Goal: Information Seeking & Learning: Learn about a topic

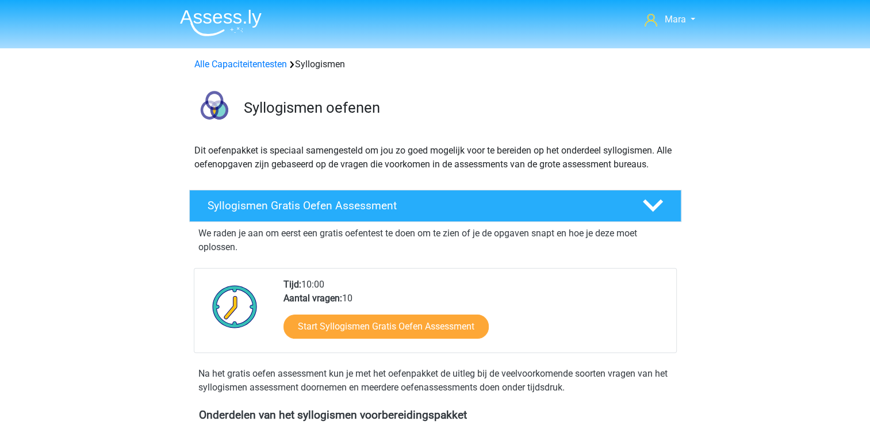
click at [202, 350] on div at bounding box center [235, 315] width 80 height 75
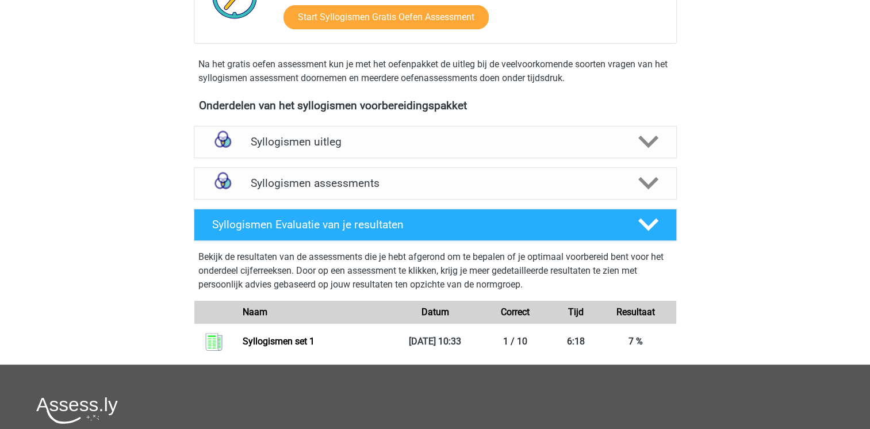
scroll to position [322, 0]
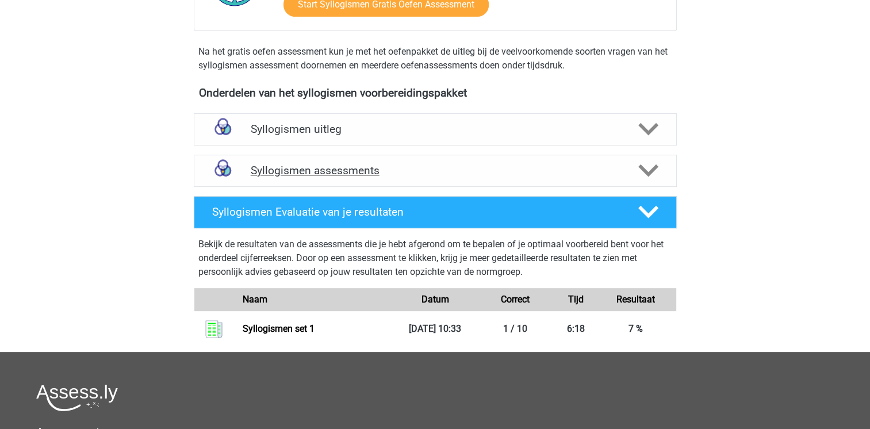
click at [338, 182] on div "Syllogismen assessments" at bounding box center [435, 171] width 483 height 32
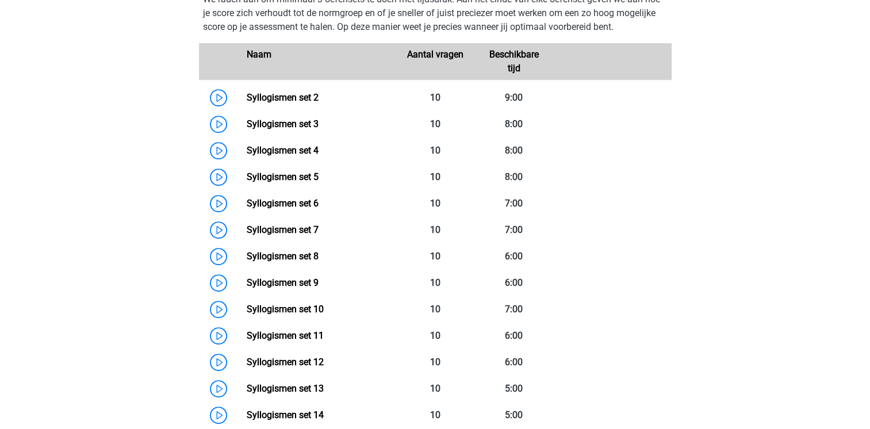
scroll to position [529, 0]
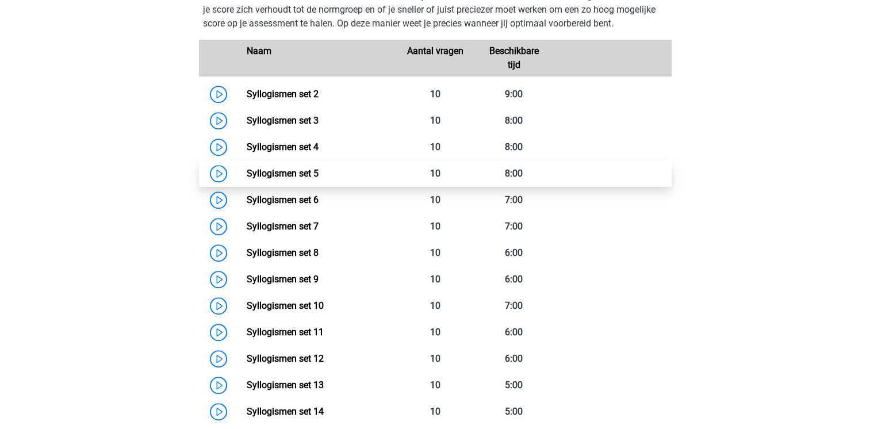
click at [247, 169] on link "Syllogismen set 5" at bounding box center [283, 173] width 72 height 11
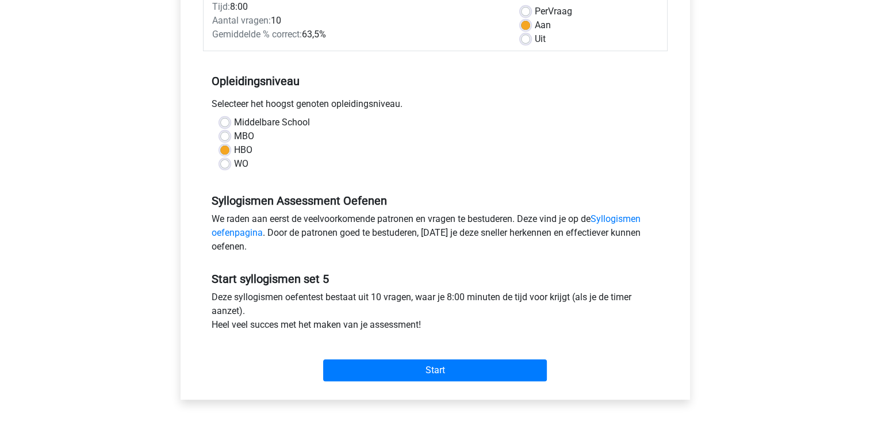
scroll to position [299, 0]
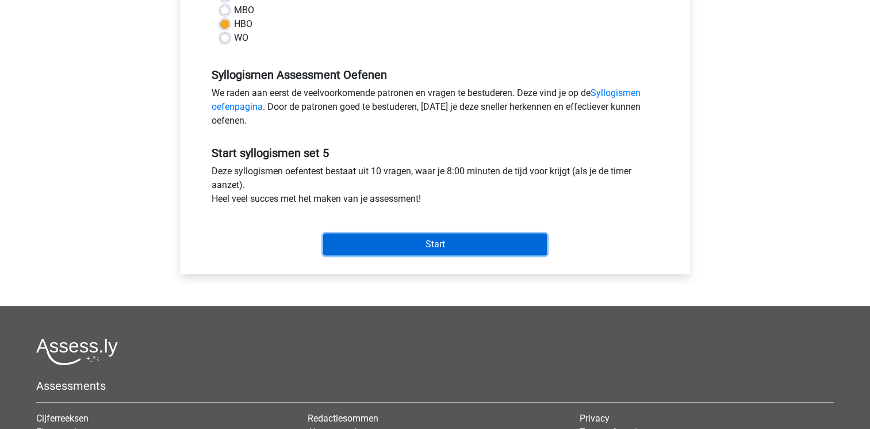
click at [433, 238] on input "Start" at bounding box center [435, 245] width 224 height 22
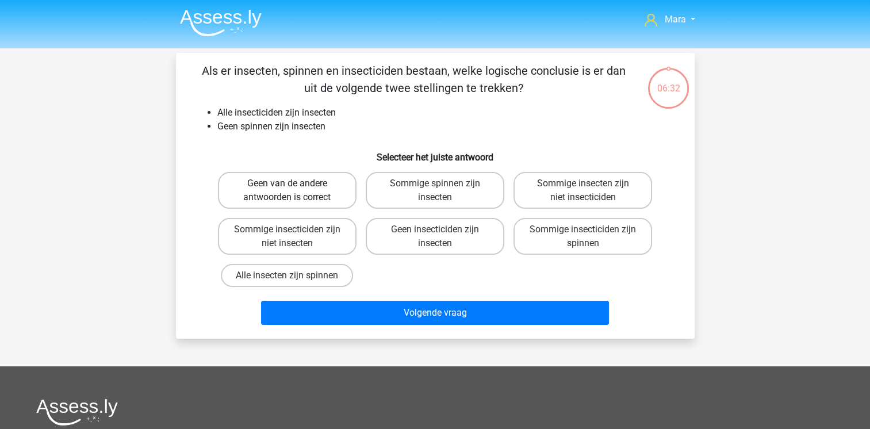
click at [297, 188] on label "Geen van de andere antwoorden is correct" at bounding box center [287, 190] width 139 height 37
click at [294, 188] on input "Geen van de andere antwoorden is correct" at bounding box center [290, 186] width 7 height 7
radio input "true"
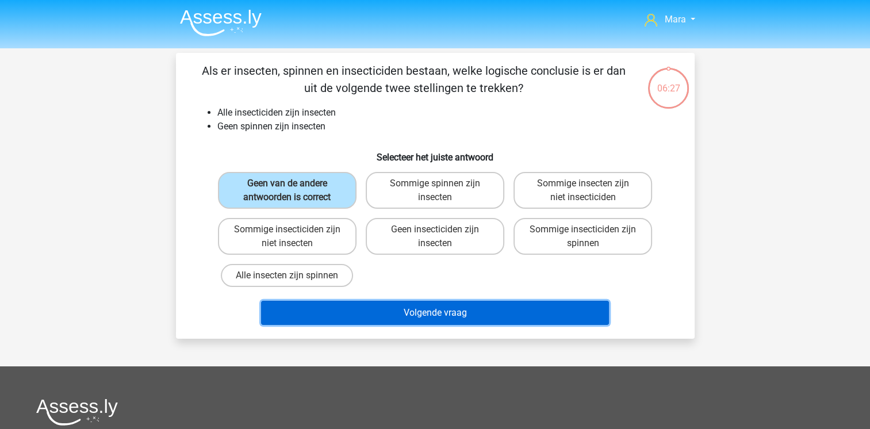
click at [410, 317] on button "Volgende vraag" at bounding box center [435, 313] width 348 height 24
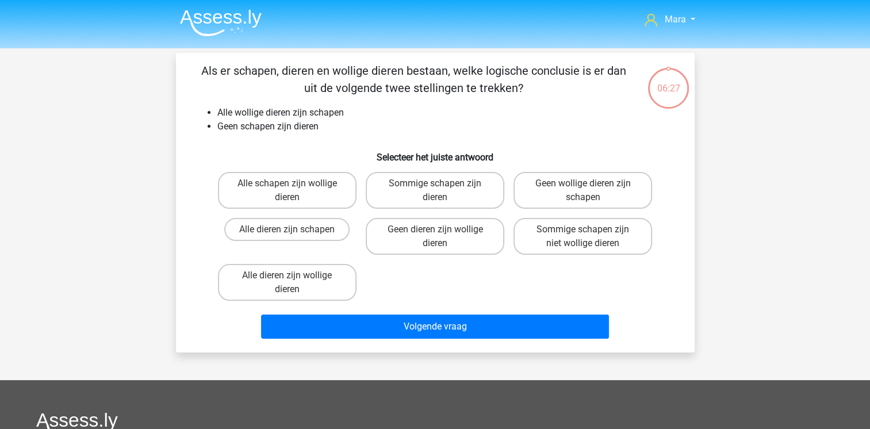
scroll to position [53, 0]
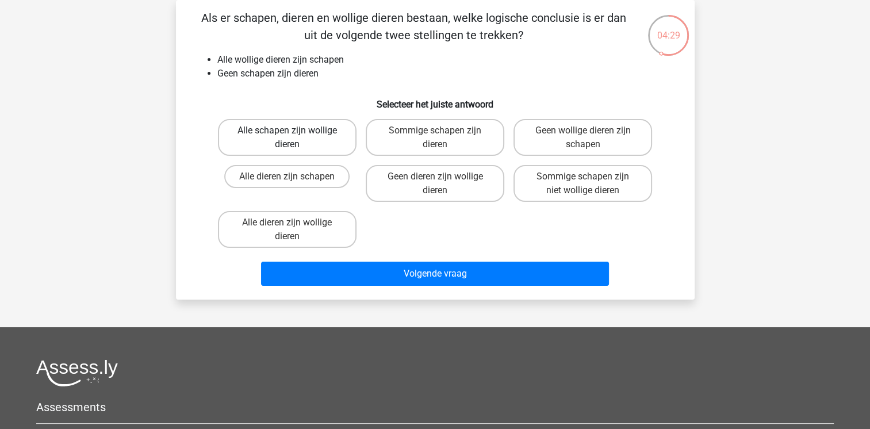
click at [301, 135] on label "Alle schapen zijn wollige dieren" at bounding box center [287, 137] width 139 height 37
click at [294, 135] on input "Alle schapen zijn wollige dieren" at bounding box center [290, 134] width 7 height 7
radio input "true"
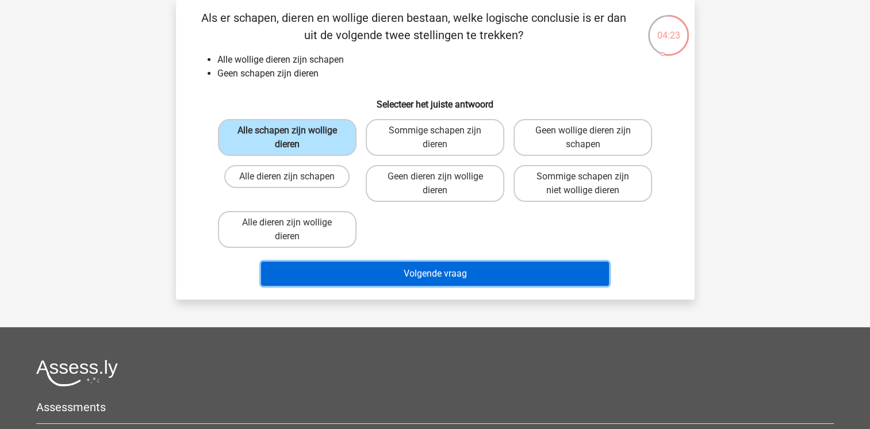
click at [381, 277] on button "Volgende vraag" at bounding box center [435, 274] width 348 height 24
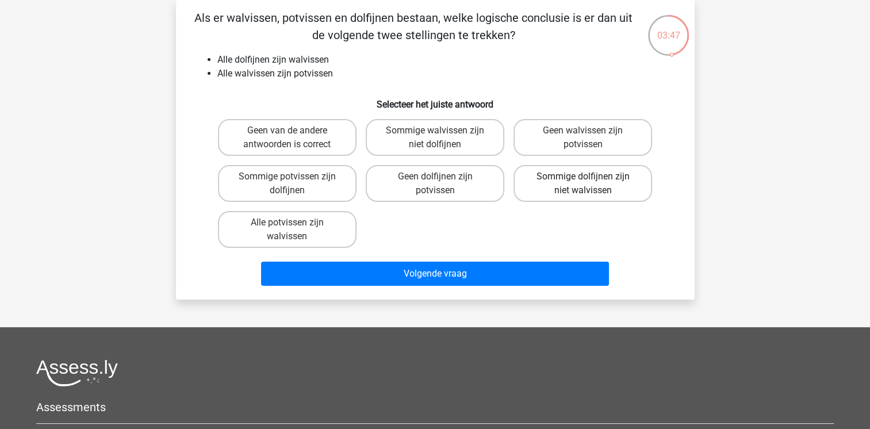
click at [551, 190] on label "Sommige dolfijnen zijn niet walvissen" at bounding box center [583, 183] width 139 height 37
click at [583, 184] on input "Sommige dolfijnen zijn niet walvissen" at bounding box center [586, 180] width 7 height 7
radio input "true"
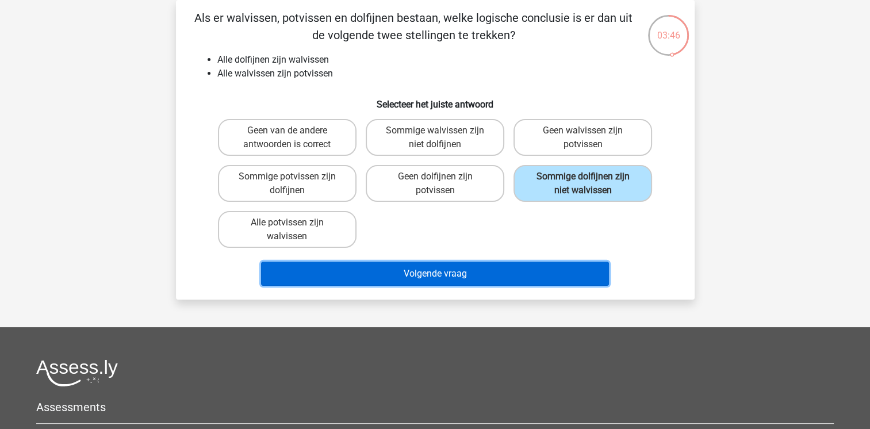
click at [455, 269] on button "Volgende vraag" at bounding box center [435, 274] width 348 height 24
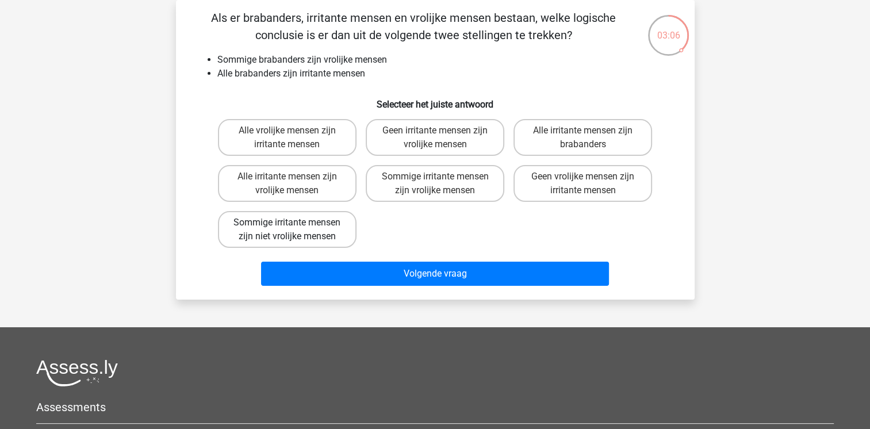
click at [315, 229] on label "Sommige irritante mensen zijn niet vrolijke mensen" at bounding box center [287, 229] width 139 height 37
click at [294, 229] on input "Sommige irritante mensen zijn niet vrolijke mensen" at bounding box center [290, 226] width 7 height 7
radio input "true"
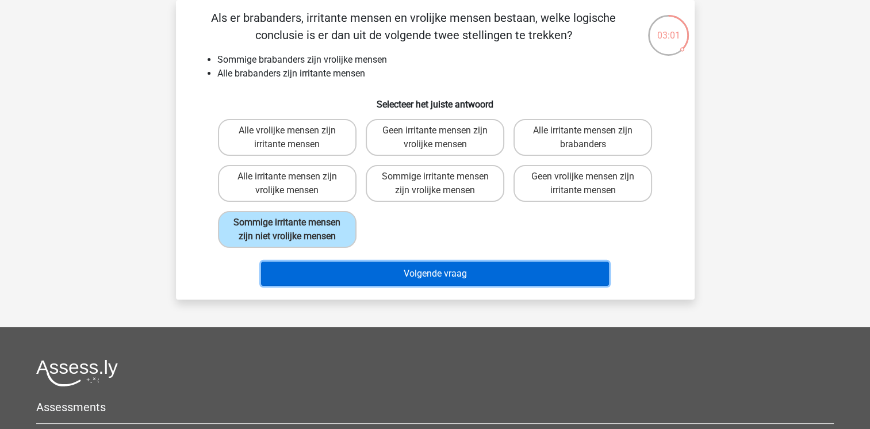
click at [325, 281] on button "Volgende vraag" at bounding box center [435, 274] width 348 height 24
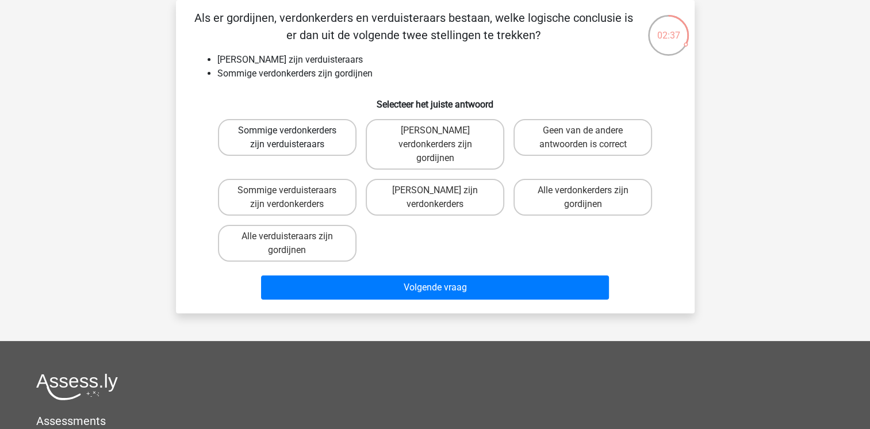
click at [284, 136] on label "Sommige verdonkerders zijn verduisteraars" at bounding box center [287, 137] width 139 height 37
click at [287, 136] on input "Sommige verdonkerders zijn verduisteraars" at bounding box center [290, 134] width 7 height 7
radio input "true"
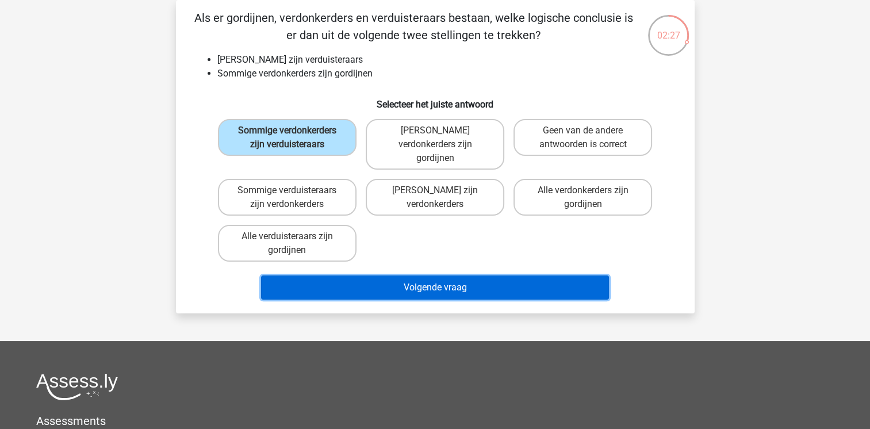
click at [405, 278] on button "Volgende vraag" at bounding box center [435, 288] width 348 height 24
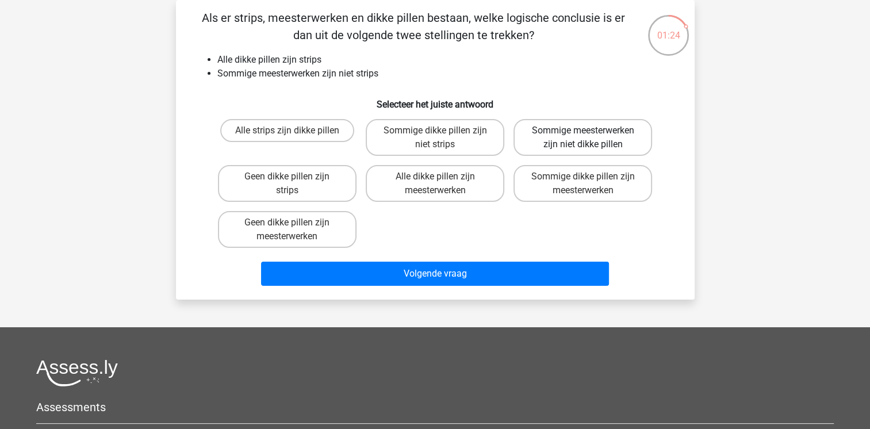
click at [572, 143] on label "Sommige meesterwerken zijn niet dikke pillen" at bounding box center [583, 137] width 139 height 37
click at [583, 138] on input "Sommige meesterwerken zijn niet dikke pillen" at bounding box center [586, 134] width 7 height 7
radio input "true"
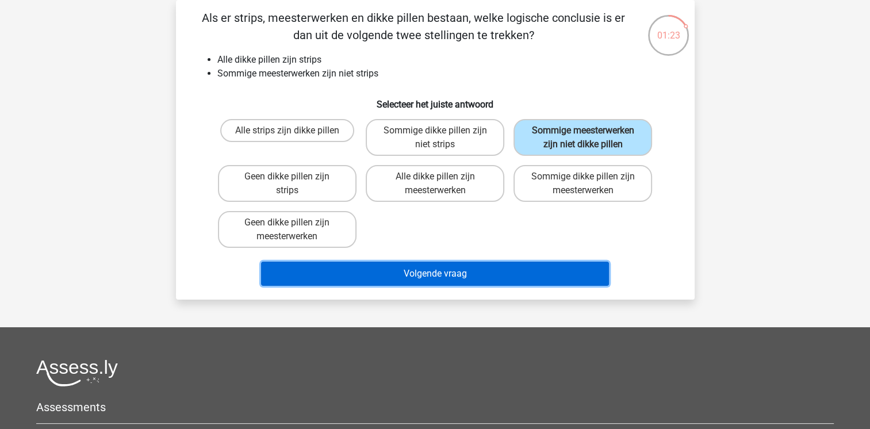
click at [458, 280] on button "Volgende vraag" at bounding box center [435, 274] width 348 height 24
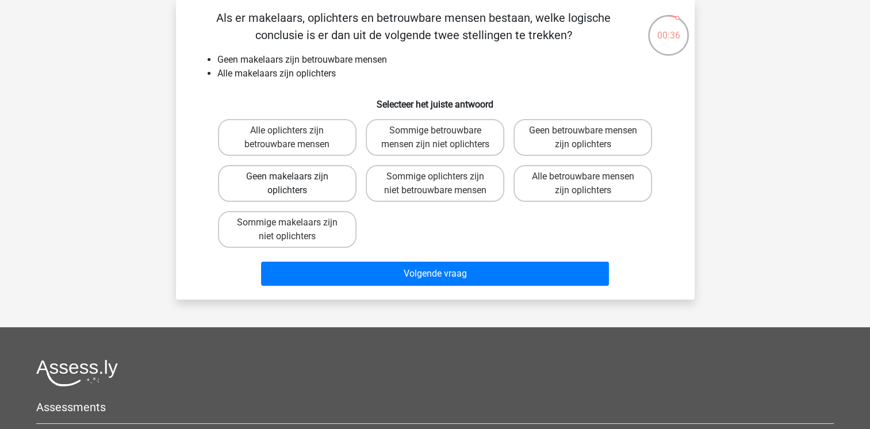
click at [312, 197] on label "Geen makelaars zijn oplichters" at bounding box center [287, 183] width 139 height 37
click at [294, 184] on input "Geen makelaars zijn oplichters" at bounding box center [290, 180] width 7 height 7
radio input "true"
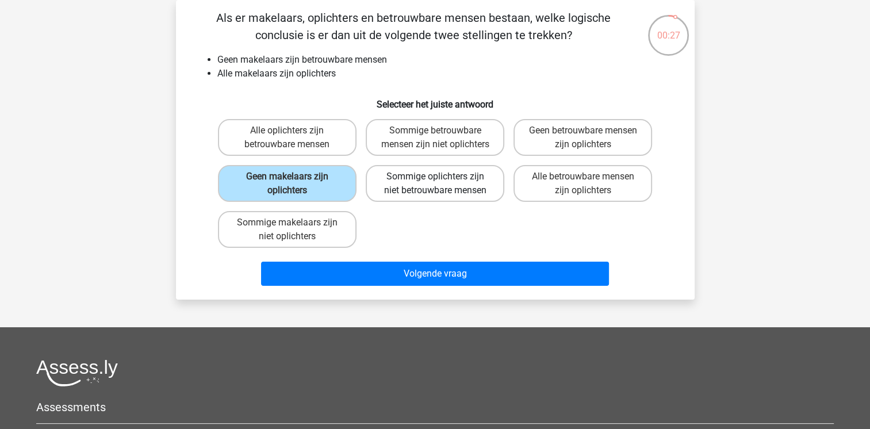
click at [429, 202] on label "Sommige oplichters zijn niet betrouwbare mensen" at bounding box center [435, 183] width 139 height 37
click at [435, 184] on input "Sommige oplichters zijn niet betrouwbare mensen" at bounding box center [438, 180] width 7 height 7
radio input "true"
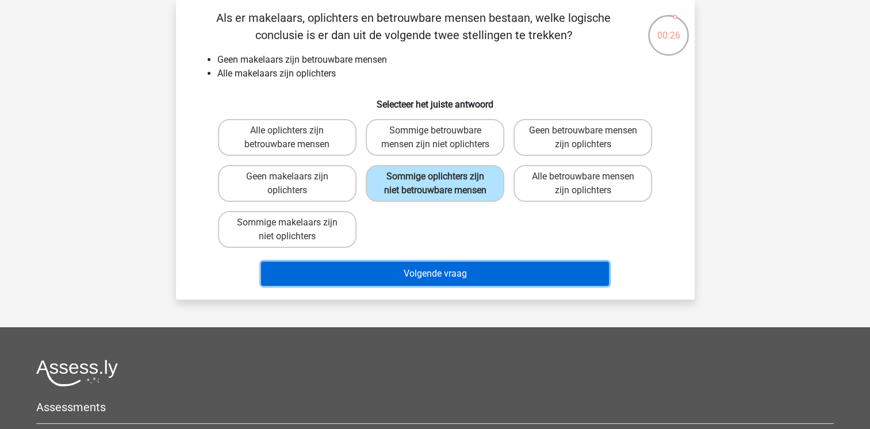
click at [411, 286] on button "Volgende vraag" at bounding box center [435, 274] width 348 height 24
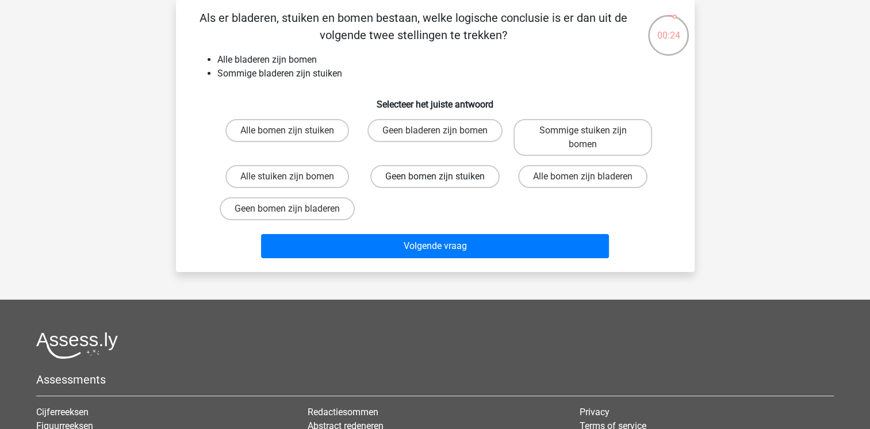
click at [431, 174] on label "Geen bomen zijn stuiken" at bounding box center [434, 176] width 129 height 23
click at [435, 177] on input "Geen bomen zijn stuiken" at bounding box center [438, 180] width 7 height 7
radio input "true"
click at [545, 126] on label "Sommige stuiken zijn bomen" at bounding box center [583, 137] width 139 height 37
click at [583, 131] on input "Sommige stuiken zijn bomen" at bounding box center [586, 134] width 7 height 7
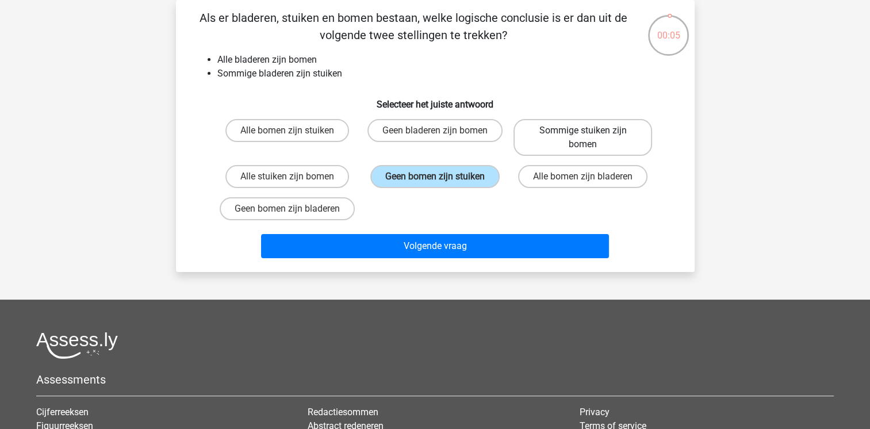
radio input "true"
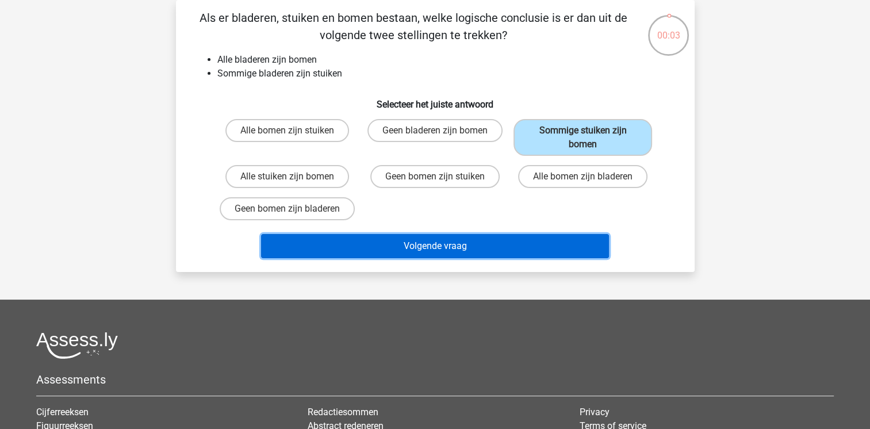
click at [450, 246] on button "Volgende vraag" at bounding box center [435, 246] width 348 height 24
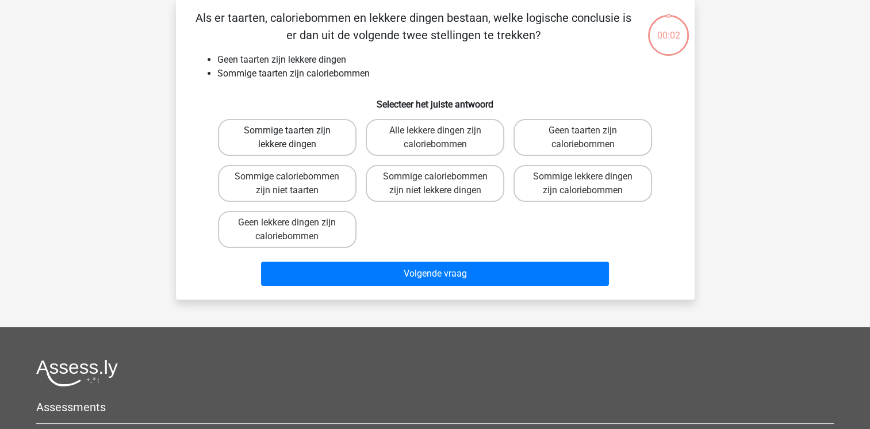
click at [315, 139] on label "Sommige taarten zijn lekkere dingen" at bounding box center [287, 137] width 139 height 37
click at [294, 138] on input "Sommige taarten zijn lekkere dingen" at bounding box center [290, 134] width 7 height 7
radio input "true"
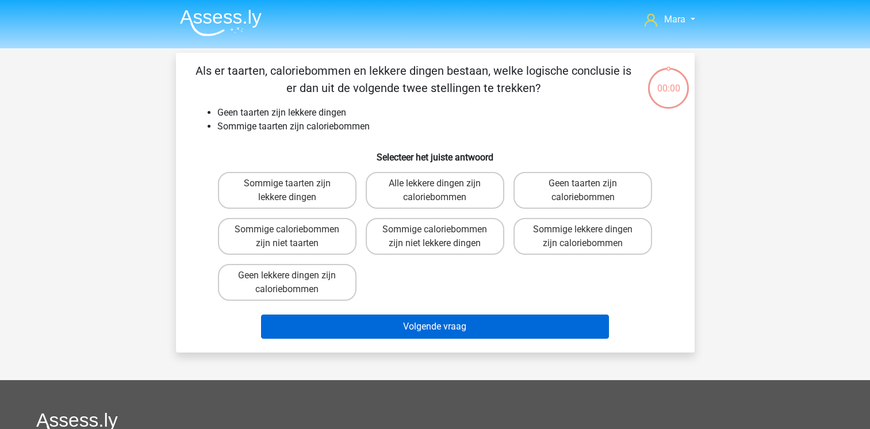
scroll to position [53, 0]
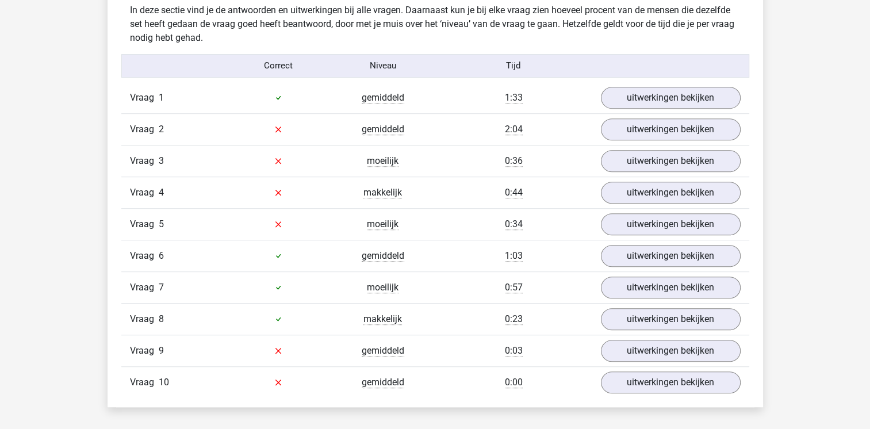
scroll to position [713, 0]
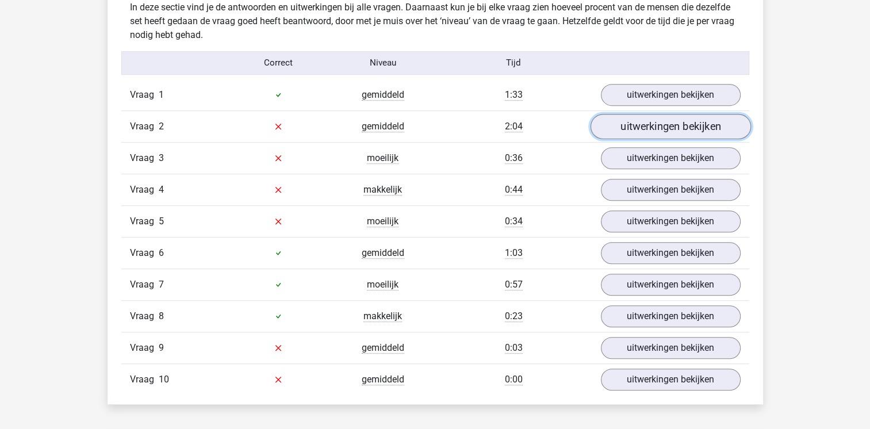
click at [619, 122] on link "uitwerkingen bekijken" at bounding box center [670, 126] width 160 height 25
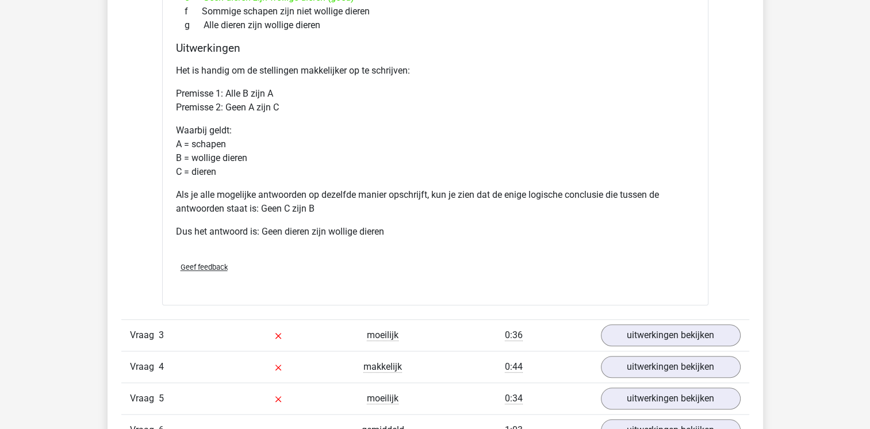
scroll to position [1012, 0]
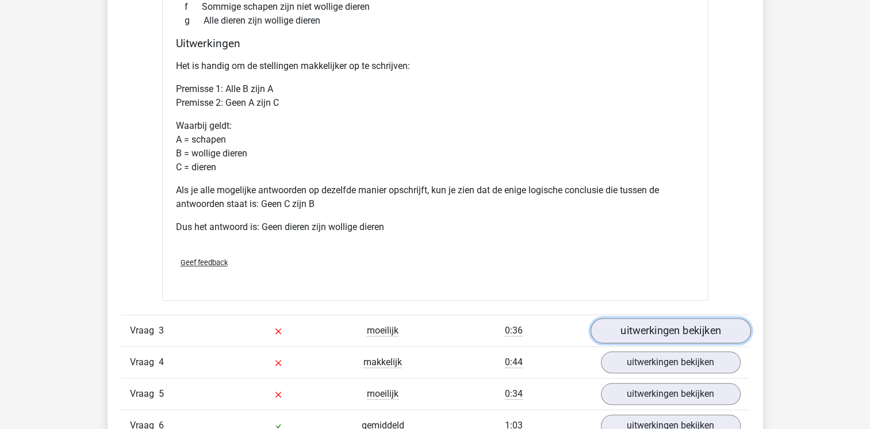
click at [665, 338] on link "uitwerkingen bekijken" at bounding box center [670, 330] width 160 height 25
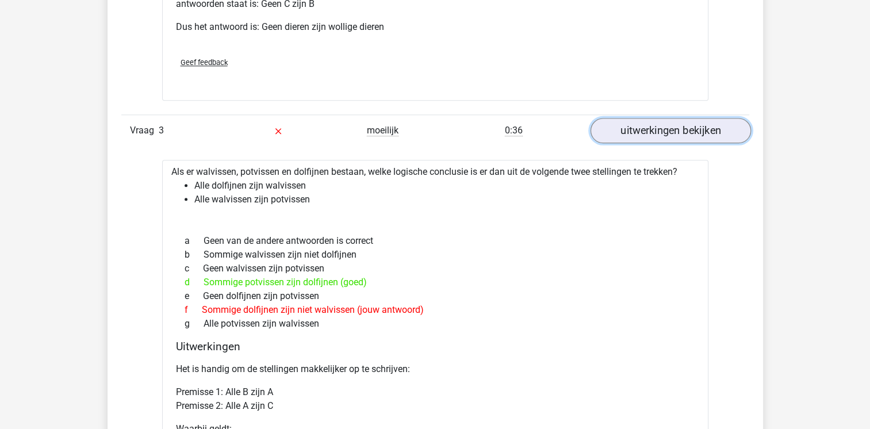
scroll to position [1219, 0]
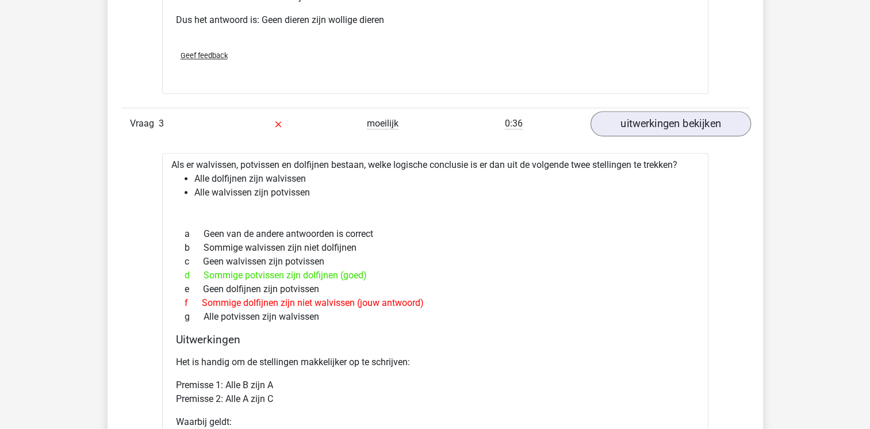
click at [665, 338] on h4 "Uitwerkingen" at bounding box center [435, 339] width 519 height 13
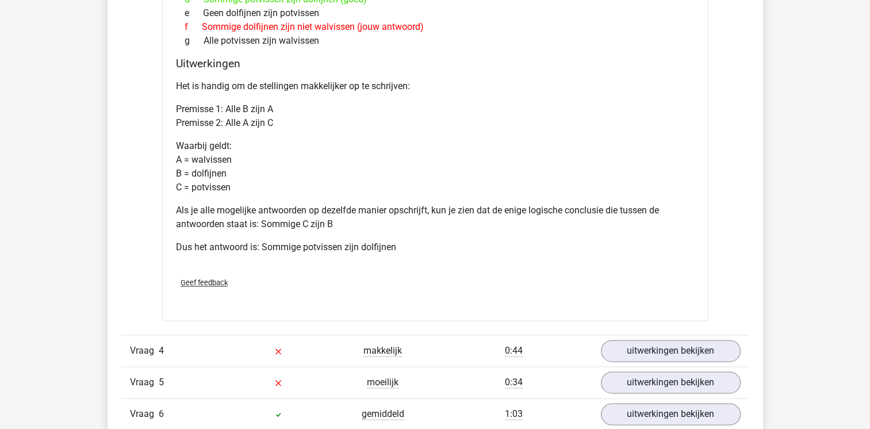
scroll to position [1541, 0]
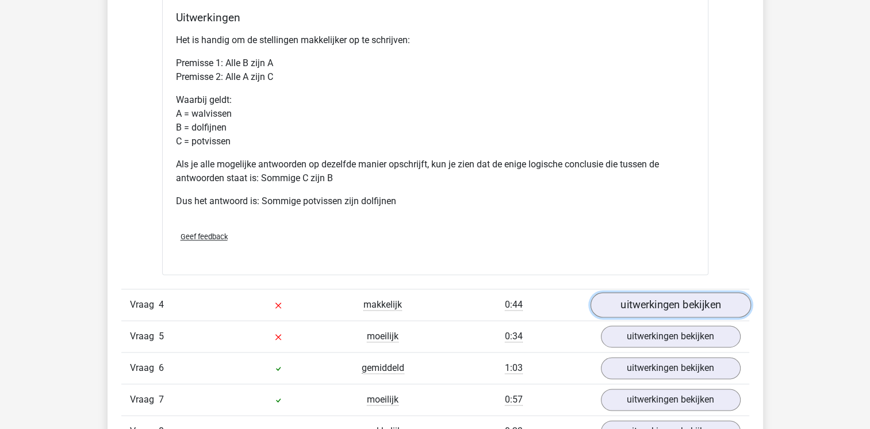
click at [666, 299] on link "uitwerkingen bekijken" at bounding box center [670, 304] width 160 height 25
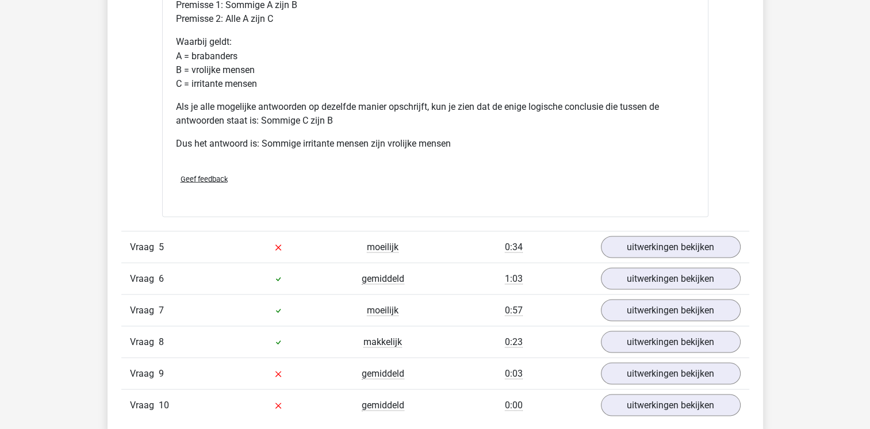
scroll to position [2140, 0]
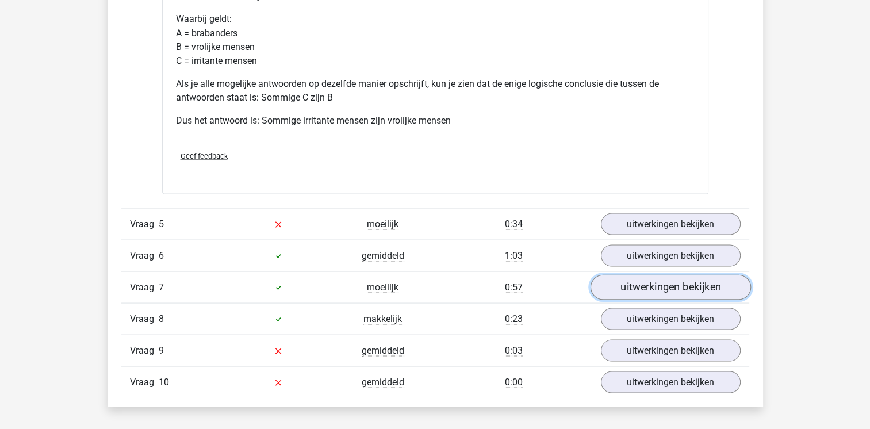
click at [623, 290] on link "uitwerkingen bekijken" at bounding box center [670, 286] width 160 height 25
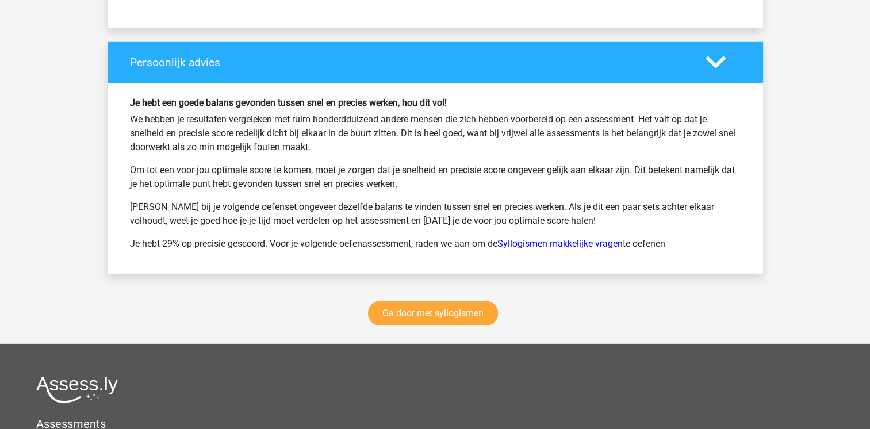
scroll to position [3405, 0]
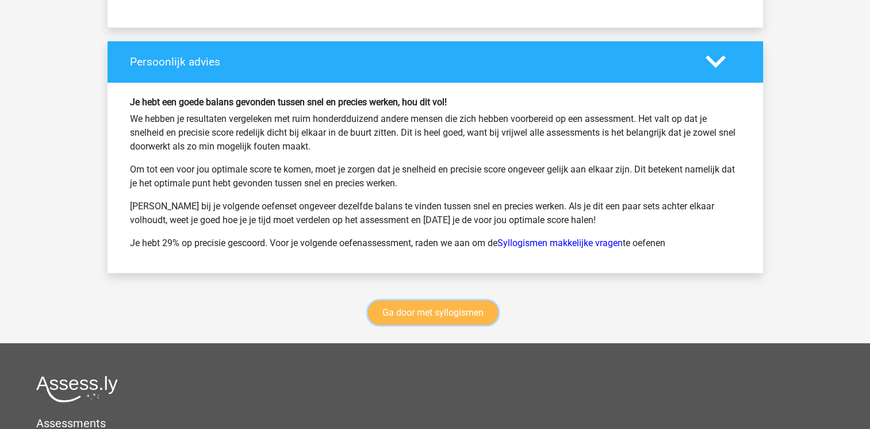
click at [433, 318] on link "Ga door met syllogismen" at bounding box center [433, 313] width 130 height 24
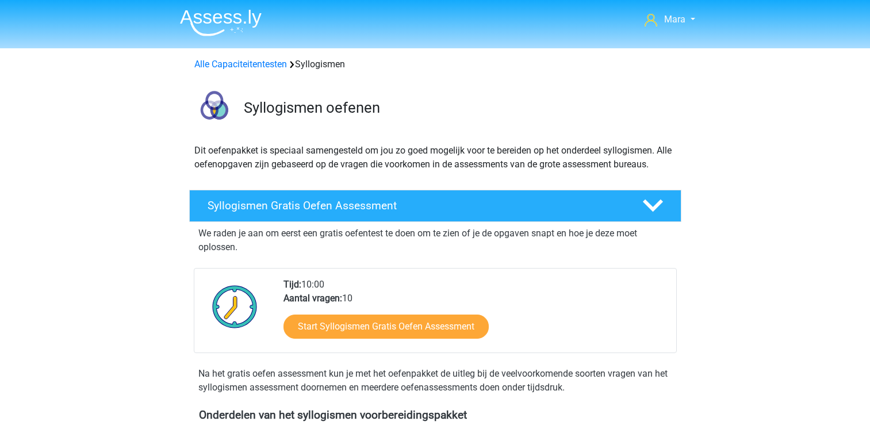
scroll to position [472, 0]
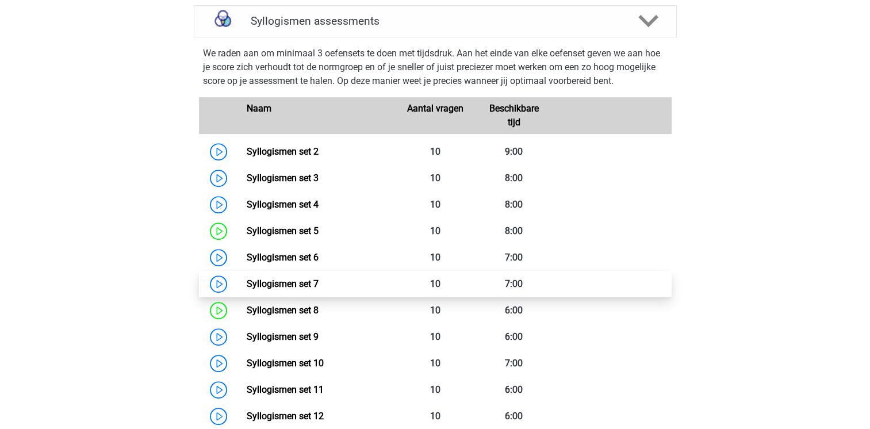
click at [247, 284] on link "Syllogismen set 7" at bounding box center [283, 283] width 72 height 11
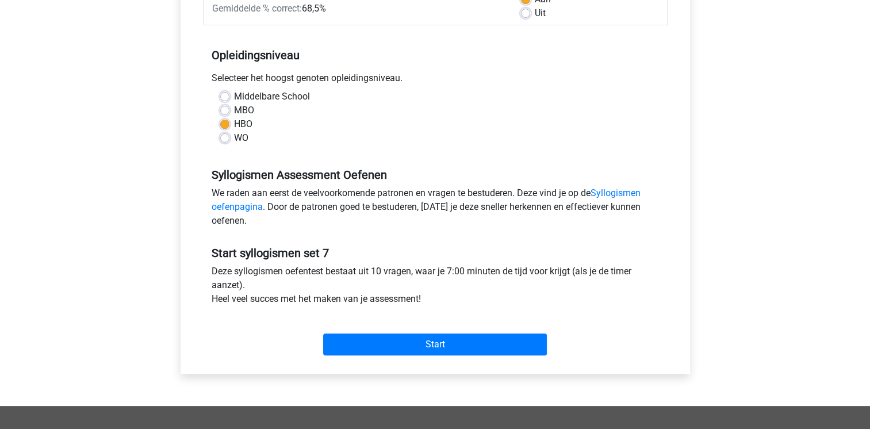
scroll to position [253, 0]
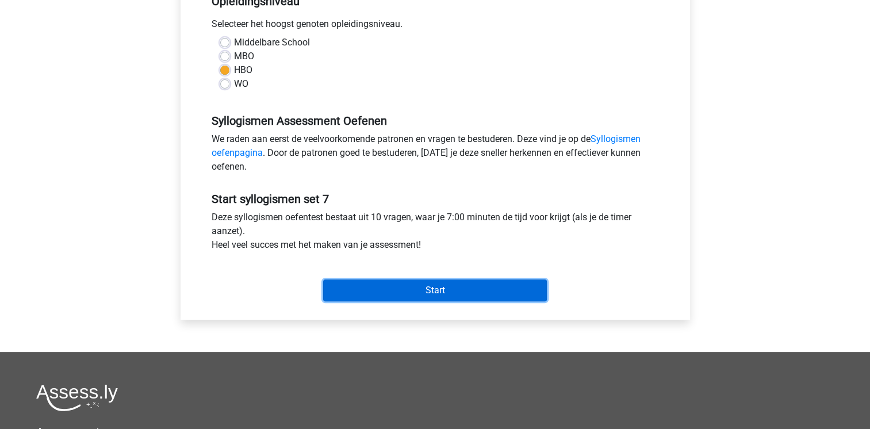
click at [492, 285] on input "Start" at bounding box center [435, 291] width 224 height 22
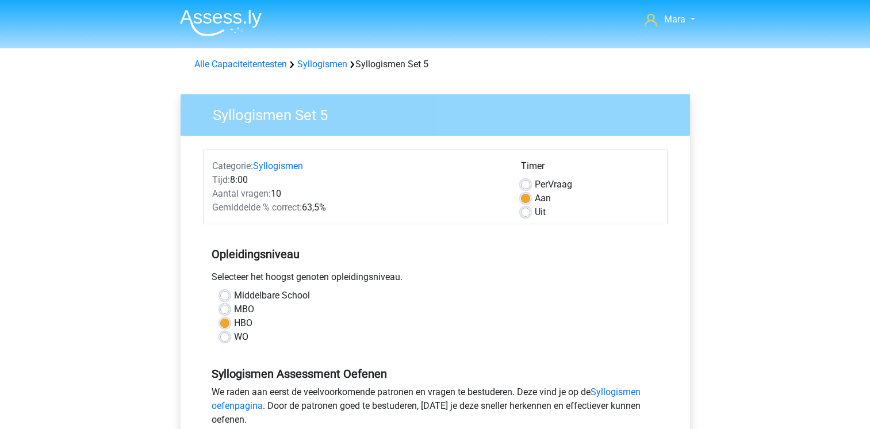
scroll to position [299, 0]
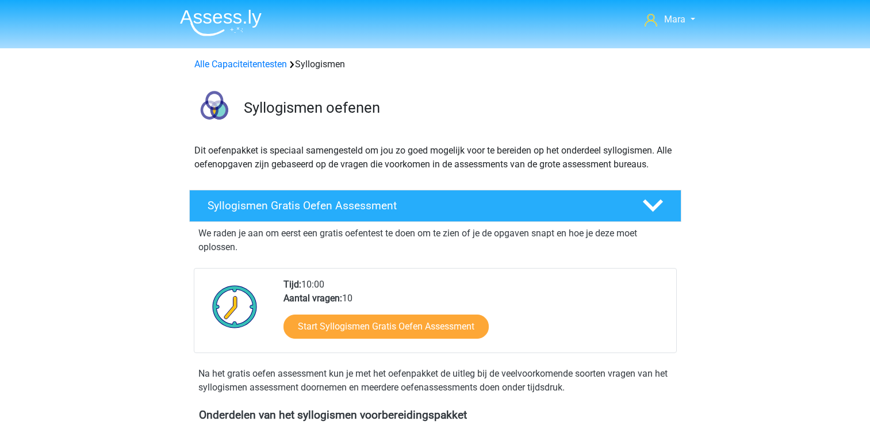
scroll to position [529, 0]
click at [170, 363] on div "Syllogismen Gratis Oefen Assessment We raden je aan om eerst een gratis oefente…" at bounding box center [435, 294] width 537 height 219
click at [242, 68] on link "Alle Capaciteitentesten" at bounding box center [240, 64] width 93 height 11
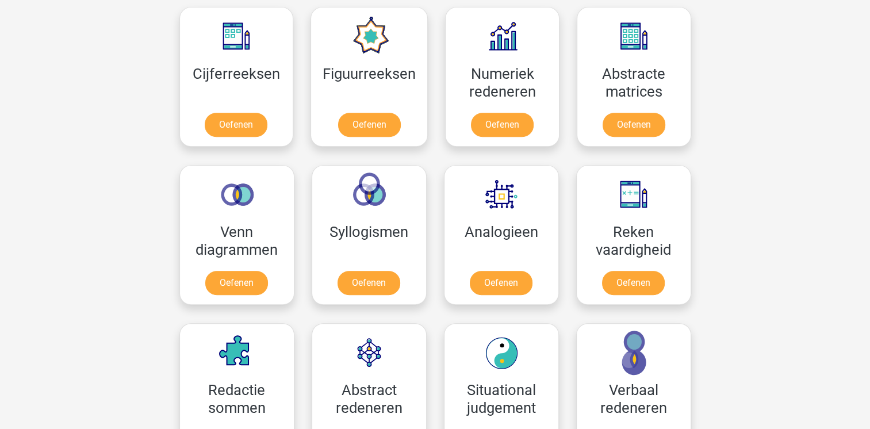
scroll to position [534, 0]
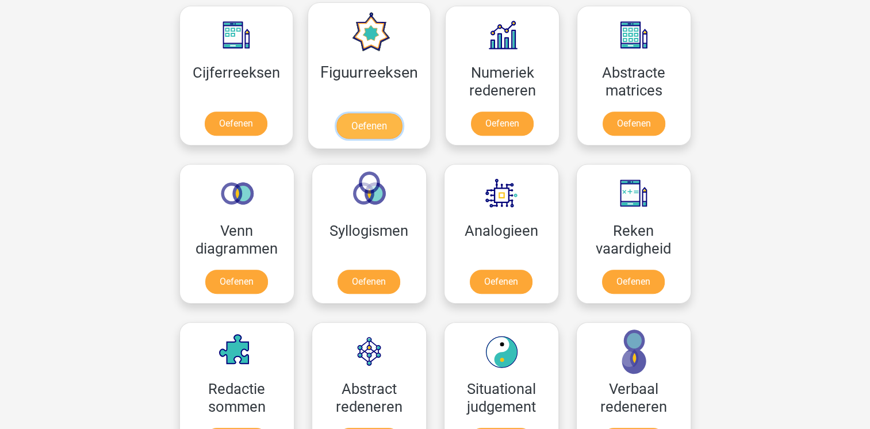
click at [376, 134] on link "Oefenen" at bounding box center [369, 125] width 66 height 25
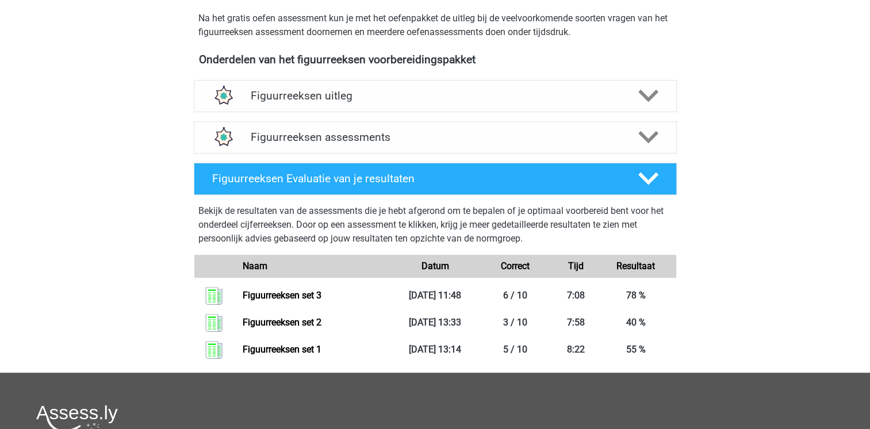
scroll to position [414, 0]
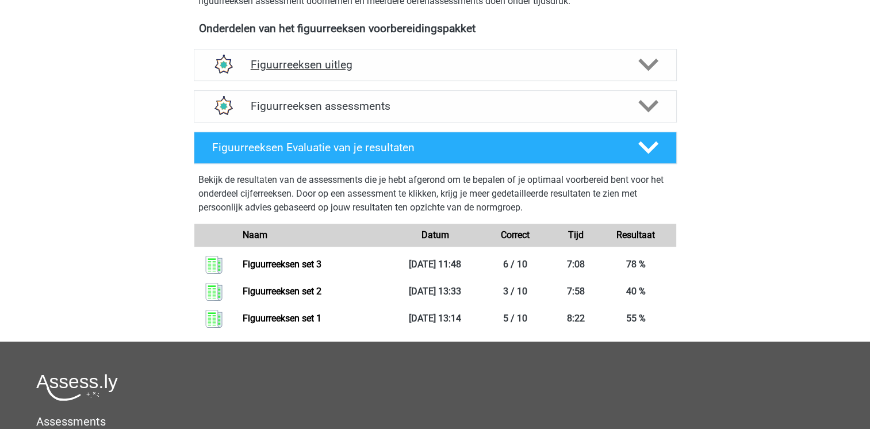
click at [368, 79] on div "Figuurreeksen uitleg" at bounding box center [435, 65] width 483 height 32
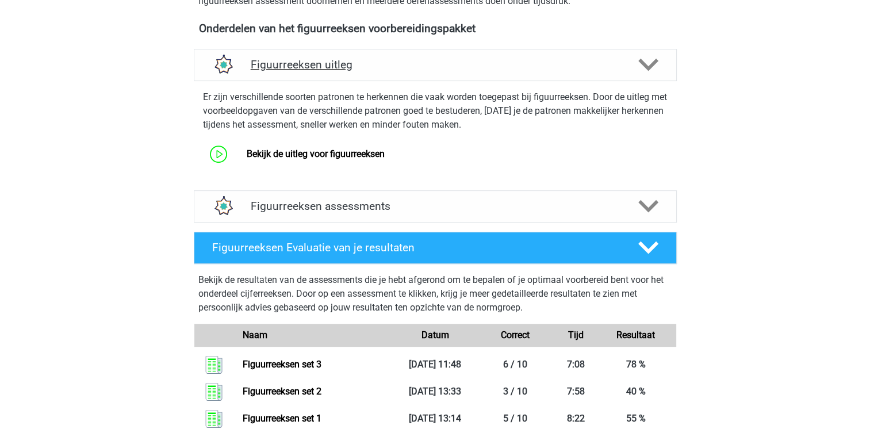
click at [368, 79] on div "Figuurreeksen uitleg" at bounding box center [435, 65] width 483 height 32
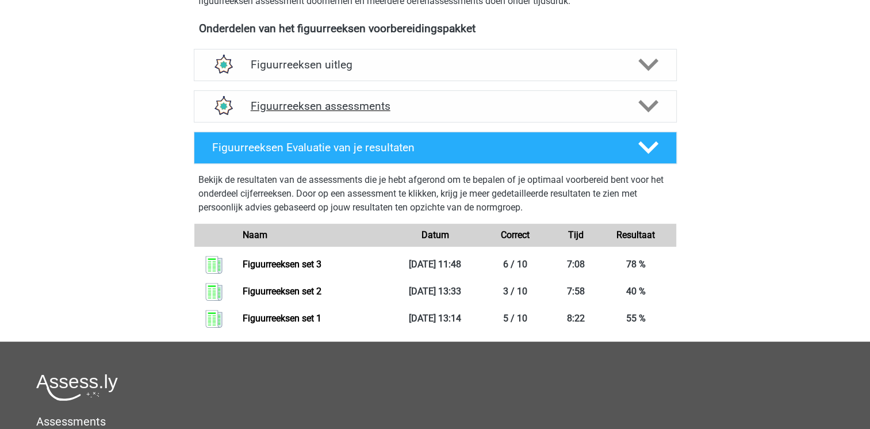
click at [374, 118] on div "Figuurreeksen assessments" at bounding box center [435, 106] width 483 height 32
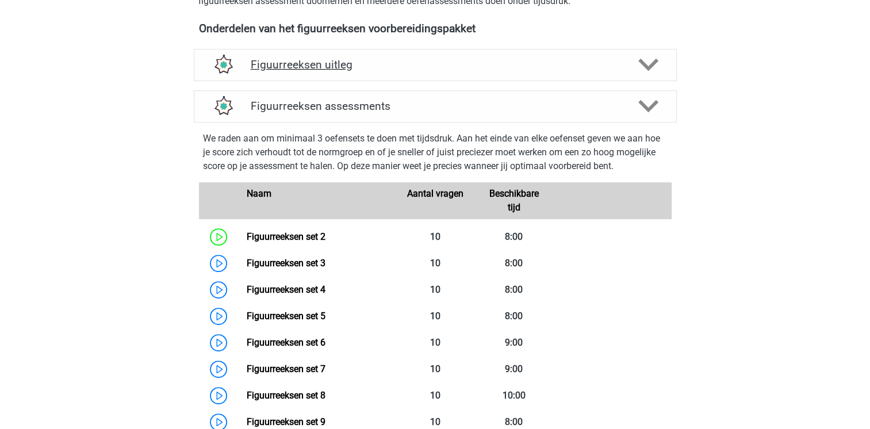
click at [341, 72] on div "Figuurreeksen uitleg" at bounding box center [435, 65] width 483 height 32
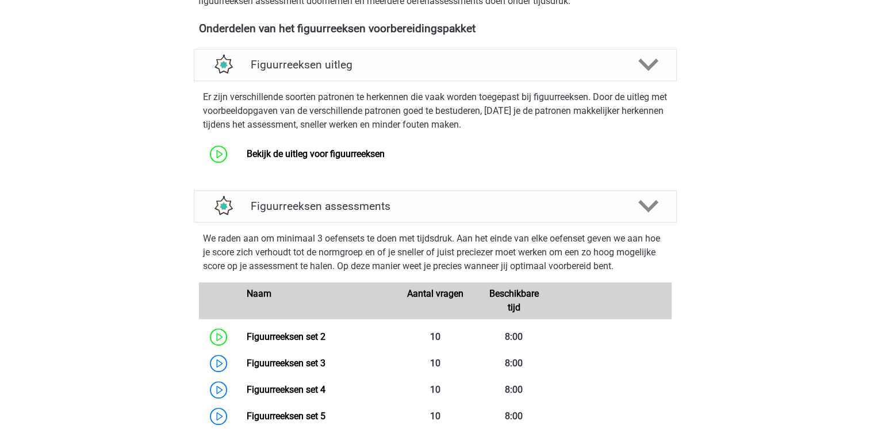
click at [148, 220] on div "Mara [EMAIL_ADDRESS][DOMAIN_NAME] Nederlands English" at bounding box center [435, 393] width 870 height 1614
click at [247, 152] on link "Bekijk de uitleg voor figuurreeksen" at bounding box center [316, 153] width 138 height 11
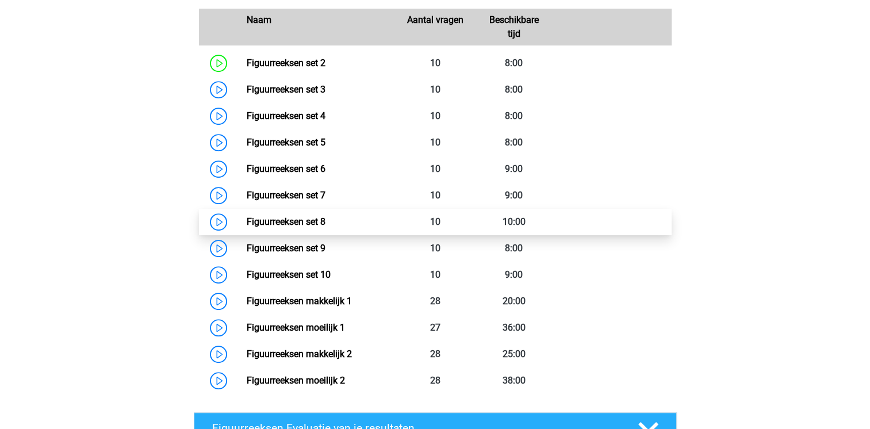
scroll to position [667, 0]
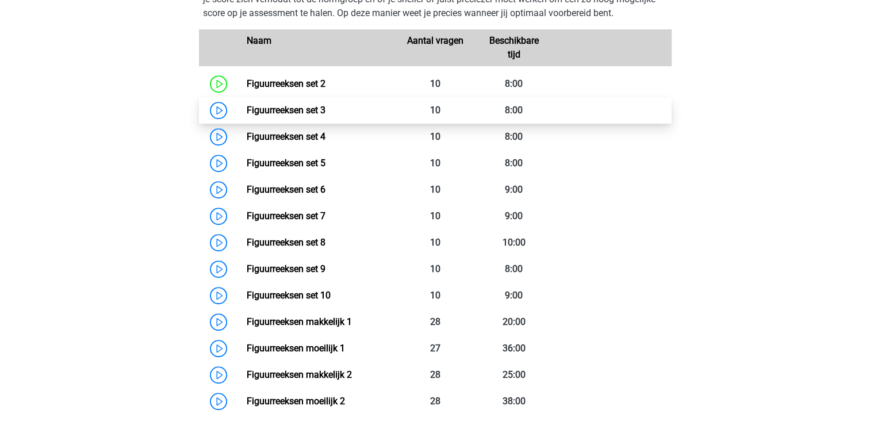
click at [247, 110] on link "Figuurreeksen set 3" at bounding box center [286, 110] width 79 height 11
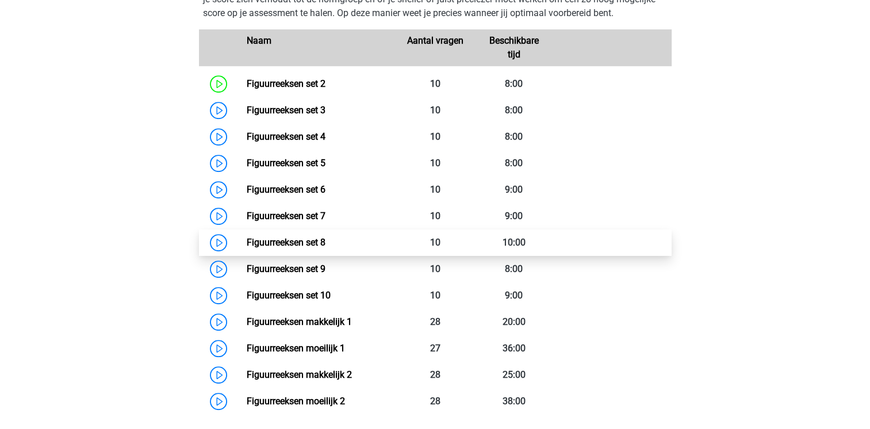
scroll to position [690, 0]
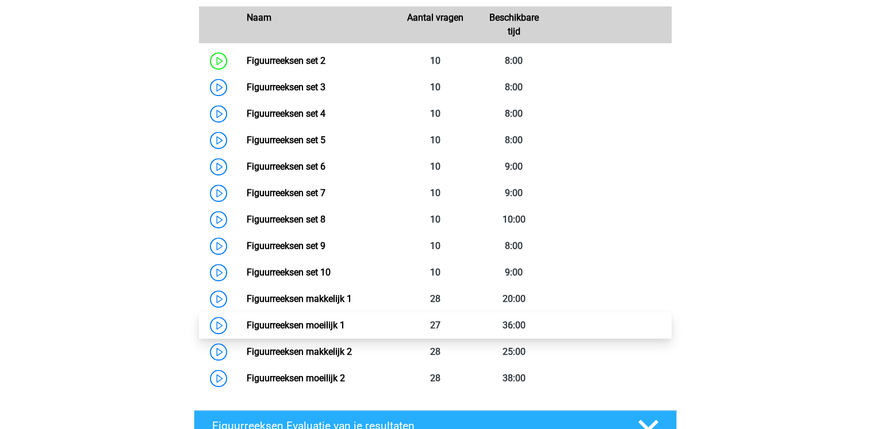
click at [247, 328] on link "Figuurreeksen moeilijk 1" at bounding box center [296, 325] width 98 height 11
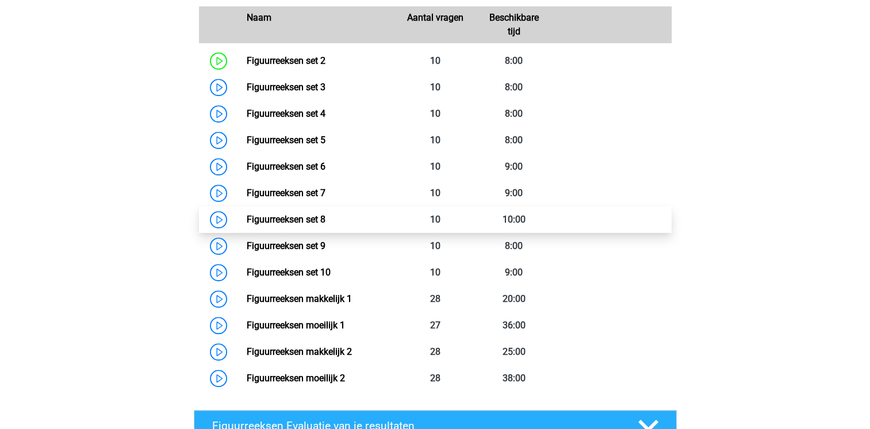
click at [247, 214] on link "Figuurreeksen set 8" at bounding box center [286, 219] width 79 height 11
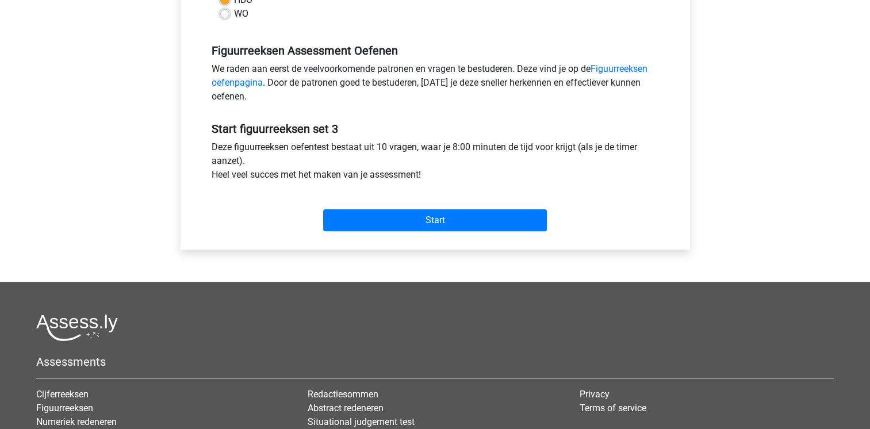
scroll to position [368, 0]
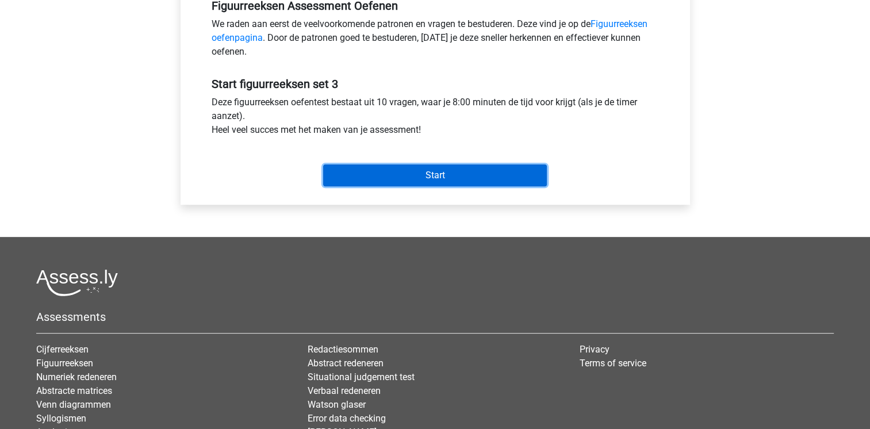
click at [355, 174] on input "Start" at bounding box center [435, 175] width 224 height 22
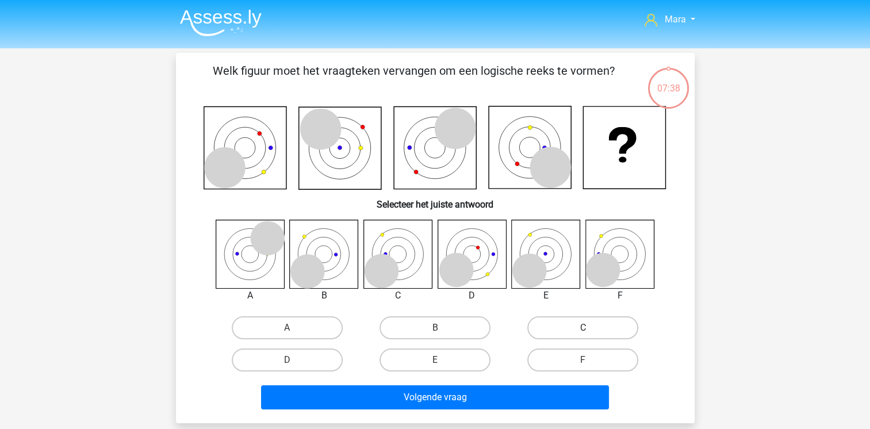
click at [557, 318] on label "C" at bounding box center [582, 327] width 111 height 23
click at [583, 328] on input "C" at bounding box center [586, 331] width 7 height 7
radio input "true"
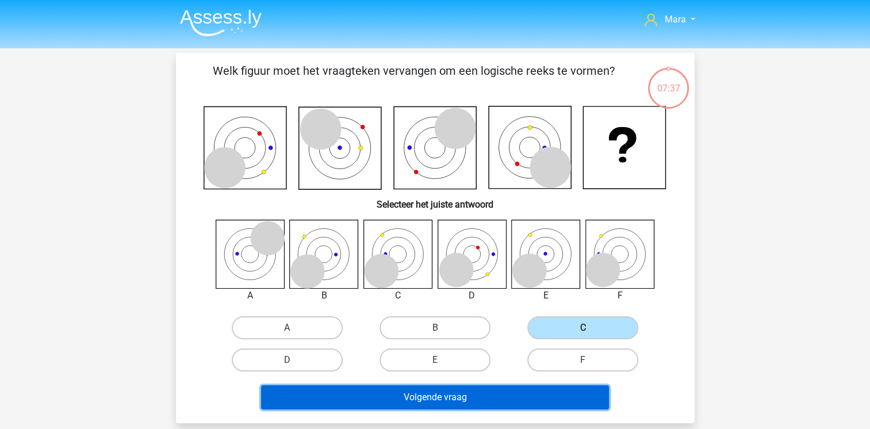
click at [477, 400] on button "Volgende vraag" at bounding box center [435, 397] width 348 height 24
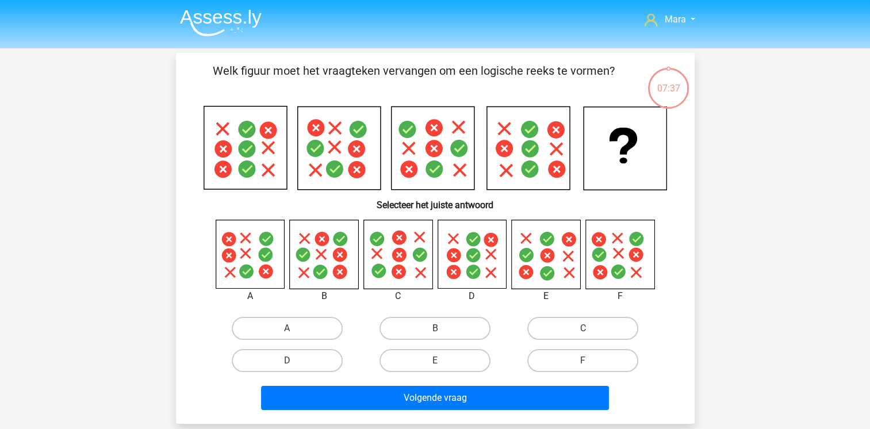
scroll to position [53, 0]
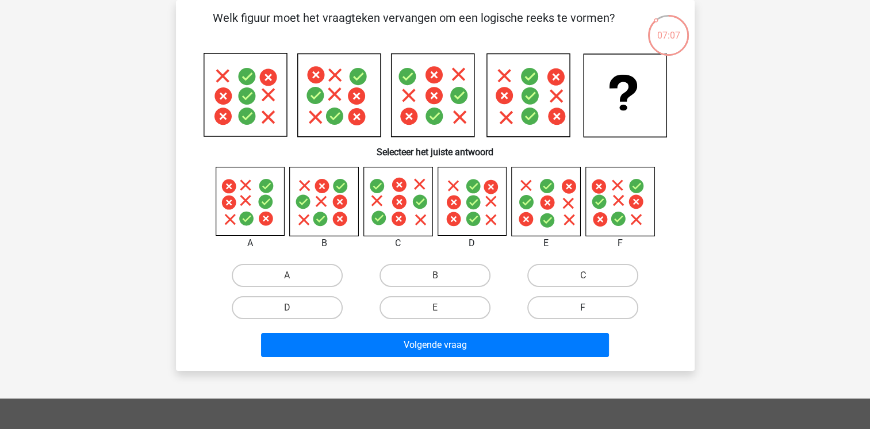
click at [623, 306] on label "F" at bounding box center [582, 307] width 111 height 23
click at [591, 308] on input "F" at bounding box center [586, 311] width 7 height 7
radio input "true"
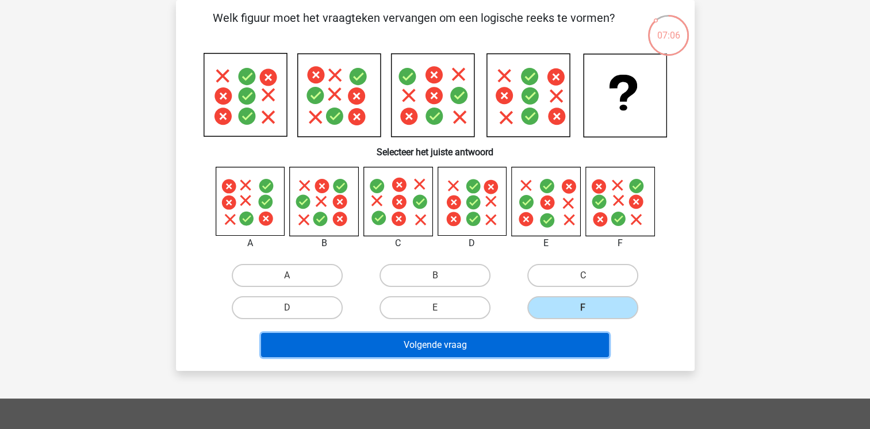
click at [544, 346] on button "Volgende vraag" at bounding box center [435, 345] width 348 height 24
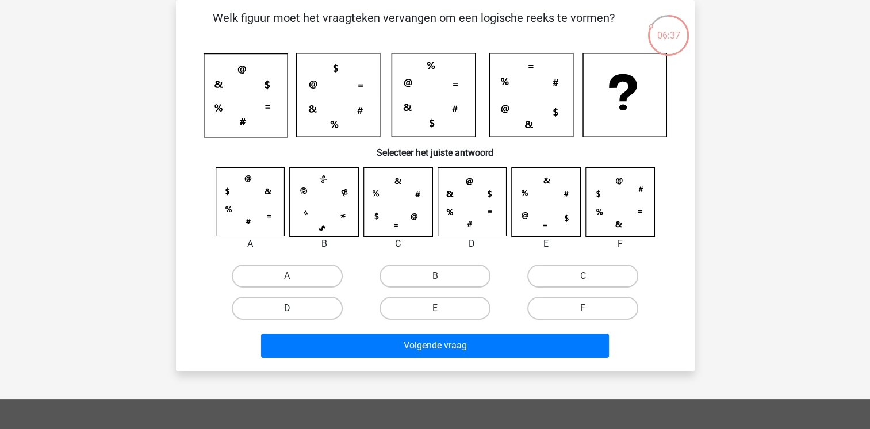
click at [285, 303] on label "D" at bounding box center [287, 308] width 111 height 23
click at [287, 308] on input "D" at bounding box center [290, 311] width 7 height 7
radio input "true"
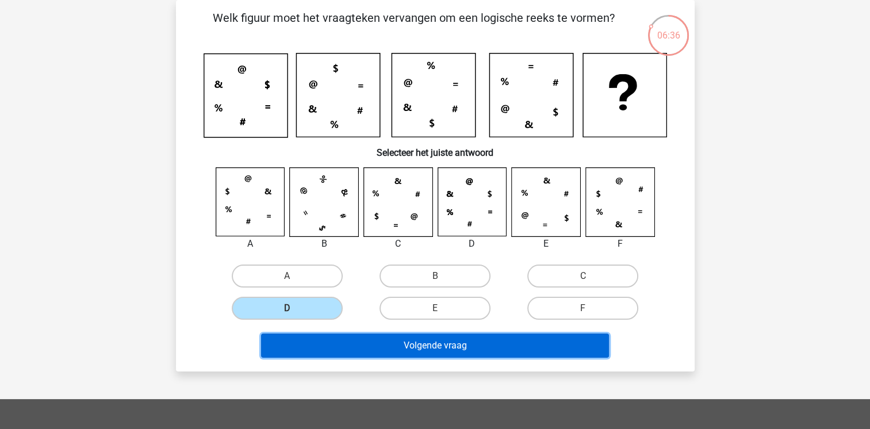
click at [333, 338] on button "Volgende vraag" at bounding box center [435, 346] width 348 height 24
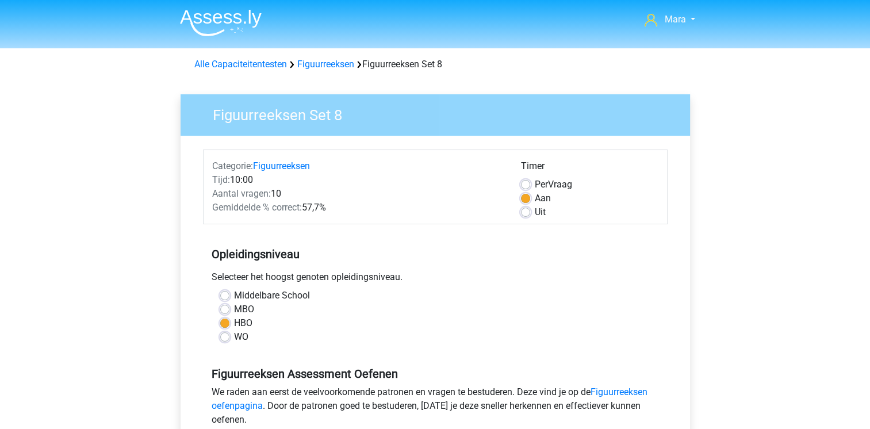
click at [582, 312] on div "MBO" at bounding box center [435, 310] width 430 height 14
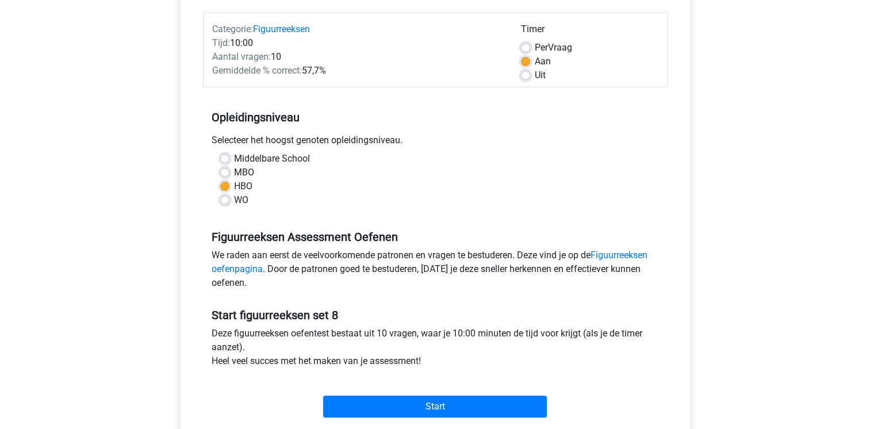
scroll to position [230, 0]
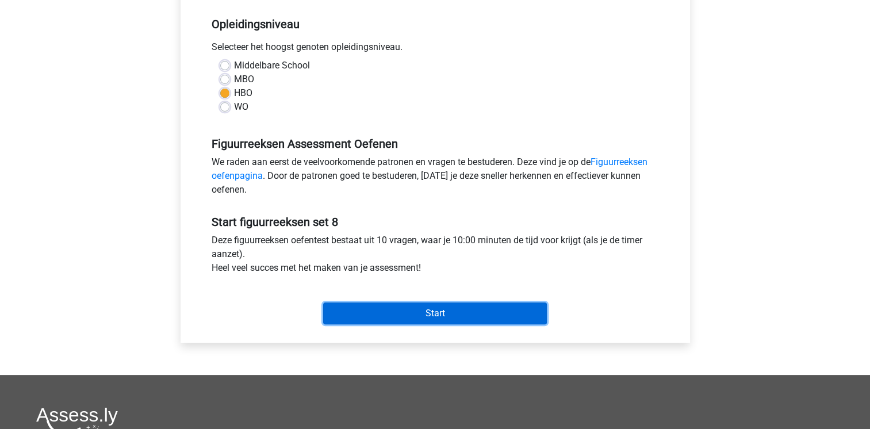
click at [453, 309] on input "Start" at bounding box center [435, 314] width 224 height 22
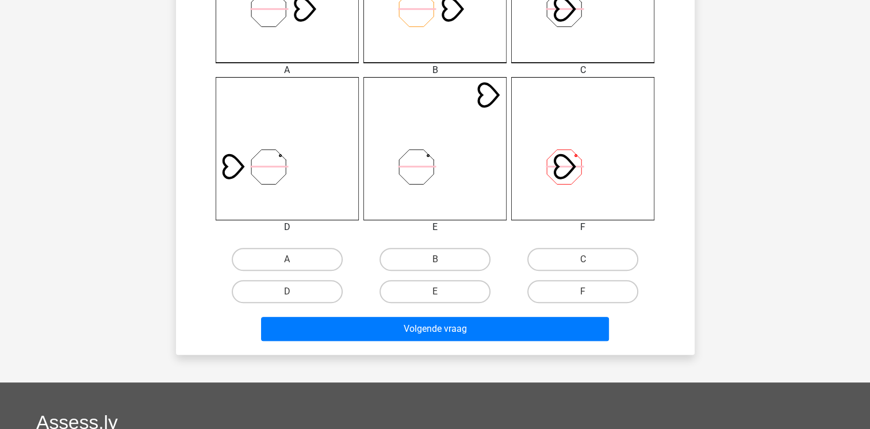
scroll to position [414, 0]
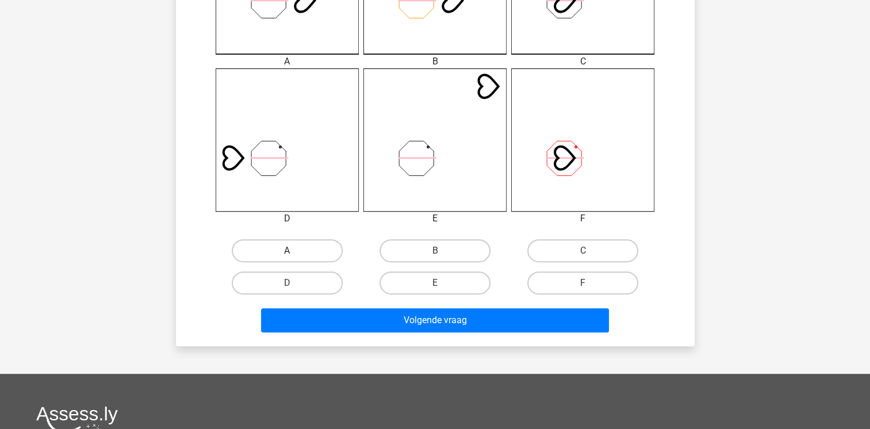
click at [254, 245] on label "A" at bounding box center [287, 250] width 111 height 23
click at [287, 251] on input "A" at bounding box center [290, 254] width 7 height 7
radio input "true"
click at [324, 307] on div "Volgende vraag" at bounding box center [435, 318] width 482 height 38
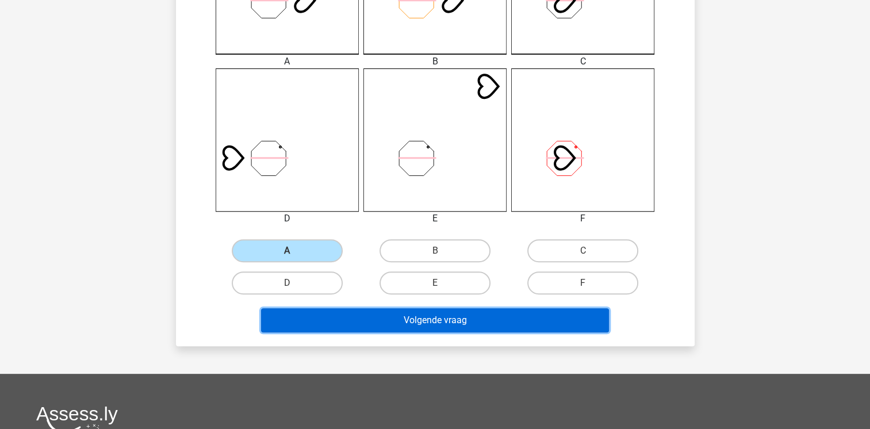
click at [324, 316] on button "Volgende vraag" at bounding box center [435, 320] width 348 height 24
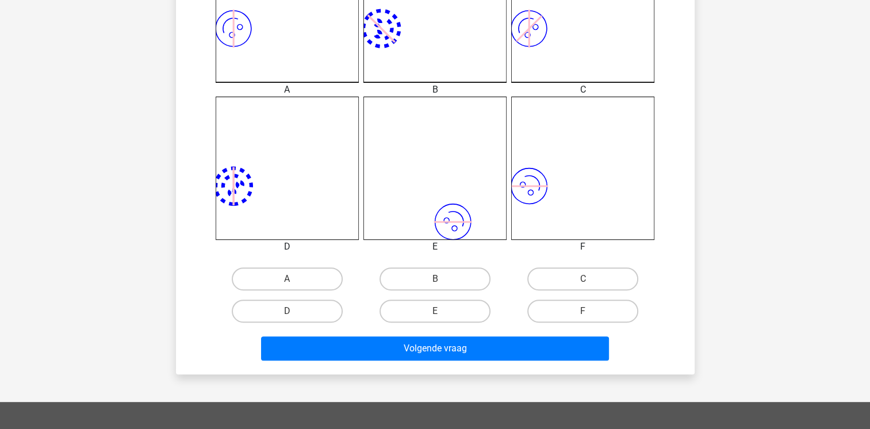
scroll to position [444, 0]
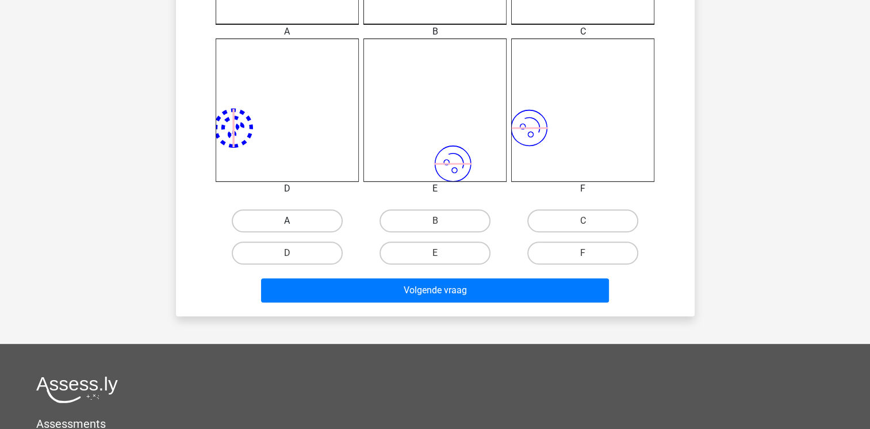
click at [311, 215] on label "A" at bounding box center [287, 220] width 111 height 23
click at [294, 221] on input "A" at bounding box center [290, 224] width 7 height 7
radio input "true"
click at [338, 301] on div "Volgende vraag" at bounding box center [435, 292] width 444 height 29
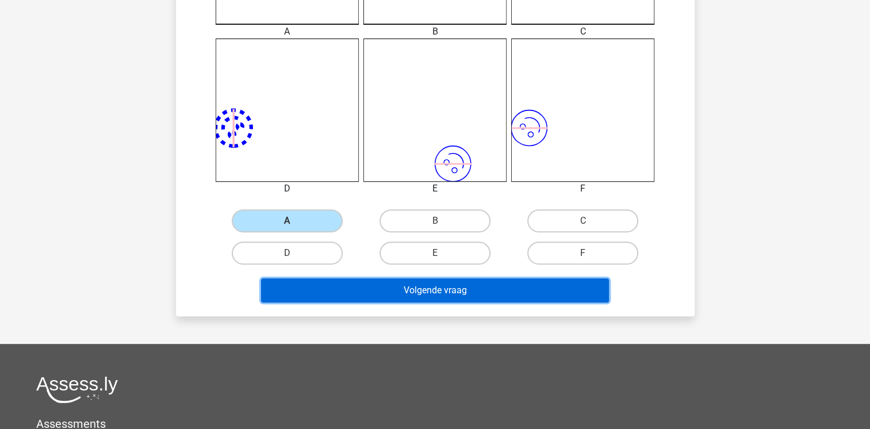
click at [343, 297] on button "Volgende vraag" at bounding box center [435, 290] width 348 height 24
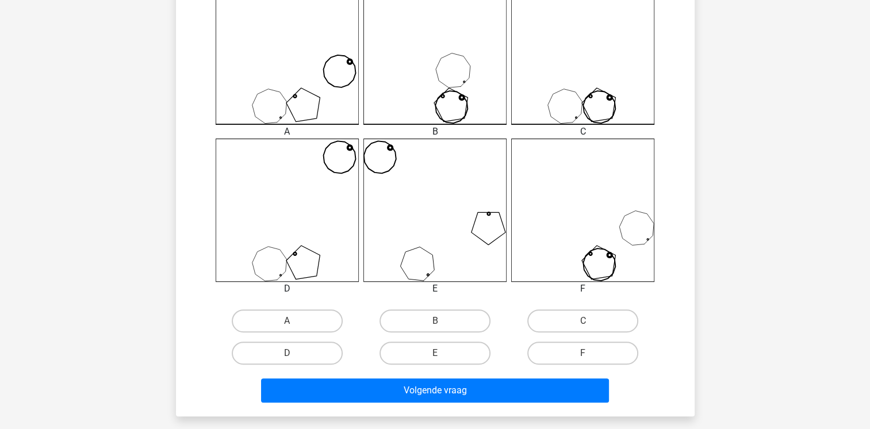
scroll to position [345, 0]
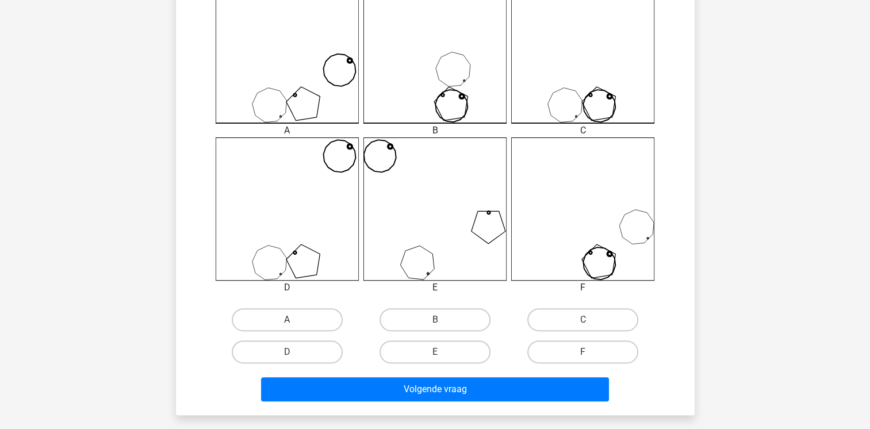
click at [343, 297] on div "A B C D" at bounding box center [435, 174] width 482 height 388
drag, startPoint x: 343, startPoint y: 297, endPoint x: 404, endPoint y: 326, distance: 67.7
click at [404, 326] on label "B" at bounding box center [435, 319] width 111 height 23
click at [435, 326] on input "B" at bounding box center [438, 323] width 7 height 7
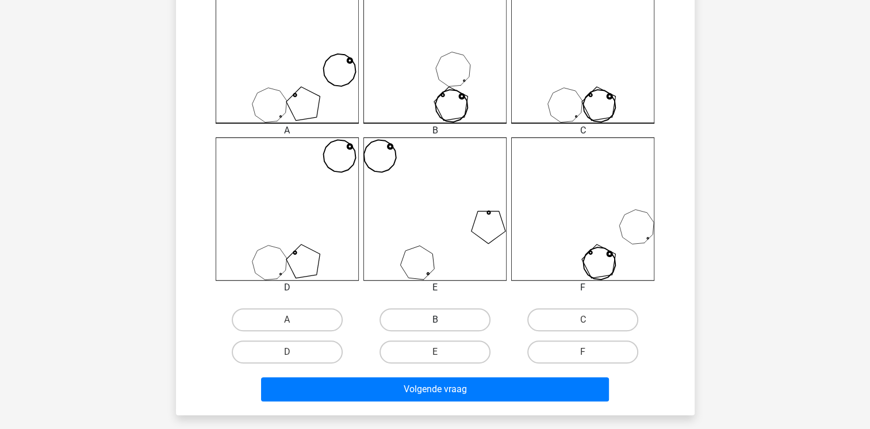
radio input "true"
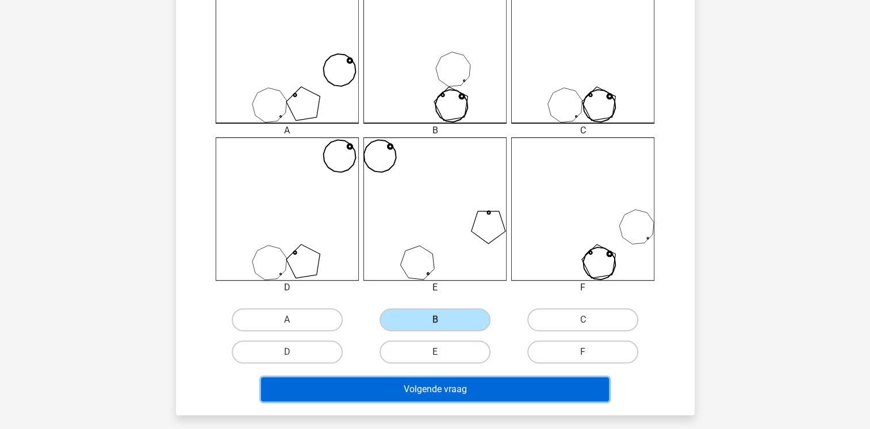
click at [382, 395] on button "Volgende vraag" at bounding box center [435, 389] width 348 height 24
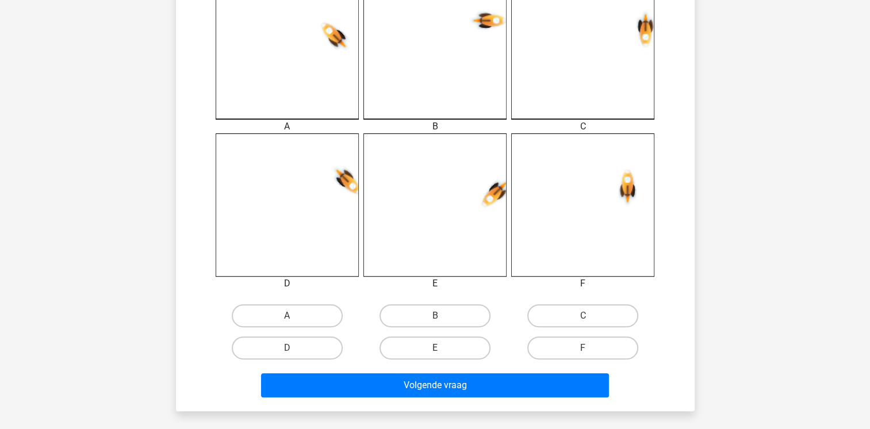
scroll to position [352, 0]
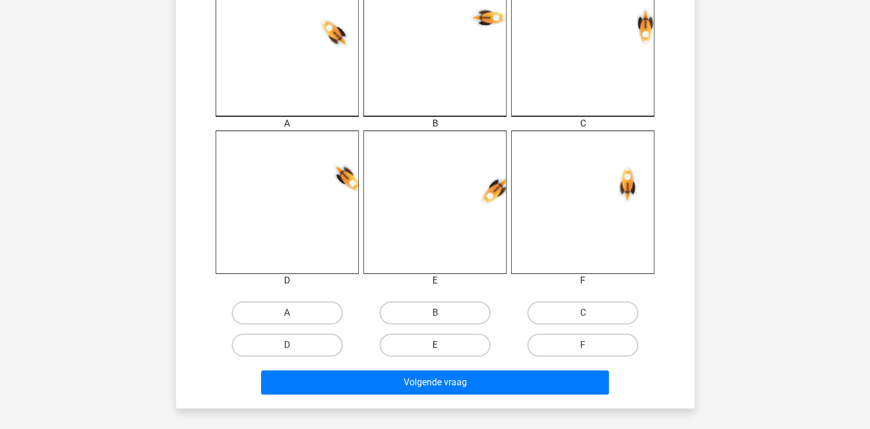
click at [429, 353] on label "E" at bounding box center [435, 345] width 111 height 23
click at [435, 353] on input "E" at bounding box center [438, 348] width 7 height 7
radio input "true"
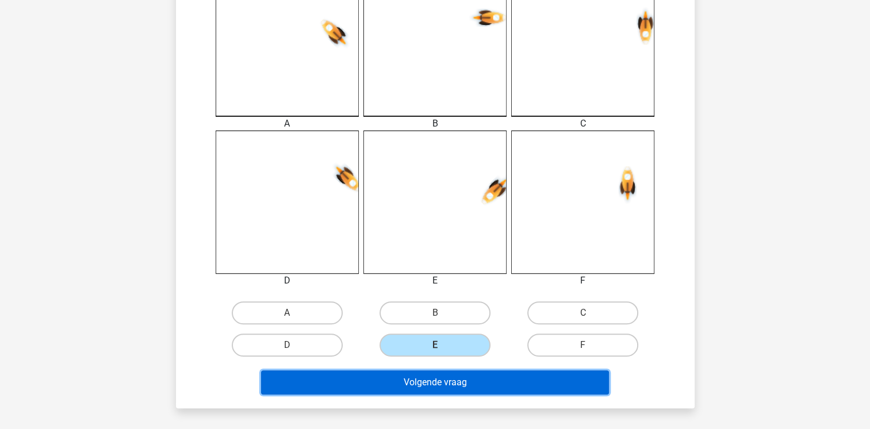
click at [426, 375] on button "Volgende vraag" at bounding box center [435, 382] width 348 height 24
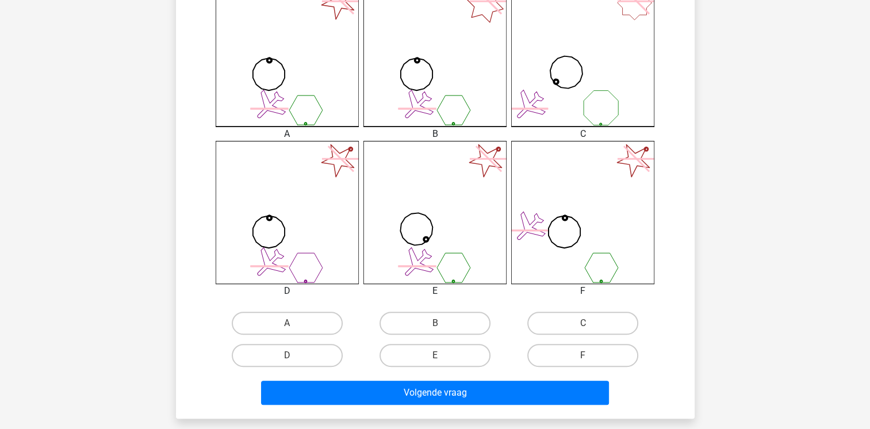
scroll to position [375, 0]
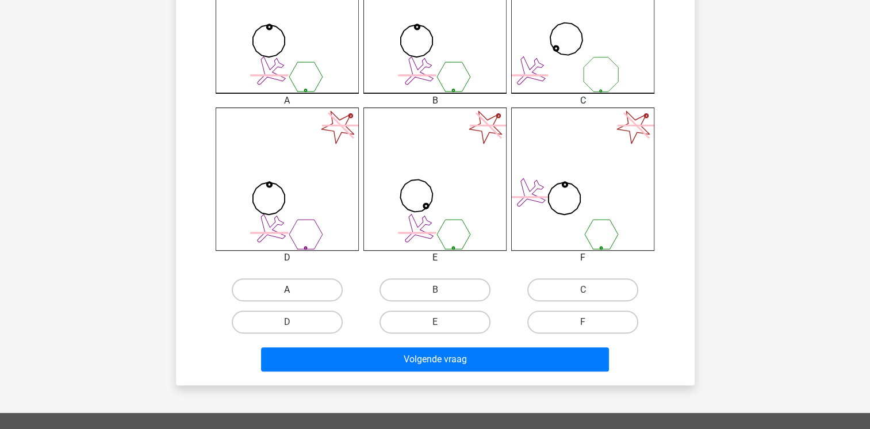
click at [286, 284] on label "A" at bounding box center [287, 289] width 111 height 23
click at [287, 290] on input "A" at bounding box center [290, 293] width 7 height 7
radio input "true"
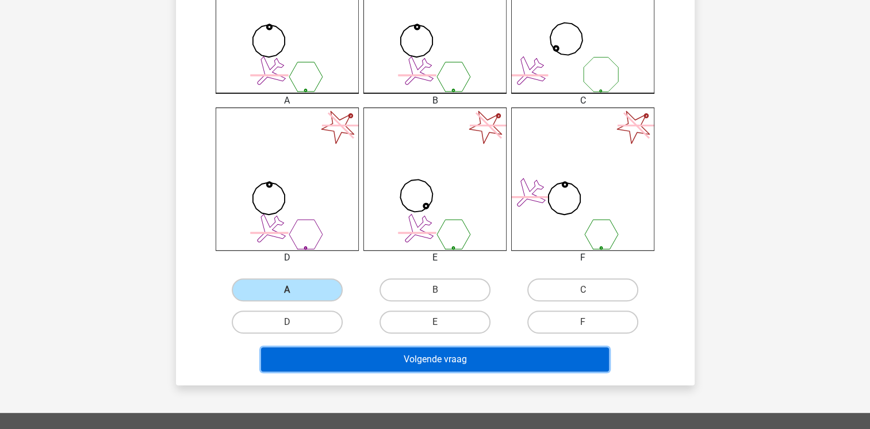
click at [347, 358] on button "Volgende vraag" at bounding box center [435, 359] width 348 height 24
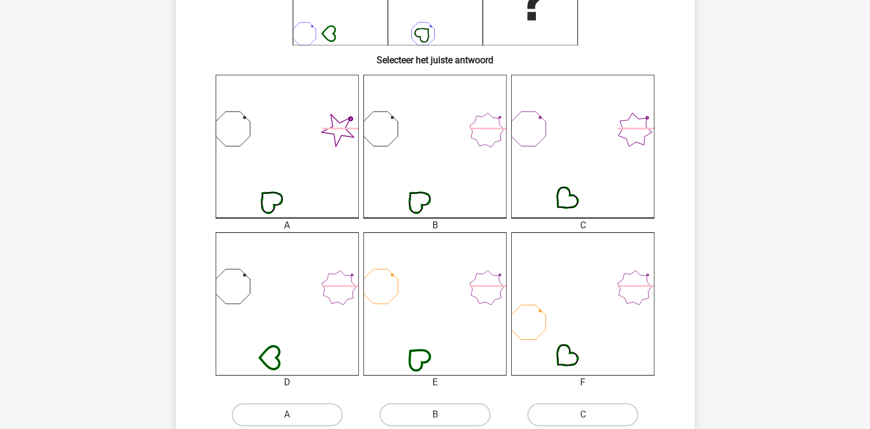
scroll to position [368, 0]
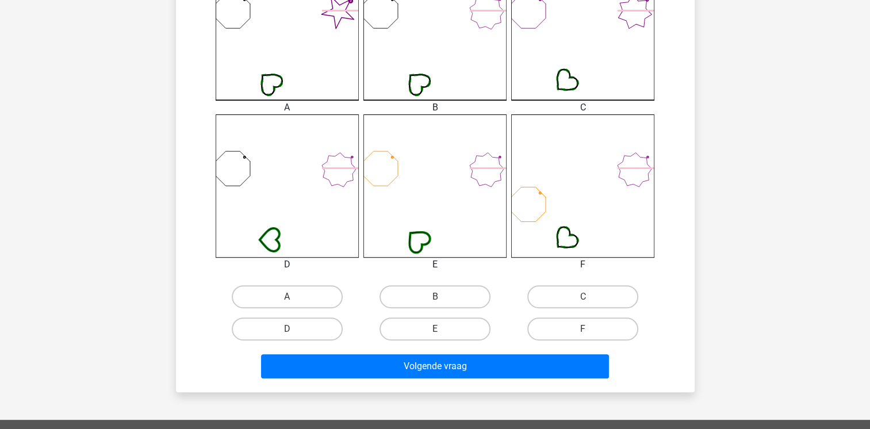
click at [336, 360] on div "Wat is de meest logische volgende figuur in de reeks? image/svg+xml 1 2 3 4 5 6…" at bounding box center [436, 38] width 510 height 689
click at [446, 306] on label "B" at bounding box center [435, 296] width 111 height 23
click at [442, 304] on input "B" at bounding box center [438, 300] width 7 height 7
radio input "true"
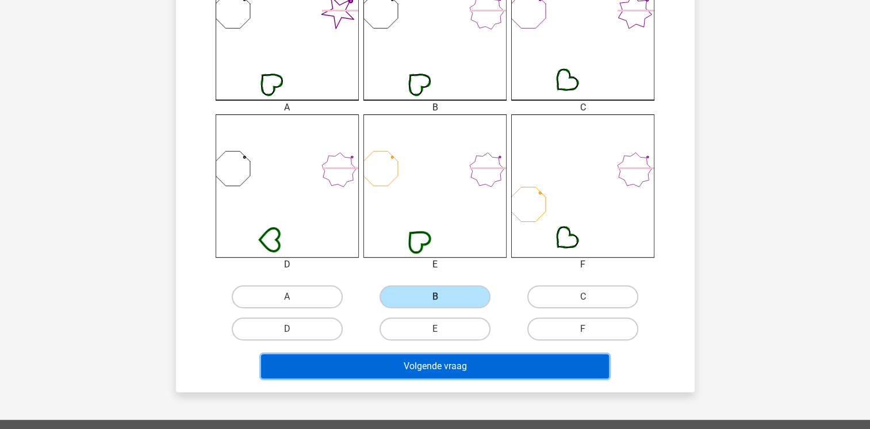
click at [421, 365] on button "Volgende vraag" at bounding box center [435, 366] width 348 height 24
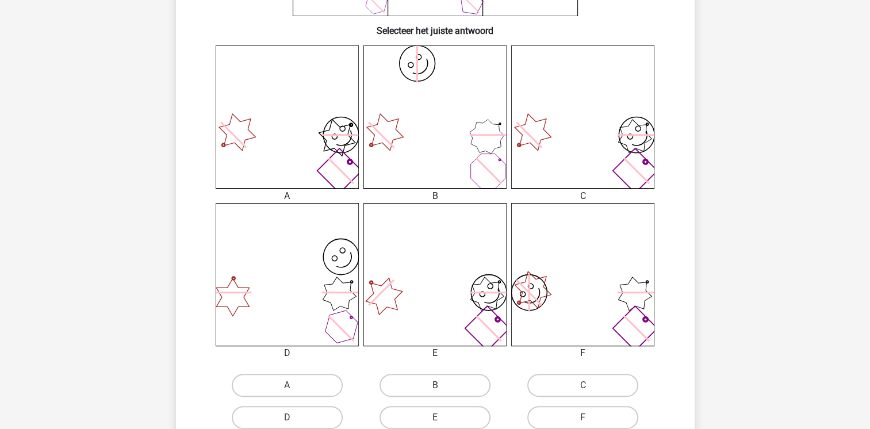
scroll to position [283, 0]
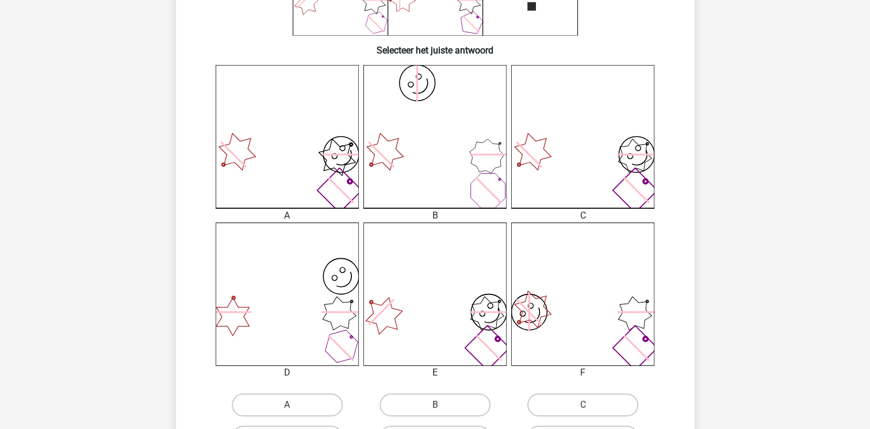
click at [421, 365] on icon "image/svg+xml" at bounding box center [435, 294] width 143 height 143
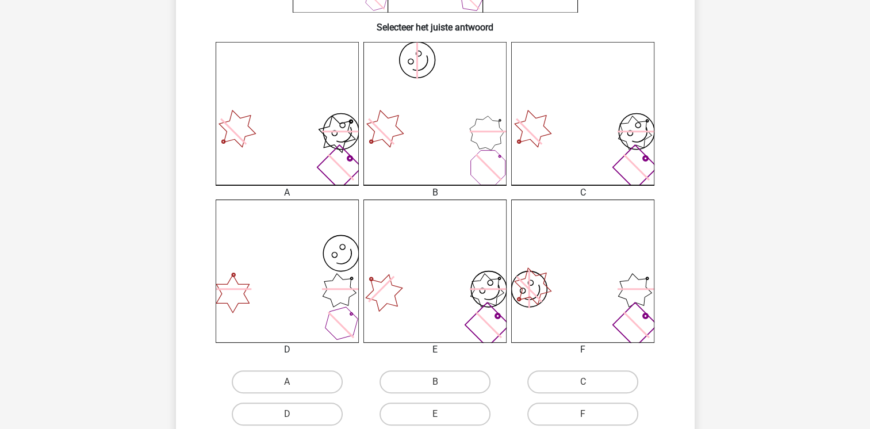
click at [421, 365] on div "image/svg+xml A image/svg+xml B image/svg+xml" at bounding box center [435, 236] width 482 height 388
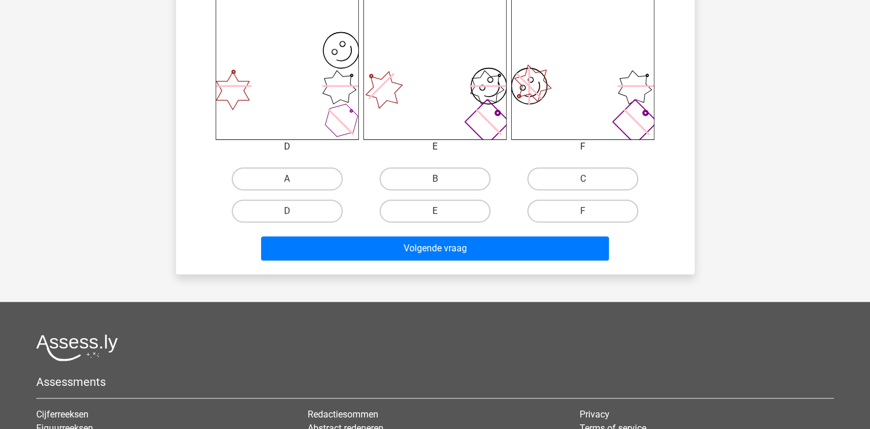
scroll to position [490, 0]
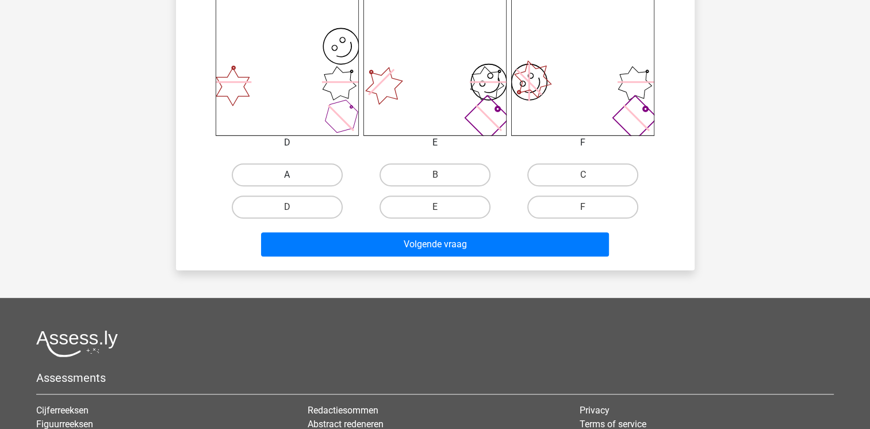
click at [257, 178] on label "A" at bounding box center [287, 174] width 111 height 23
click at [287, 178] on input "A" at bounding box center [290, 178] width 7 height 7
radio input "true"
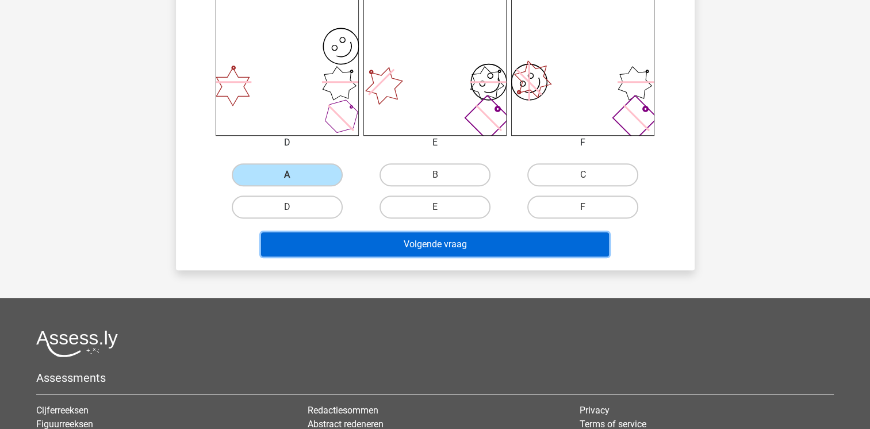
click at [308, 253] on button "Volgende vraag" at bounding box center [435, 244] width 348 height 24
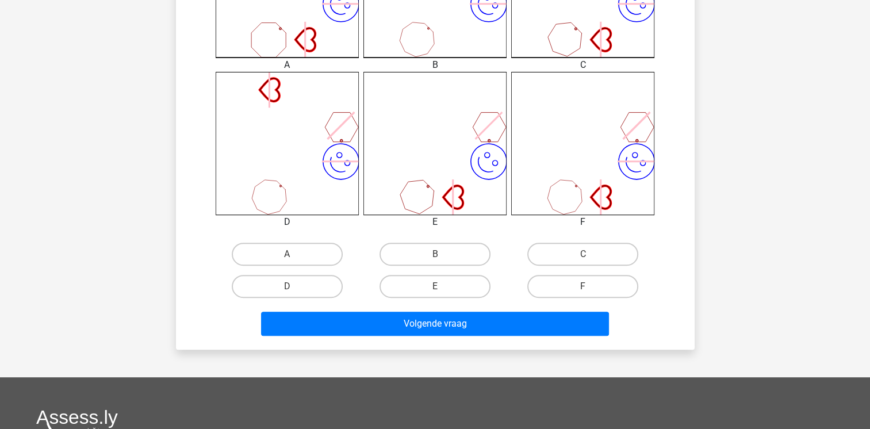
scroll to position [444, 0]
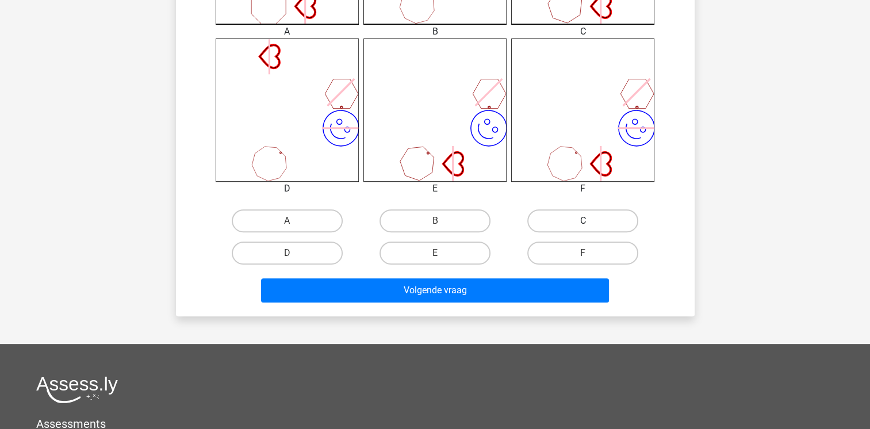
click at [553, 224] on label "C" at bounding box center [582, 220] width 111 height 23
click at [583, 224] on input "C" at bounding box center [586, 224] width 7 height 7
radio input "true"
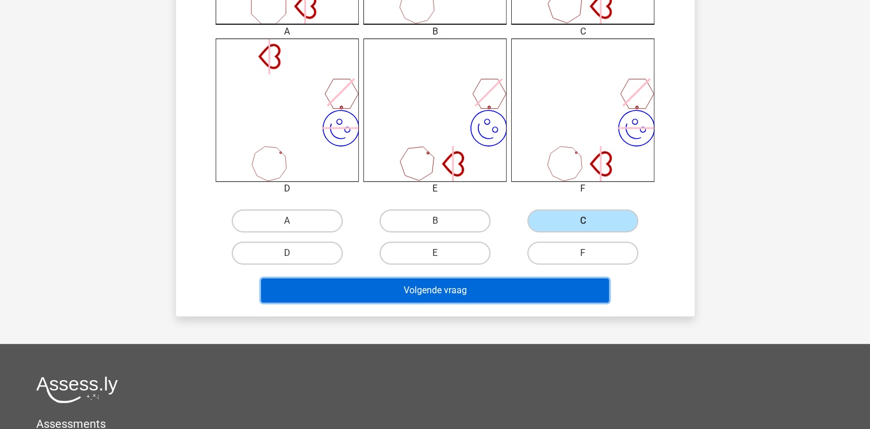
click at [525, 289] on button "Volgende vraag" at bounding box center [435, 290] width 348 height 24
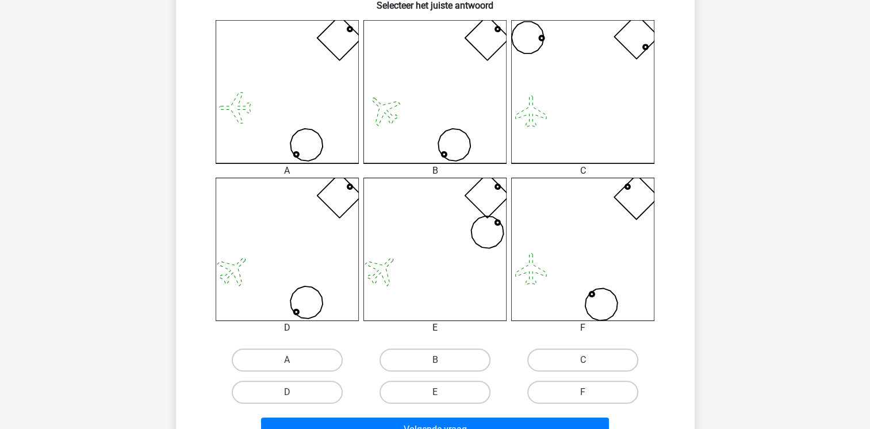
scroll to position [306, 0]
click at [282, 378] on div "D" at bounding box center [287, 391] width 148 height 32
click at [301, 387] on label "D" at bounding box center [287, 391] width 111 height 23
click at [294, 391] on input "D" at bounding box center [290, 394] width 7 height 7
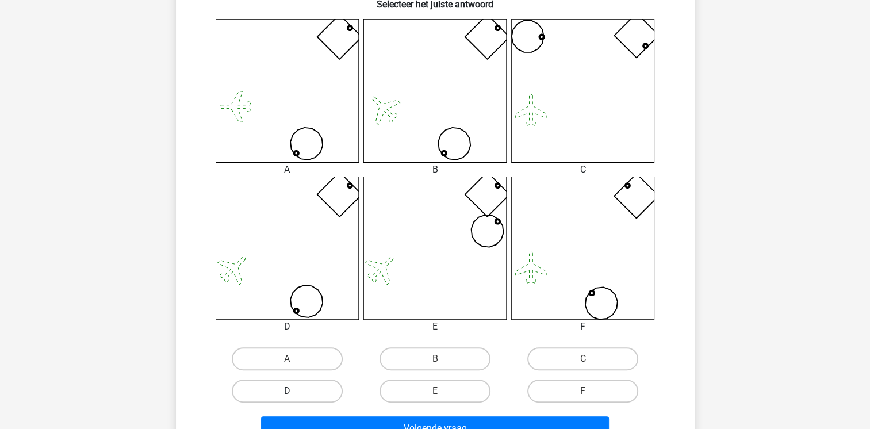
radio input "true"
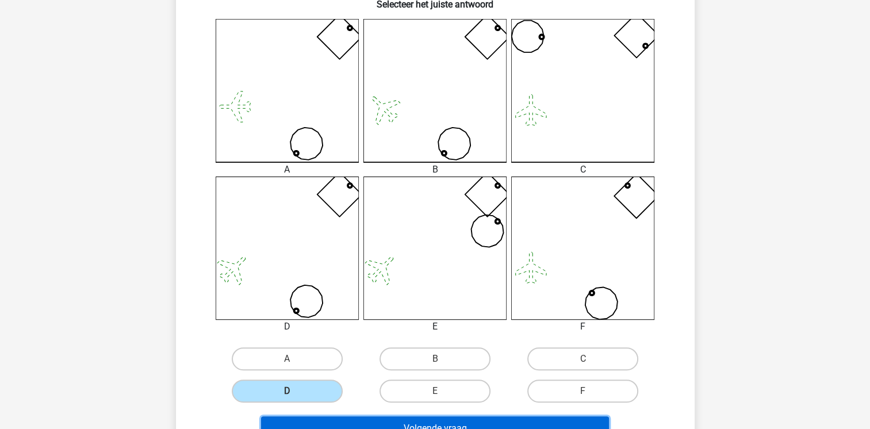
click at [334, 424] on button "Volgende vraag" at bounding box center [435, 428] width 348 height 24
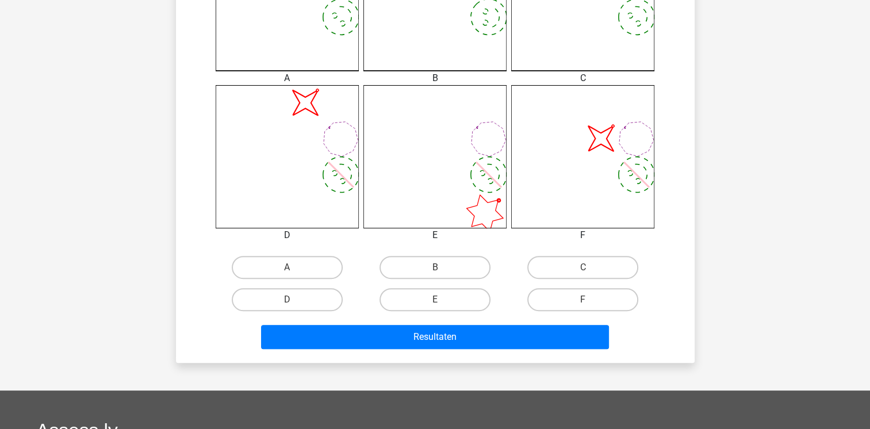
scroll to position [398, 0]
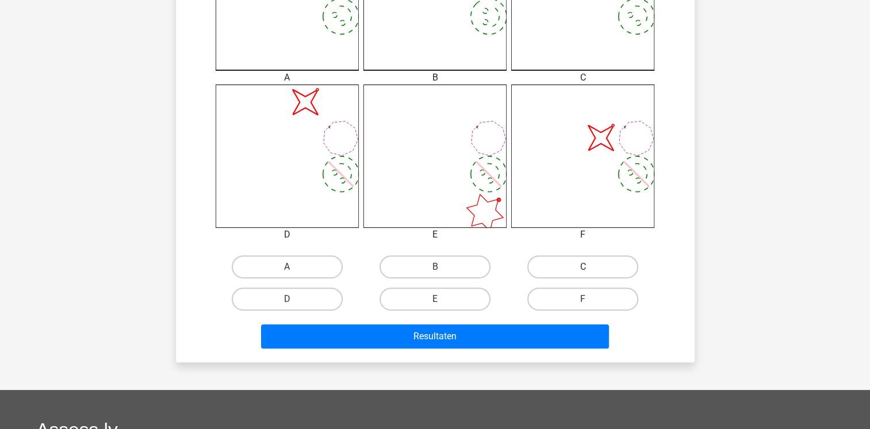
click at [596, 257] on label "C" at bounding box center [582, 266] width 111 height 23
click at [591, 267] on input "C" at bounding box center [586, 270] width 7 height 7
radio input "true"
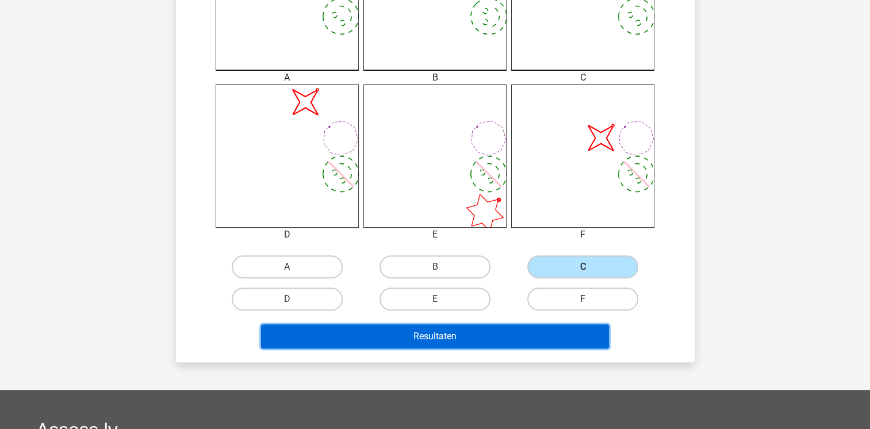
click at [515, 324] on button "Resultaten" at bounding box center [435, 336] width 348 height 24
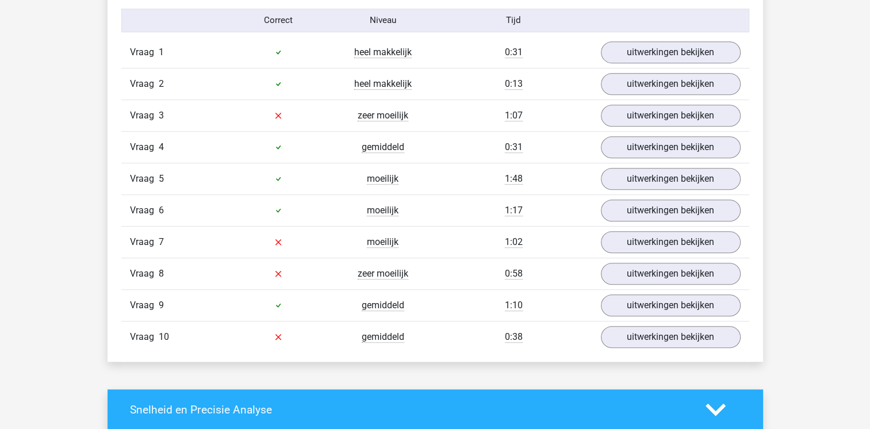
scroll to position [759, 0]
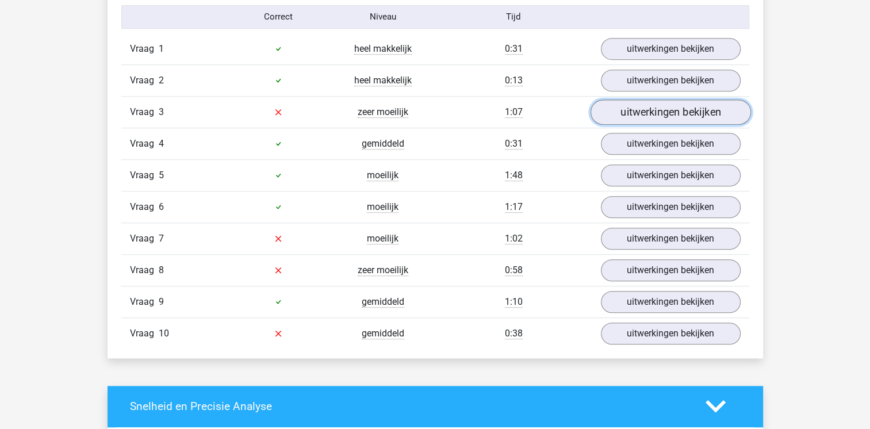
click at [690, 106] on link "uitwerkingen bekijken" at bounding box center [670, 112] width 160 height 25
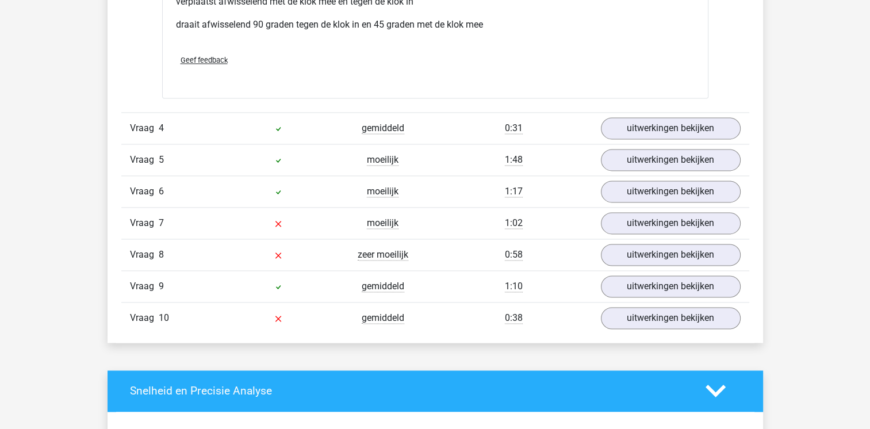
scroll to position [1749, 0]
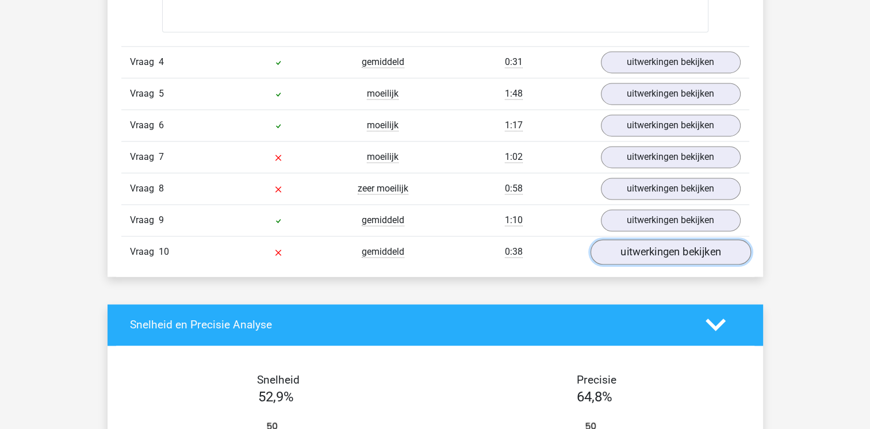
click at [657, 239] on link "uitwerkingen bekijken" at bounding box center [670, 251] width 160 height 25
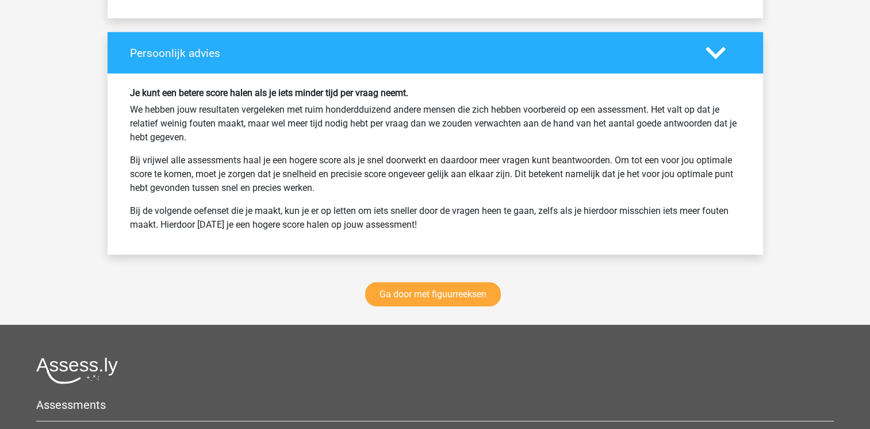
scroll to position [3428, 0]
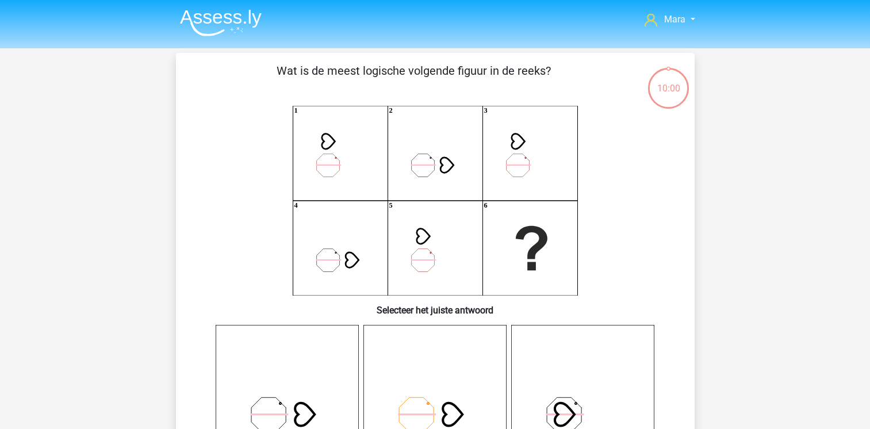
scroll to position [398, 0]
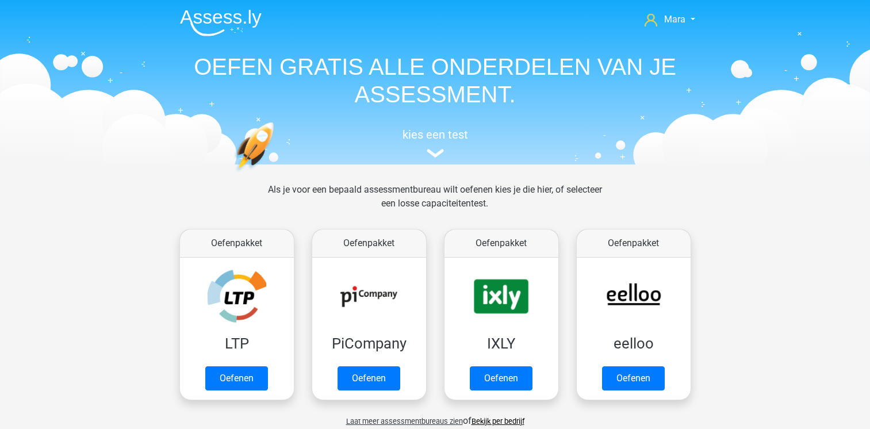
scroll to position [534, 0]
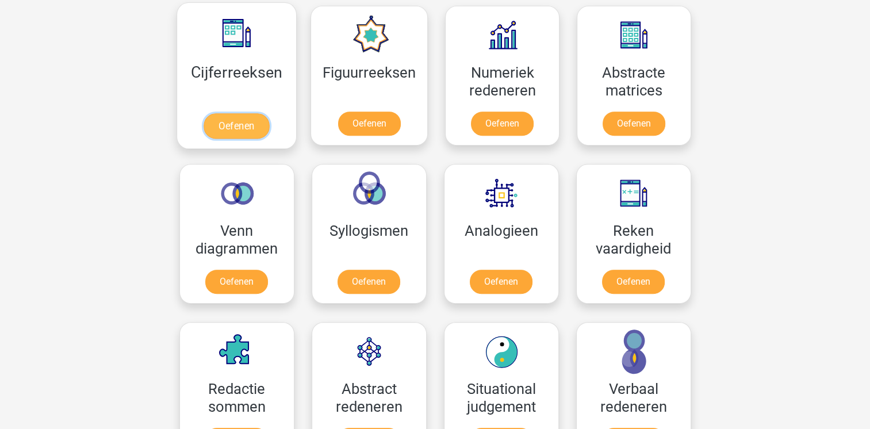
click at [204, 116] on link "Oefenen" at bounding box center [237, 125] width 66 height 25
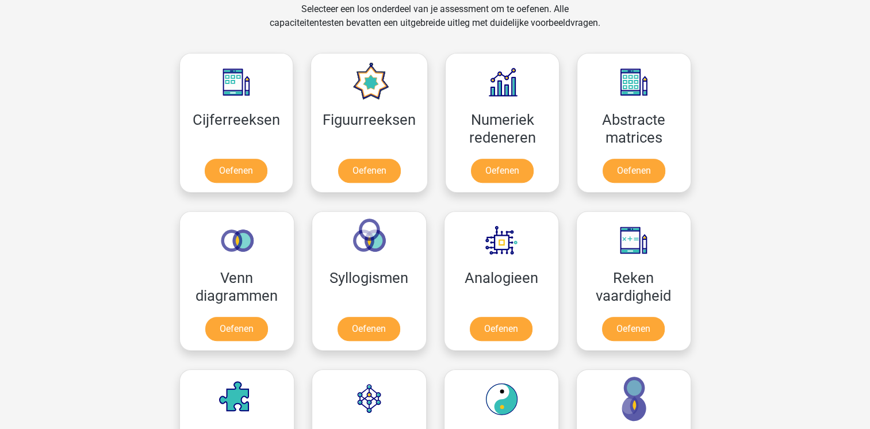
scroll to position [488, 0]
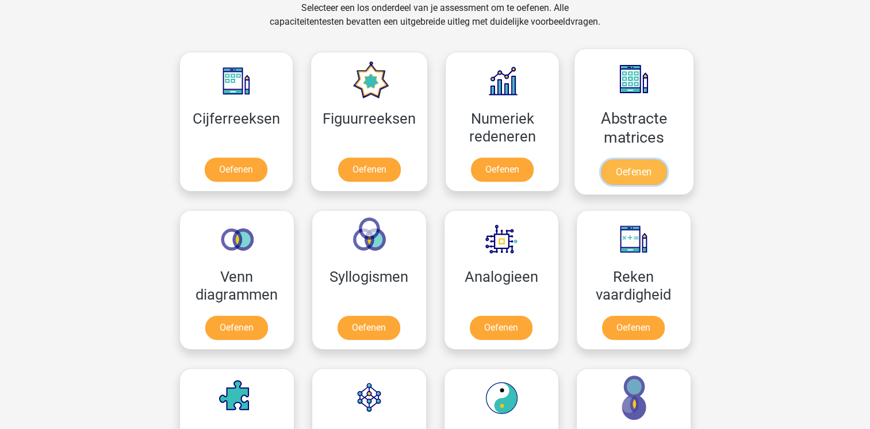
click at [603, 171] on link "Oefenen" at bounding box center [634, 171] width 66 height 25
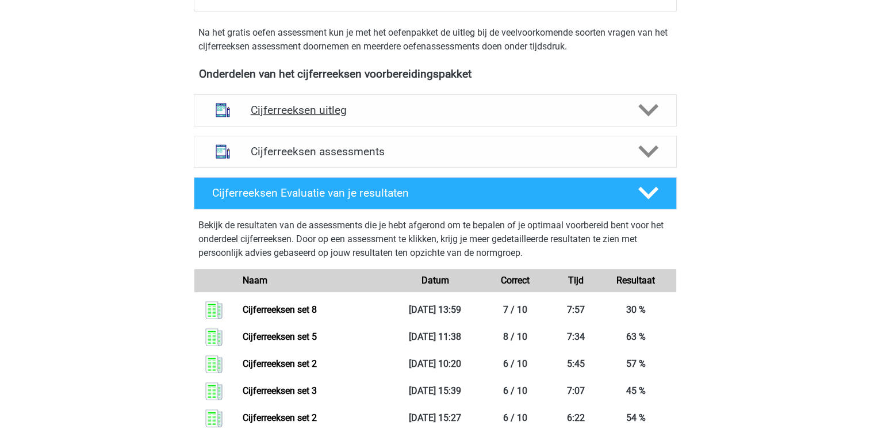
scroll to position [368, 0]
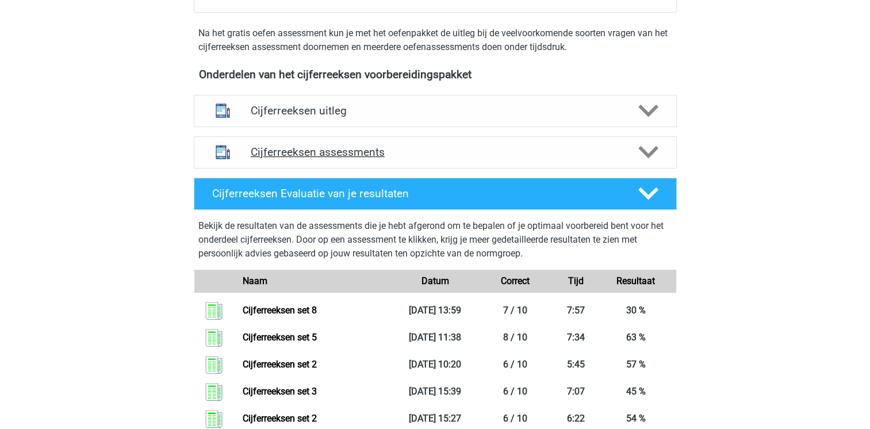
click at [355, 159] on h4 "Cijferreeksen assessments" at bounding box center [435, 152] width 369 height 13
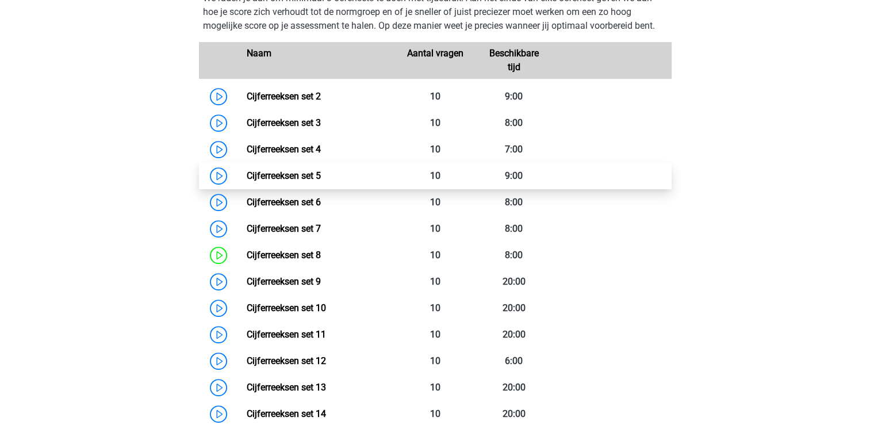
scroll to position [575, 0]
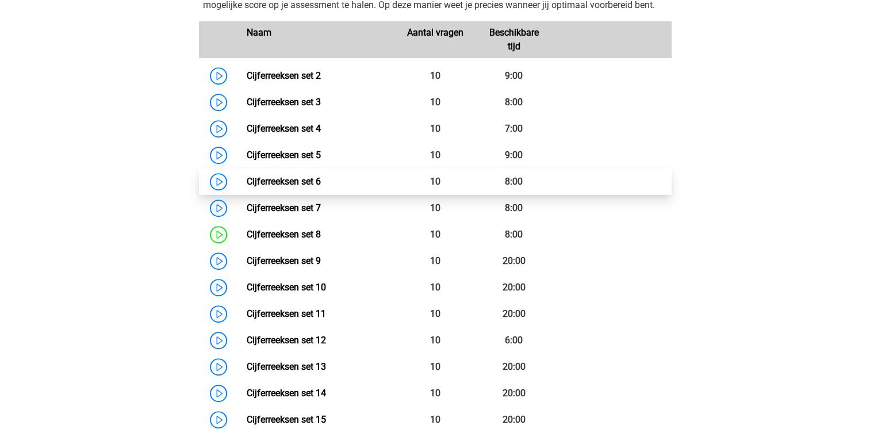
click at [247, 187] on link "Cijferreeksen set 6" at bounding box center [284, 181] width 74 height 11
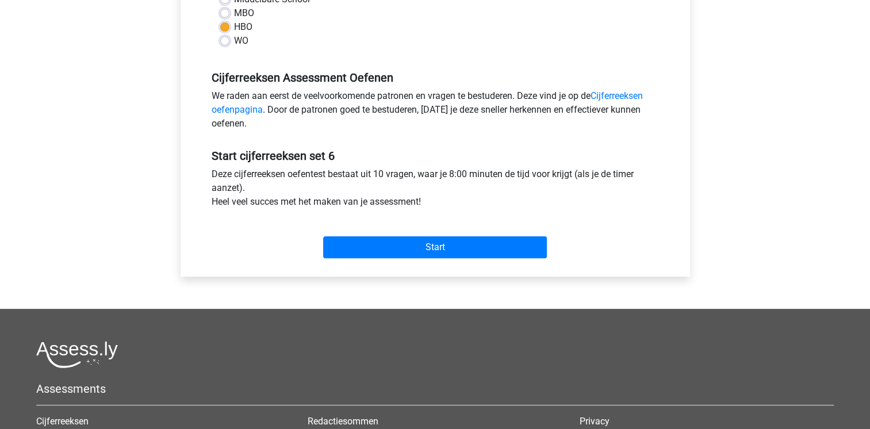
scroll to position [299, 0]
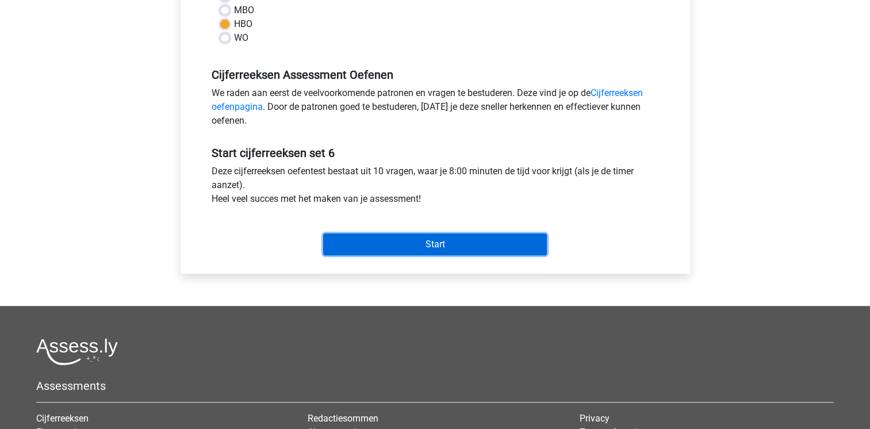
click at [360, 253] on input "Start" at bounding box center [435, 245] width 224 height 22
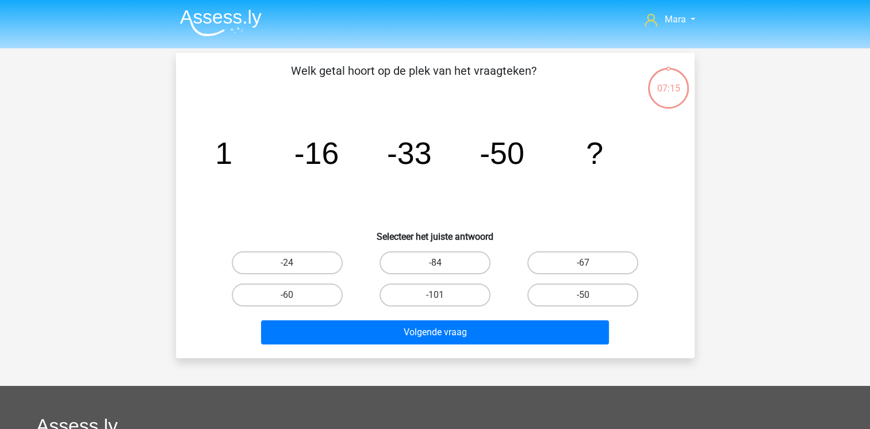
click at [590, 265] on input "-67" at bounding box center [586, 266] width 7 height 7
radio input "true"
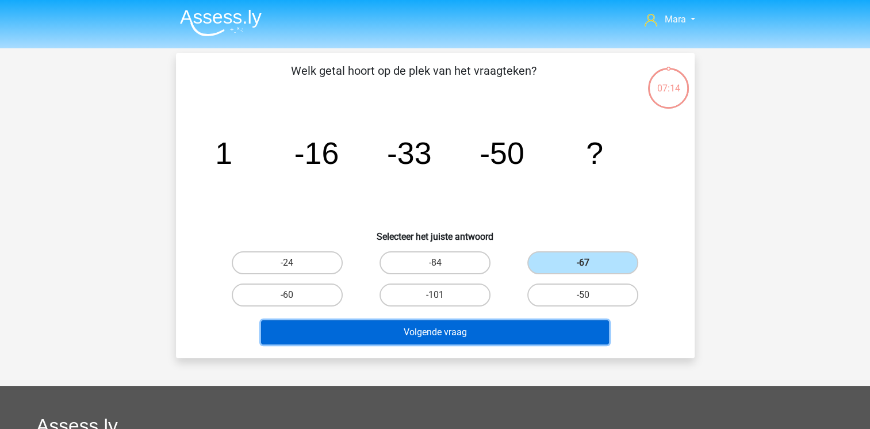
click at [512, 337] on button "Volgende vraag" at bounding box center [435, 332] width 348 height 24
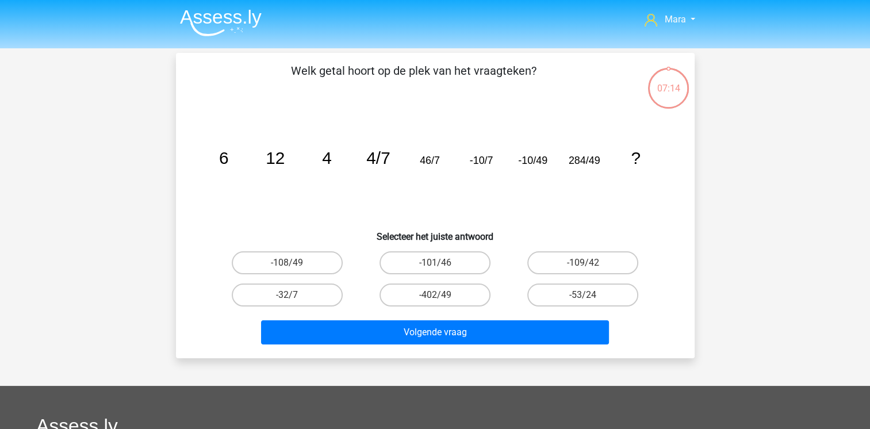
scroll to position [53, 0]
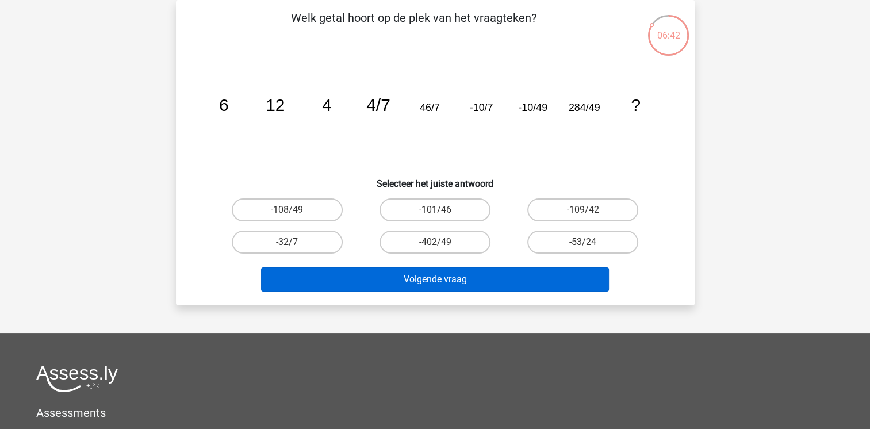
drag, startPoint x: 558, startPoint y: 211, endPoint x: 520, endPoint y: 278, distance: 77.5
click at [520, 278] on div "Welk getal hoort op de plek van het vraagteken? image/svg+xml 6 12 4 4/7 46/7 -…" at bounding box center [436, 152] width 510 height 287
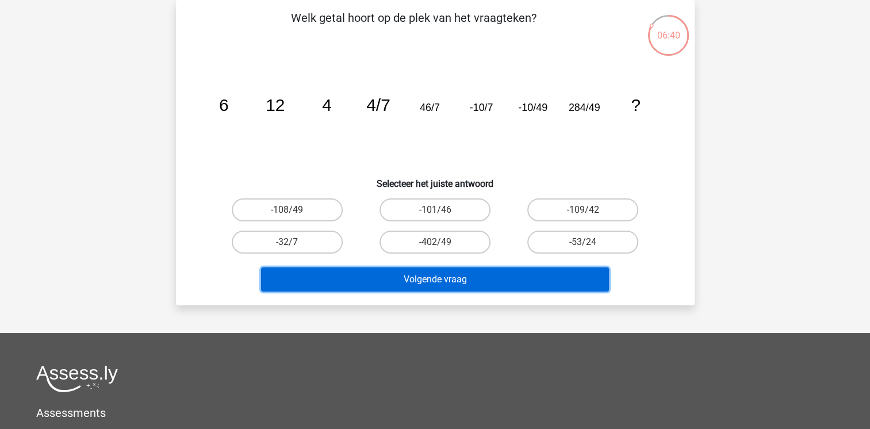
click at [497, 281] on button "Volgende vraag" at bounding box center [435, 279] width 348 height 24
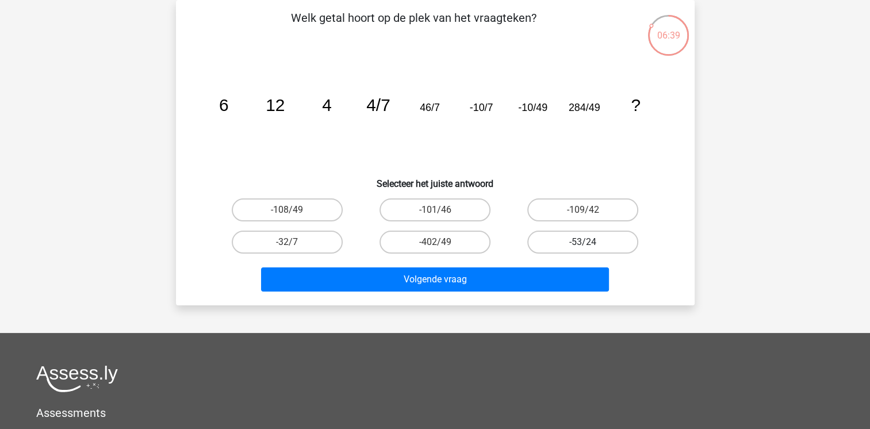
click at [561, 240] on label "-53/24" at bounding box center [582, 242] width 111 height 23
click at [583, 242] on input "-53/24" at bounding box center [586, 245] width 7 height 7
radio input "true"
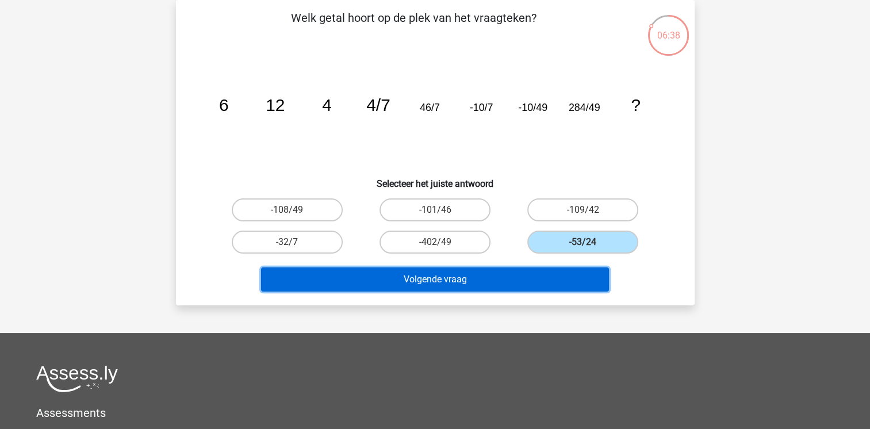
click at [506, 287] on button "Volgende vraag" at bounding box center [435, 279] width 348 height 24
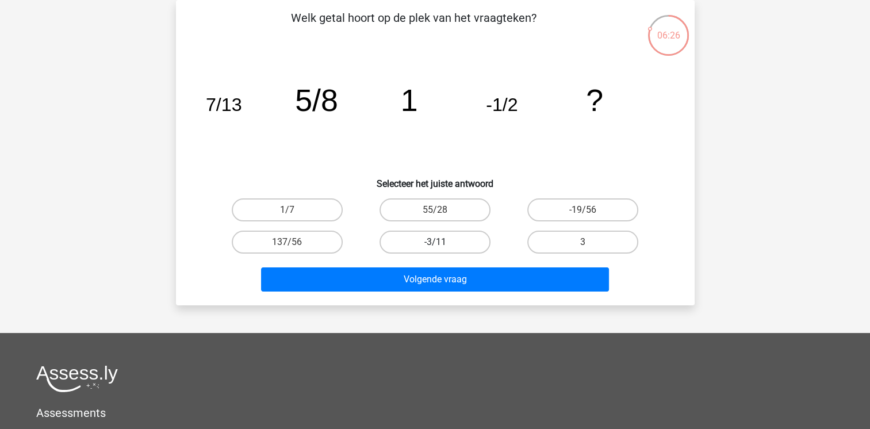
click at [437, 240] on label "-3/11" at bounding box center [435, 242] width 111 height 23
click at [437, 242] on input "-3/11" at bounding box center [438, 245] width 7 height 7
radio input "true"
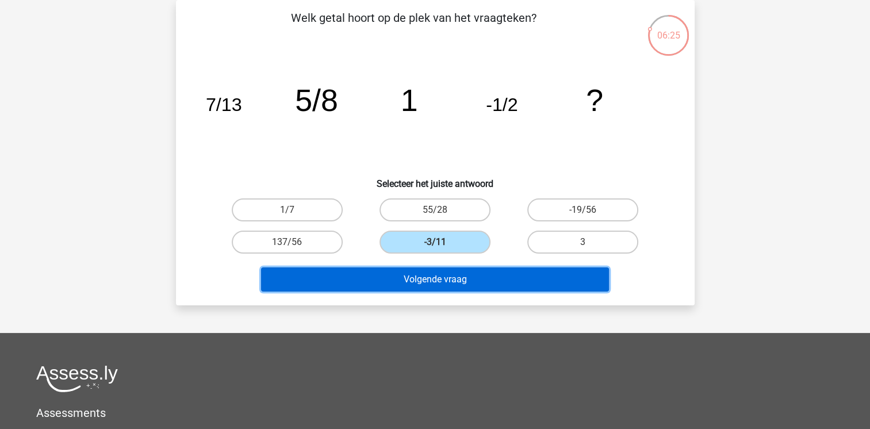
click at [443, 274] on button "Volgende vraag" at bounding box center [435, 279] width 348 height 24
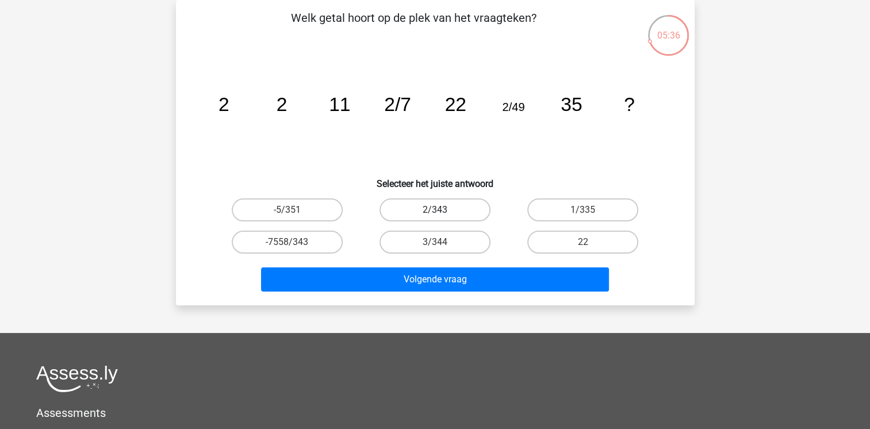
click at [437, 205] on label "2/343" at bounding box center [435, 209] width 111 height 23
click at [437, 210] on input "2/343" at bounding box center [438, 213] width 7 height 7
radio input "true"
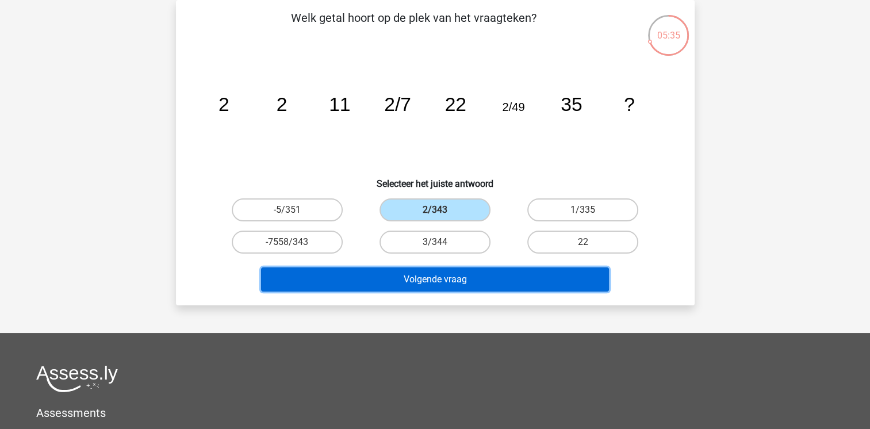
click at [445, 284] on button "Volgende vraag" at bounding box center [435, 279] width 348 height 24
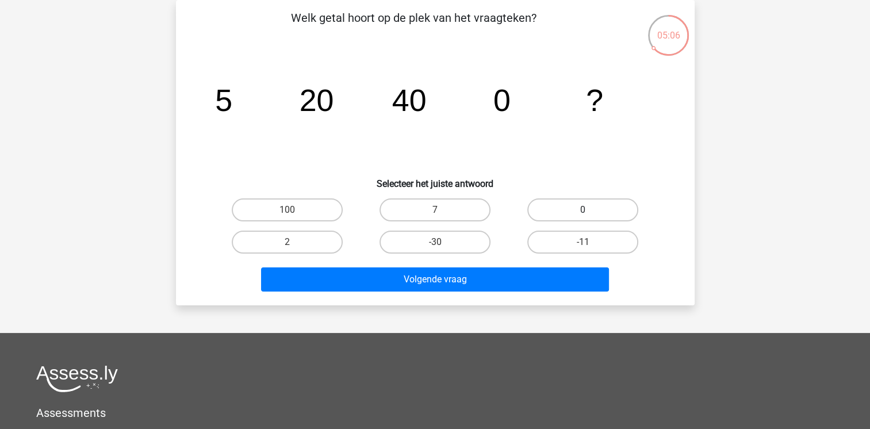
click at [558, 206] on label "0" at bounding box center [582, 209] width 111 height 23
click at [583, 210] on input "0" at bounding box center [586, 213] width 7 height 7
radio input "true"
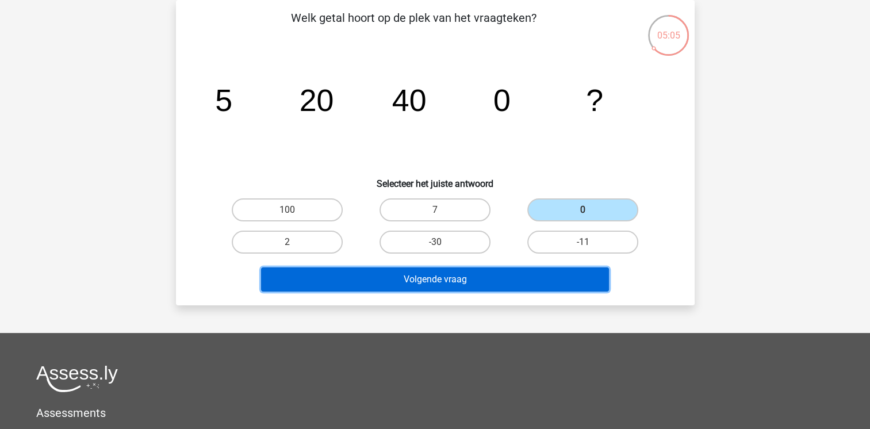
click at [534, 276] on button "Volgende vraag" at bounding box center [435, 279] width 348 height 24
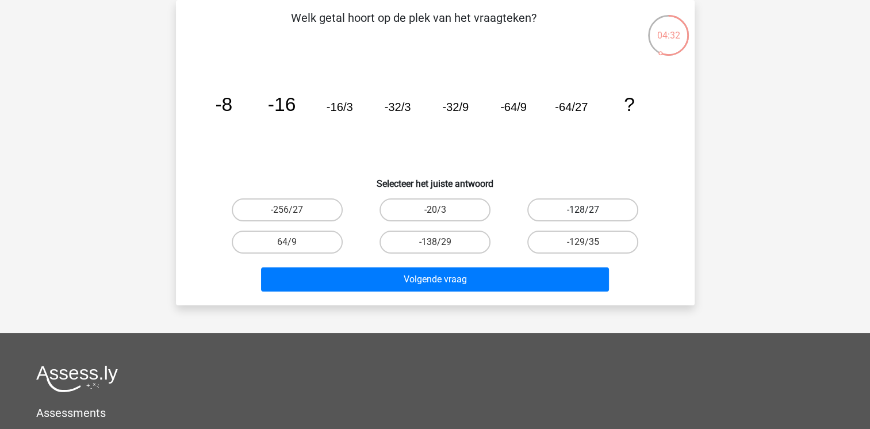
click at [568, 213] on label "-128/27" at bounding box center [582, 209] width 111 height 23
click at [583, 213] on input "-128/27" at bounding box center [586, 213] width 7 height 7
radio input "true"
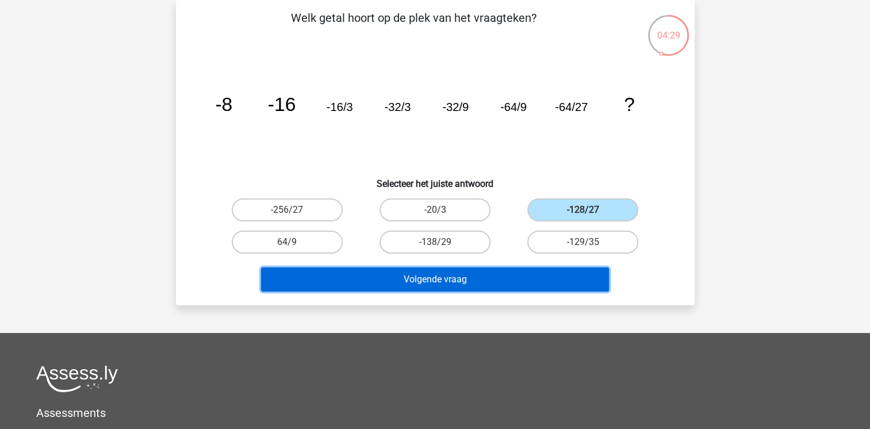
click at [527, 277] on button "Volgende vraag" at bounding box center [435, 279] width 348 height 24
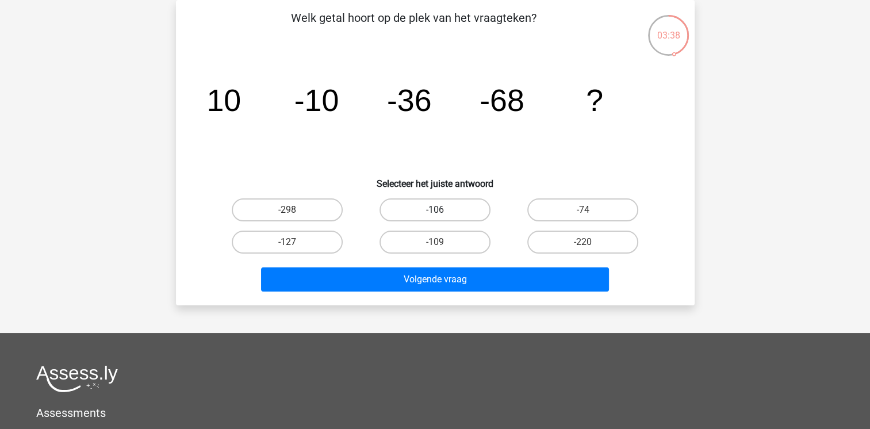
click at [426, 206] on label "-106" at bounding box center [435, 209] width 111 height 23
click at [435, 210] on input "-106" at bounding box center [438, 213] width 7 height 7
radio input "true"
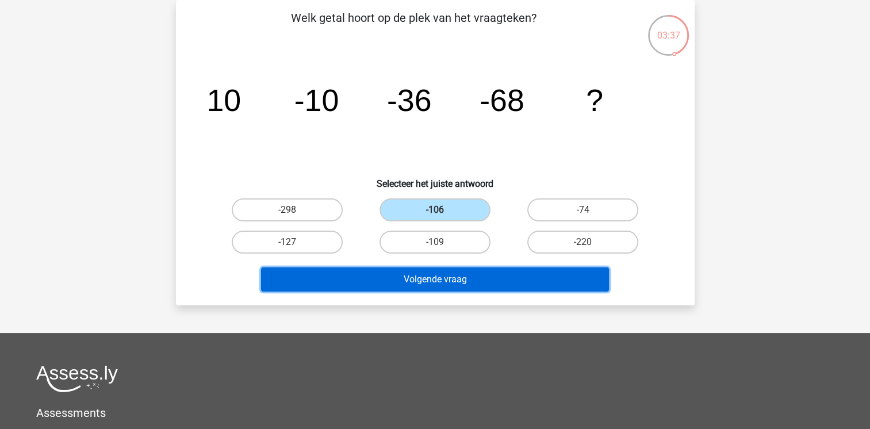
click at [406, 280] on button "Volgende vraag" at bounding box center [435, 279] width 348 height 24
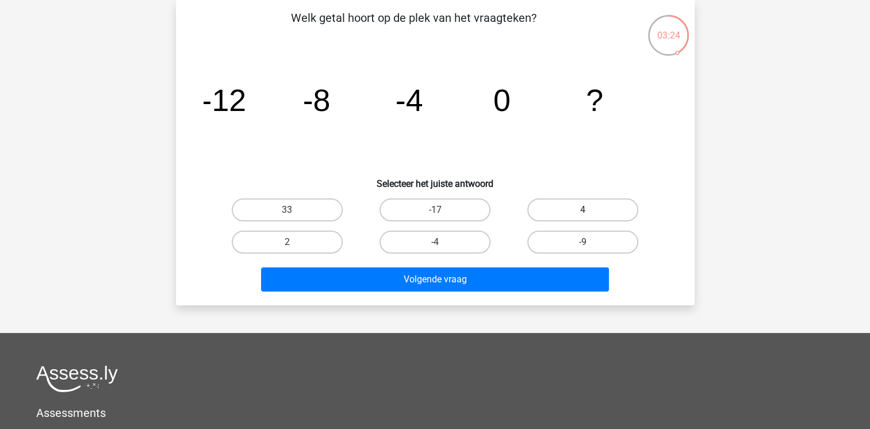
click at [558, 201] on label "4" at bounding box center [582, 209] width 111 height 23
click at [583, 210] on input "4" at bounding box center [586, 213] width 7 height 7
radio input "true"
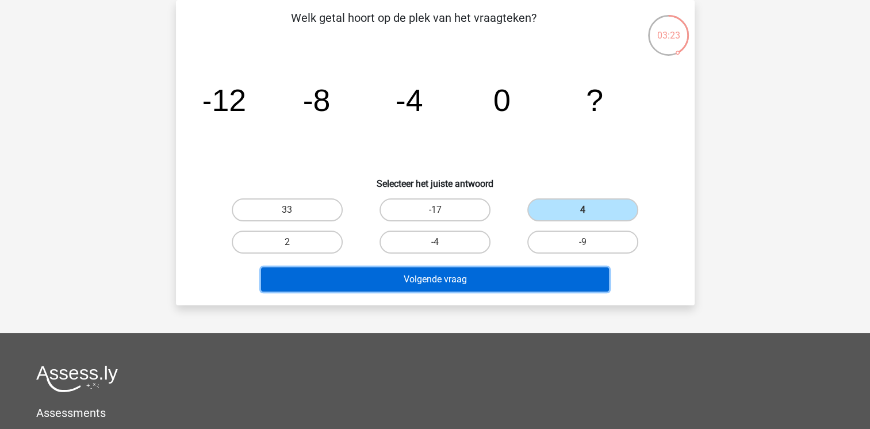
click at [492, 284] on button "Volgende vraag" at bounding box center [435, 279] width 348 height 24
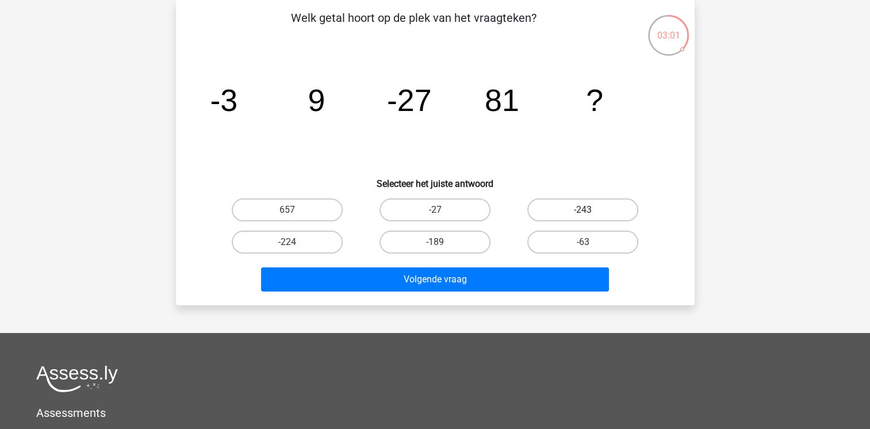
click at [562, 213] on label "-243" at bounding box center [582, 209] width 111 height 23
click at [583, 213] on input "-243" at bounding box center [586, 213] width 7 height 7
radio input "true"
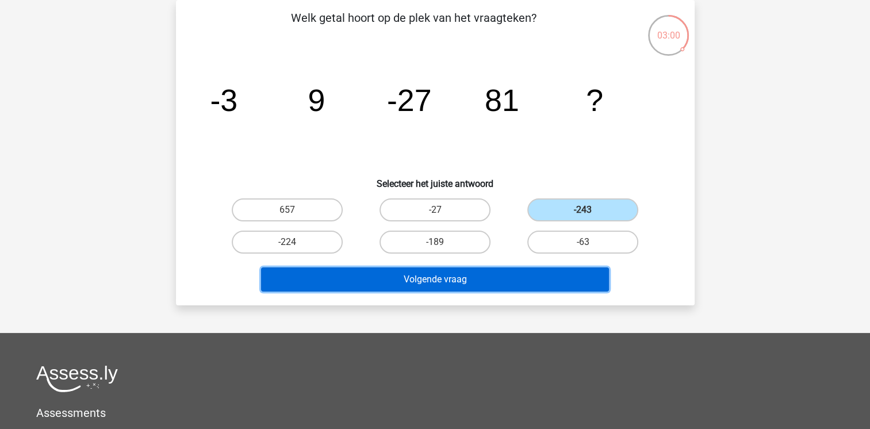
click at [508, 273] on button "Volgende vraag" at bounding box center [435, 279] width 348 height 24
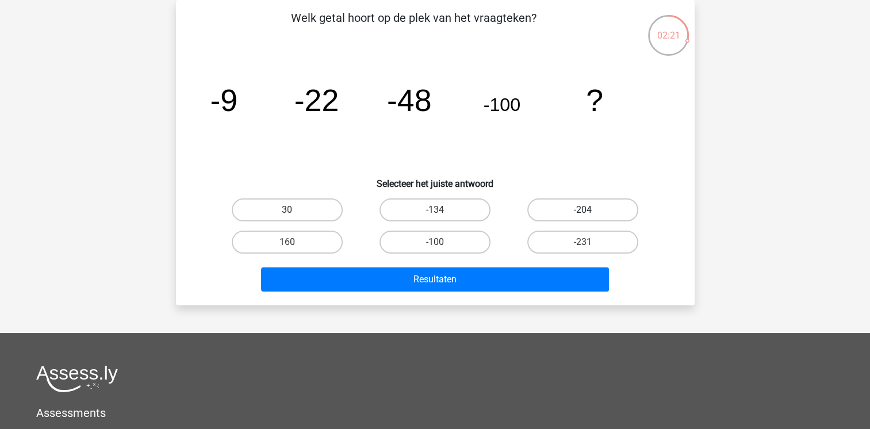
click at [575, 211] on label "-204" at bounding box center [582, 209] width 111 height 23
click at [583, 211] on input "-204" at bounding box center [586, 213] width 7 height 7
radio input "true"
click at [527, 291] on div "Resultaten" at bounding box center [435, 281] width 444 height 29
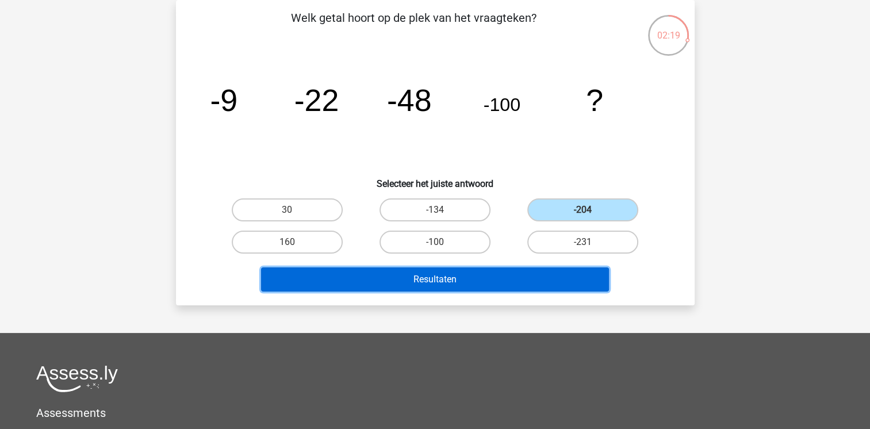
click at [531, 284] on button "Resultaten" at bounding box center [435, 279] width 348 height 24
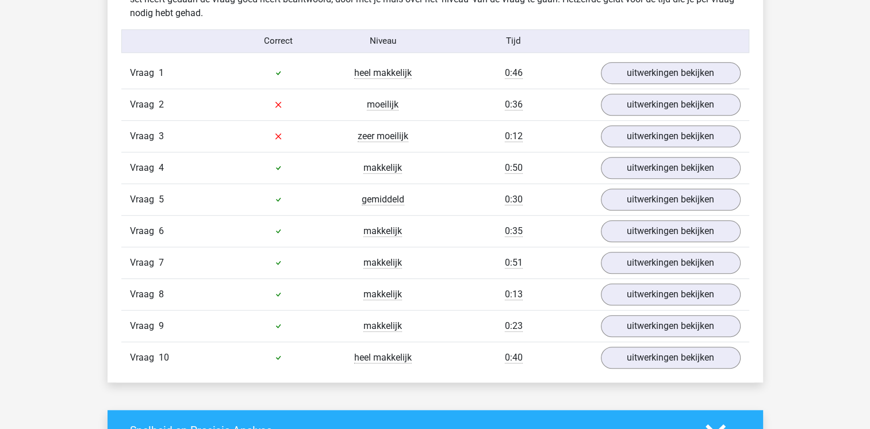
scroll to position [736, 0]
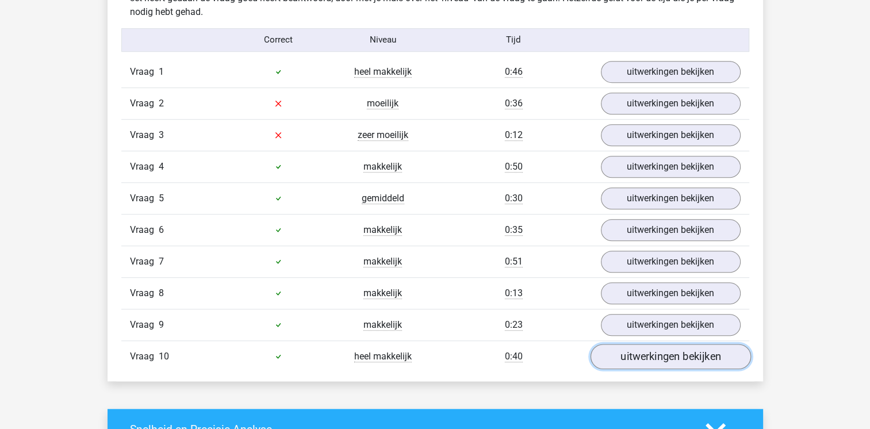
click at [637, 344] on link "uitwerkingen bekijken" at bounding box center [670, 356] width 160 height 25
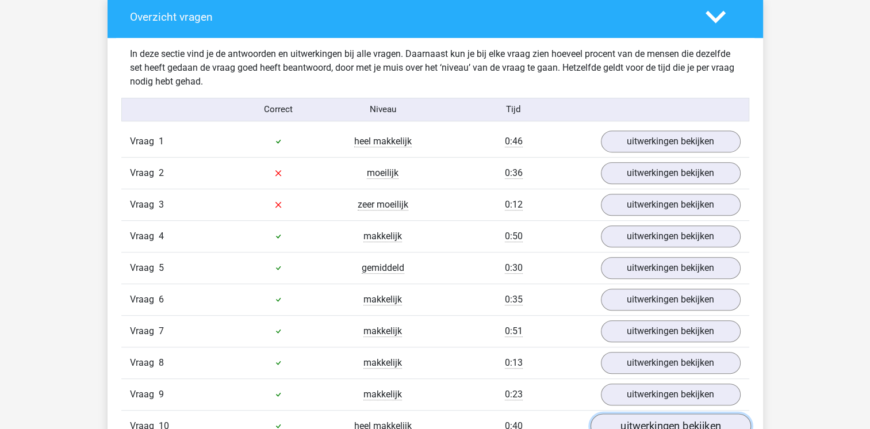
scroll to position [644, 0]
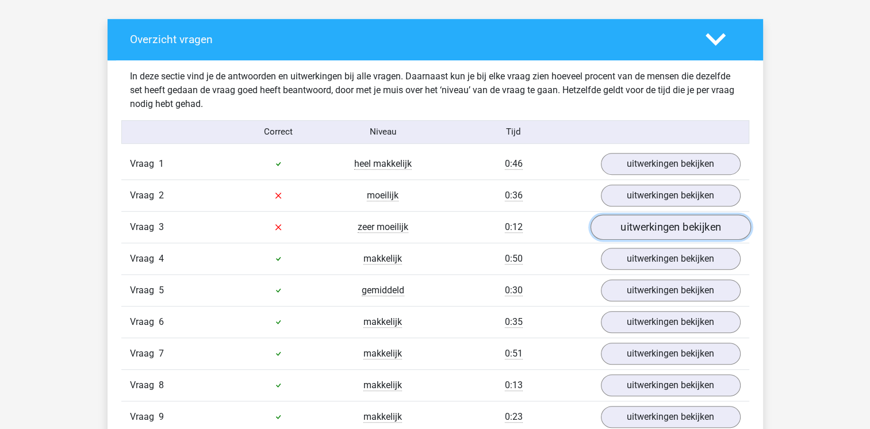
click at [693, 219] on link "uitwerkingen bekijken" at bounding box center [670, 227] width 160 height 25
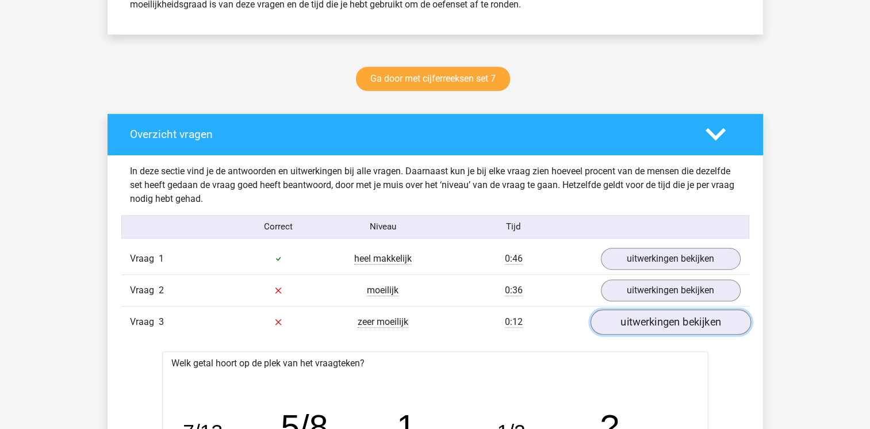
scroll to position [667, 0]
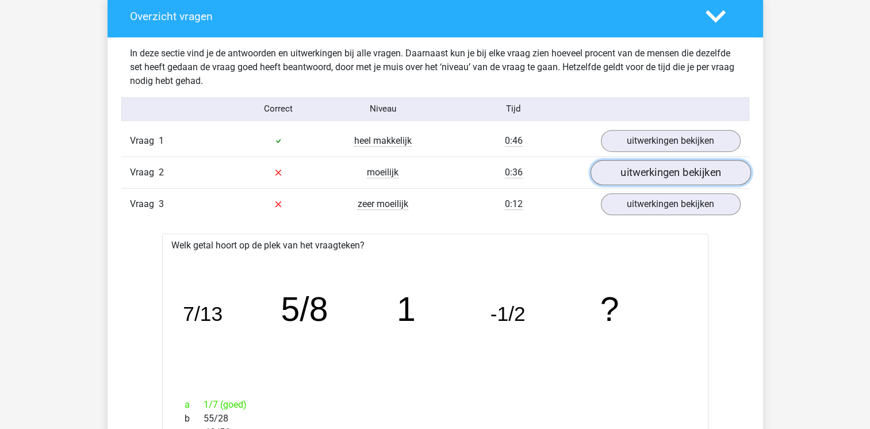
click at [688, 174] on link "uitwerkingen bekijken" at bounding box center [670, 172] width 160 height 25
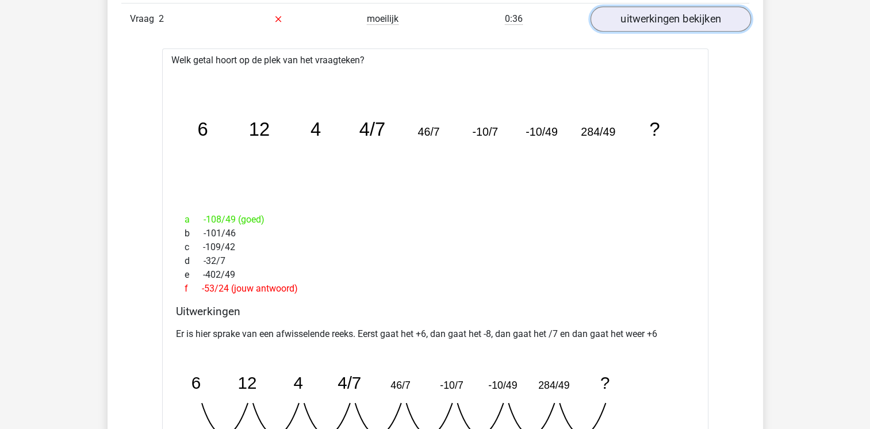
scroll to position [874, 0]
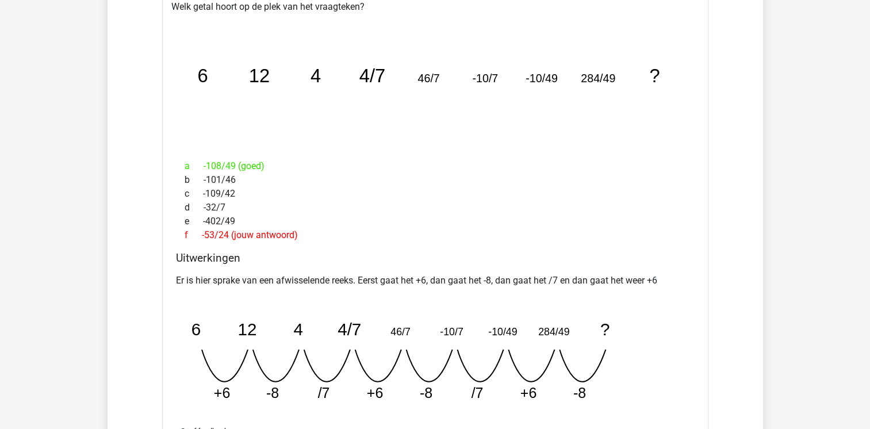
drag, startPoint x: 688, startPoint y: 174, endPoint x: 702, endPoint y: 131, distance: 45.5
click at [702, 131] on div "Welk getal hoort op de plek van het vraagteken? image/svg+xml 6 12 4 4/7 46/7 -…" at bounding box center [435, 232] width 546 height 475
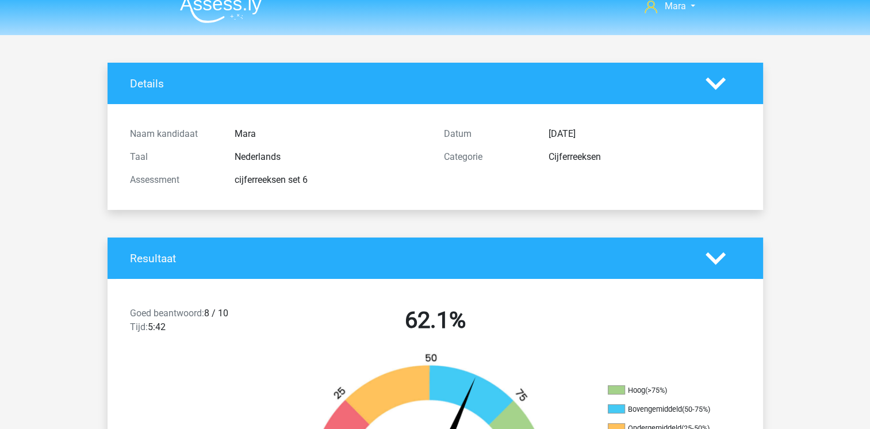
scroll to position [0, 0]
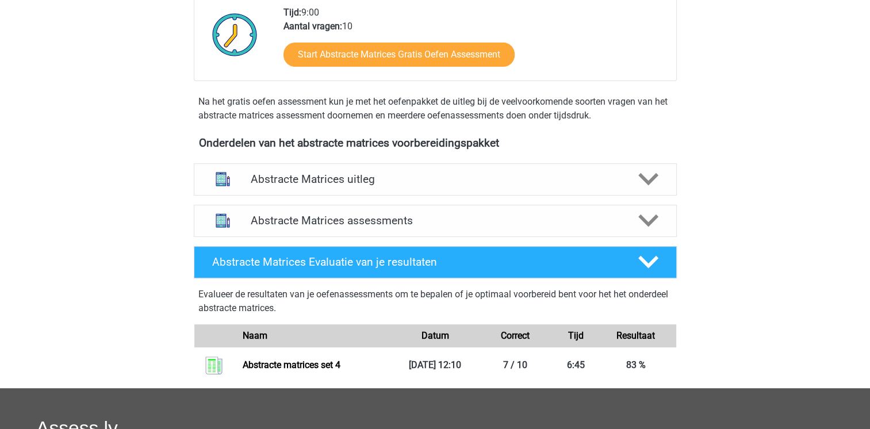
scroll to position [414, 0]
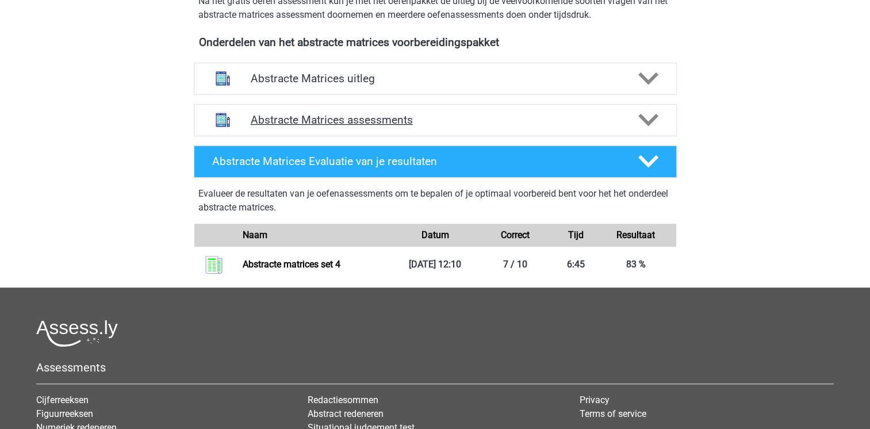
click at [649, 115] on icon at bounding box center [648, 120] width 20 height 20
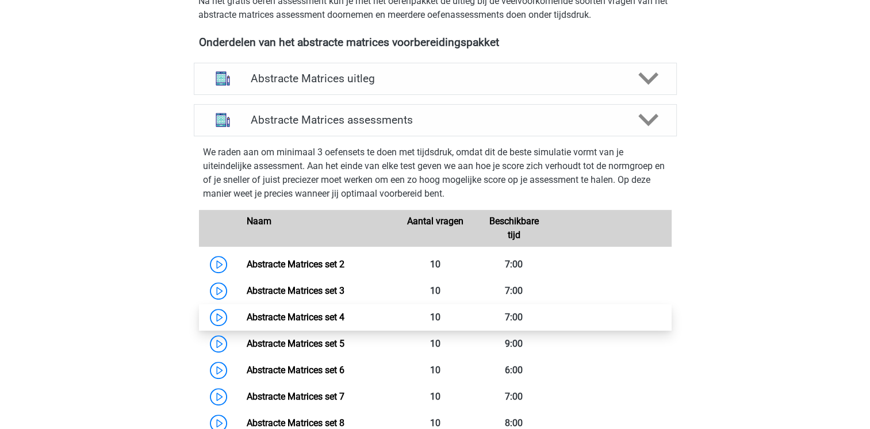
click at [247, 322] on link "Abstracte Matrices set 4" at bounding box center [296, 317] width 98 height 11
click at [118, 286] on div "Mara [EMAIL_ADDRESS][DOMAIN_NAME] Nederlands English" at bounding box center [435, 323] width 870 height 1474
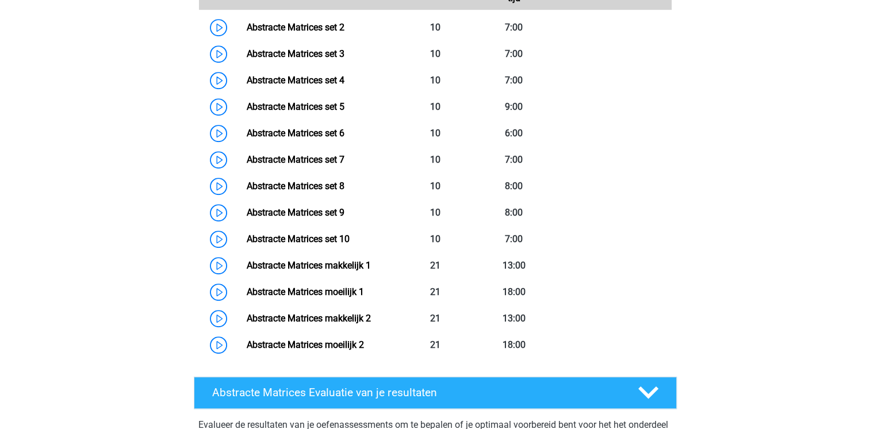
scroll to position [644, 0]
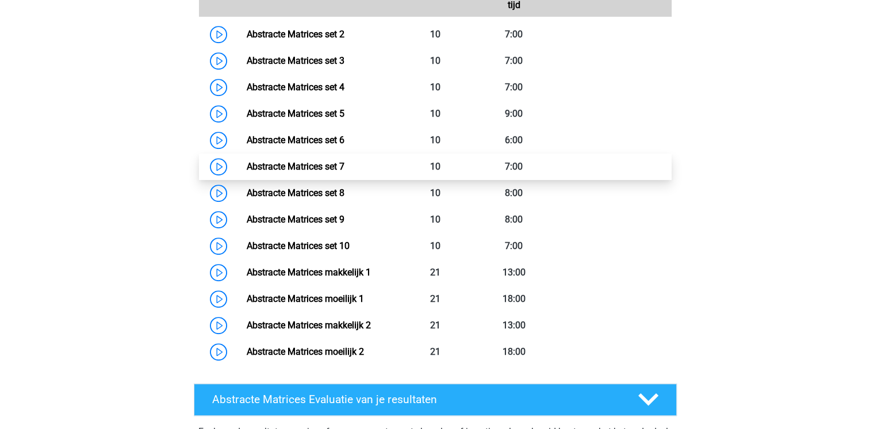
click at [247, 172] on link "Abstracte Matrices set 7" at bounding box center [296, 166] width 98 height 11
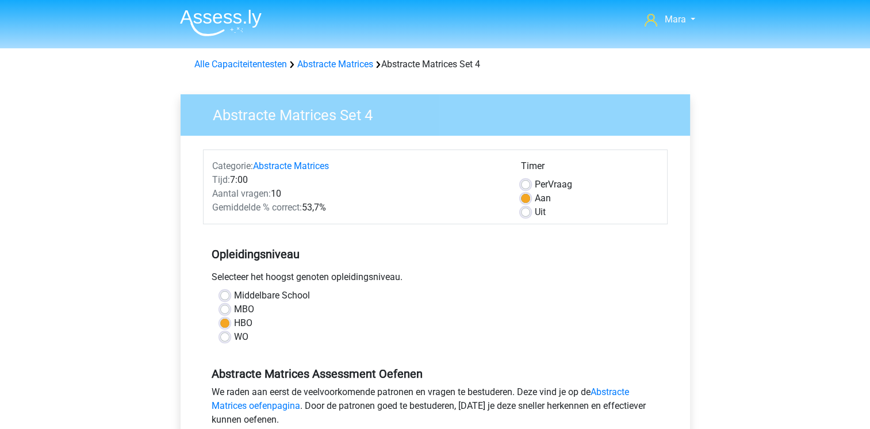
click at [642, 319] on div "HBO" at bounding box center [435, 323] width 430 height 14
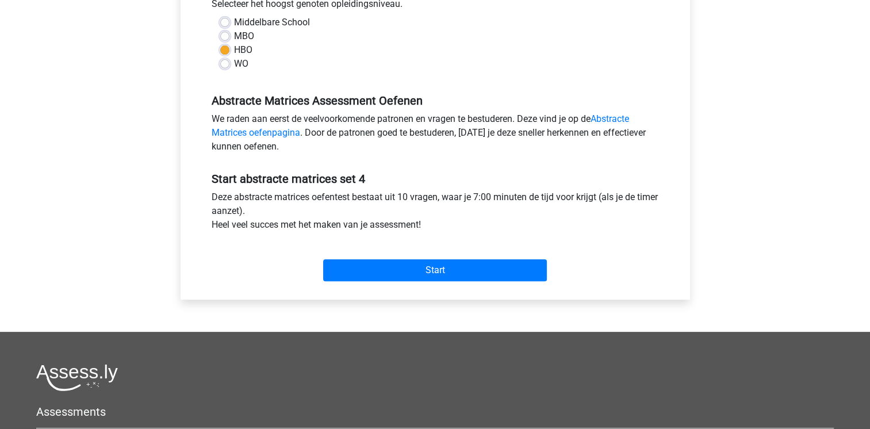
scroll to position [276, 0]
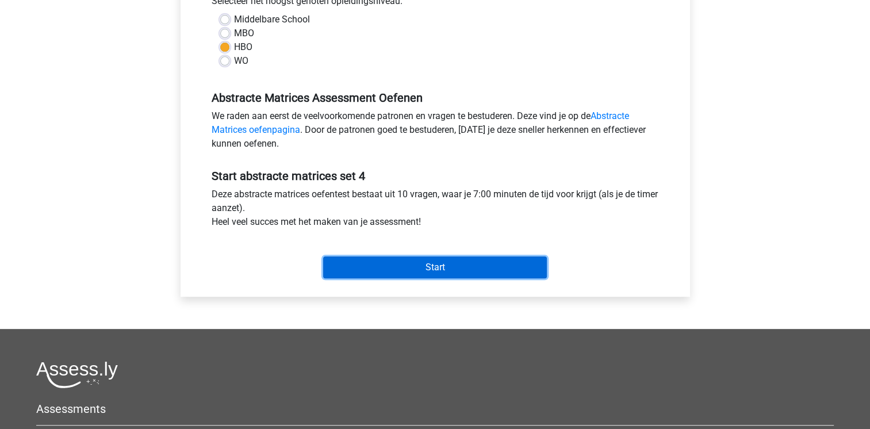
click at [480, 261] on input "Start" at bounding box center [435, 268] width 224 height 22
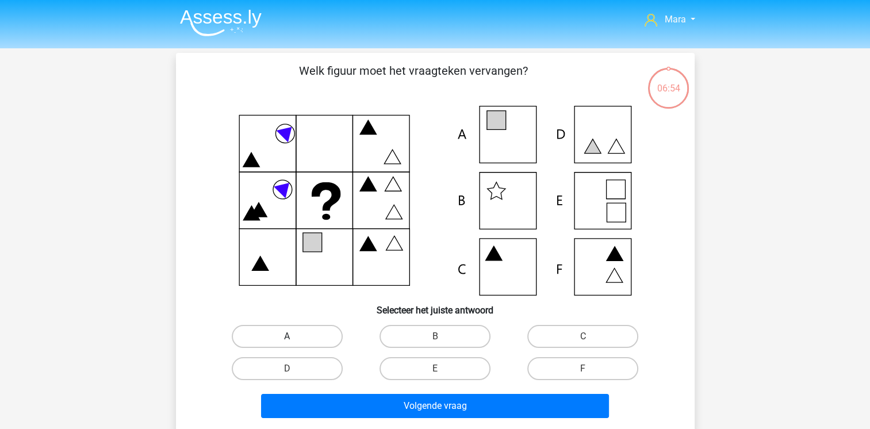
click at [307, 335] on label "A" at bounding box center [287, 336] width 111 height 23
click at [294, 336] on input "A" at bounding box center [290, 339] width 7 height 7
radio input "true"
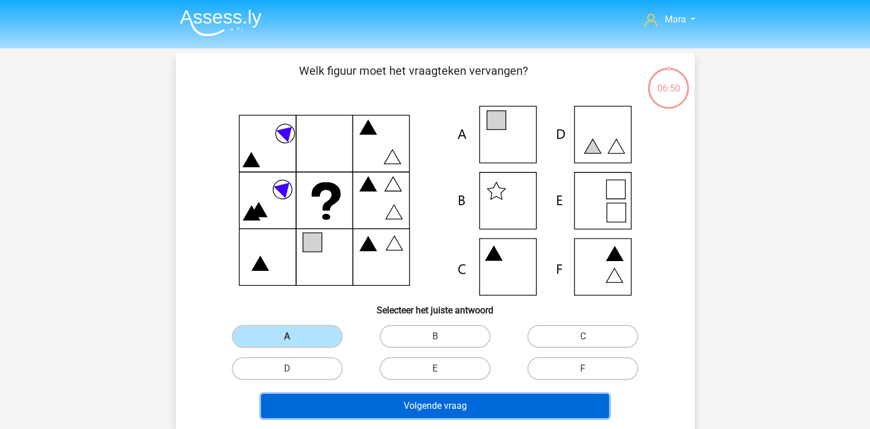
click at [373, 416] on button "Volgende vraag" at bounding box center [435, 406] width 348 height 24
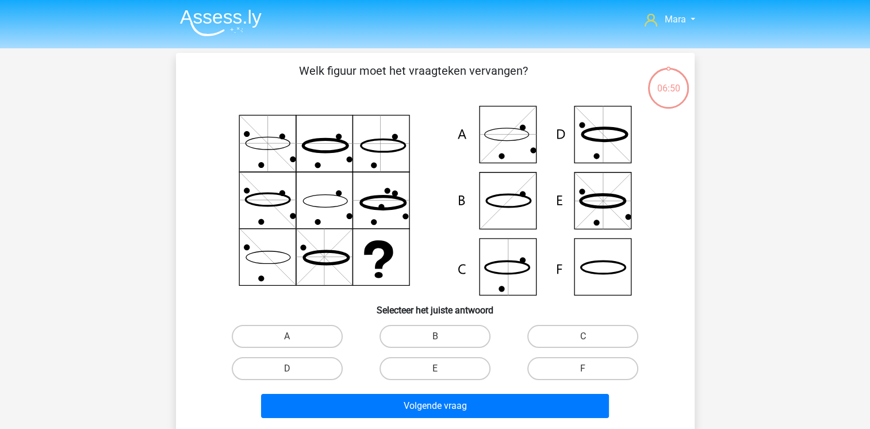
scroll to position [53, 0]
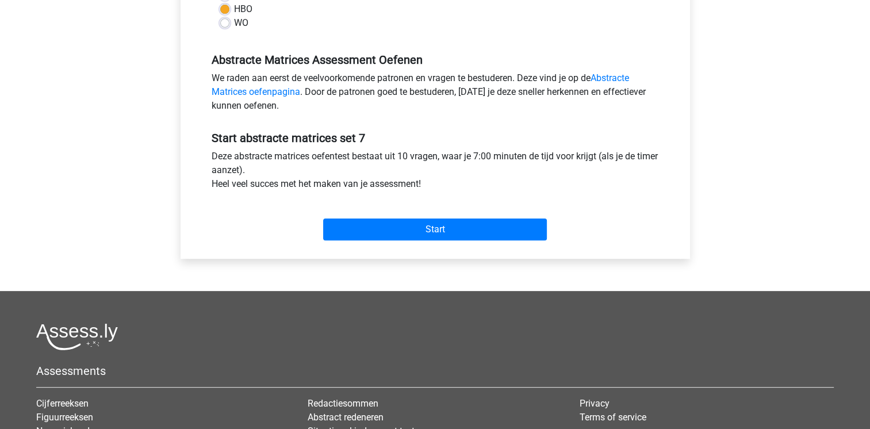
scroll to position [345, 0]
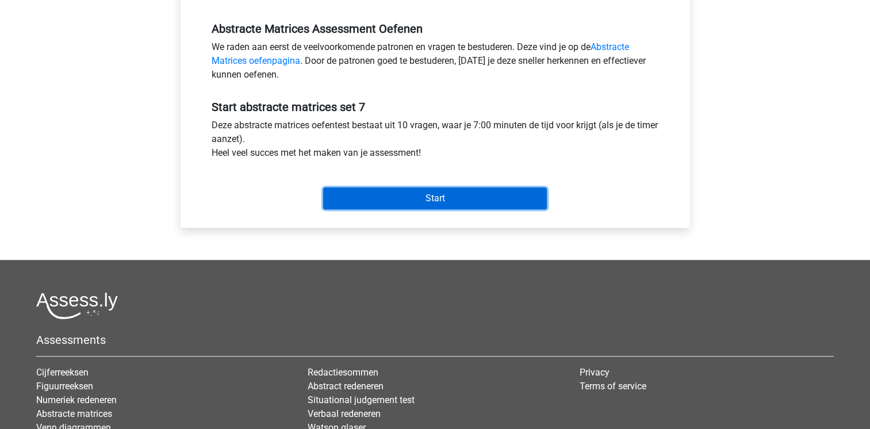
click at [376, 190] on input "Start" at bounding box center [435, 199] width 224 height 22
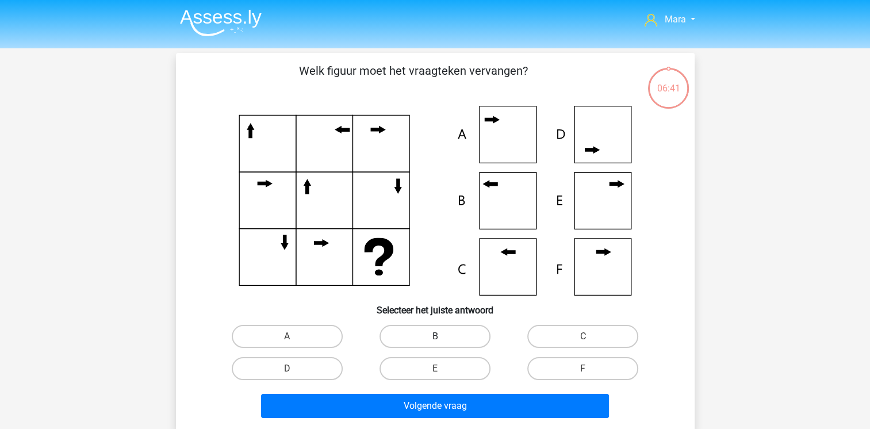
click at [405, 332] on label "B" at bounding box center [435, 336] width 111 height 23
click at [435, 336] on input "B" at bounding box center [438, 339] width 7 height 7
radio input "true"
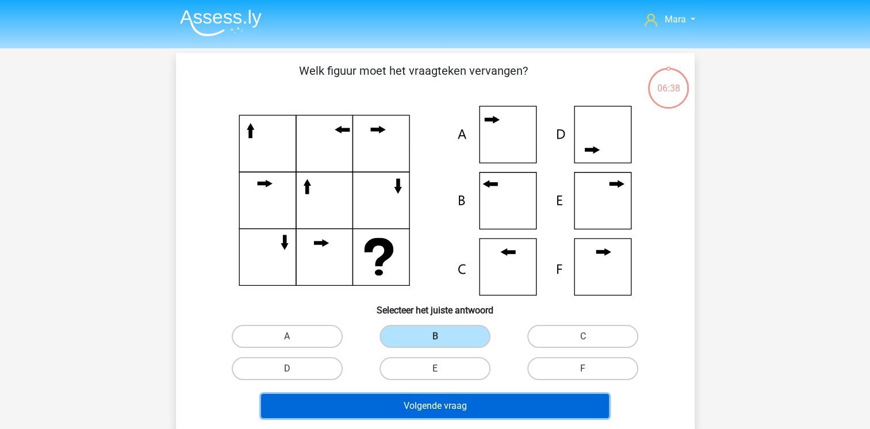
click at [415, 414] on button "Volgende vraag" at bounding box center [435, 406] width 348 height 24
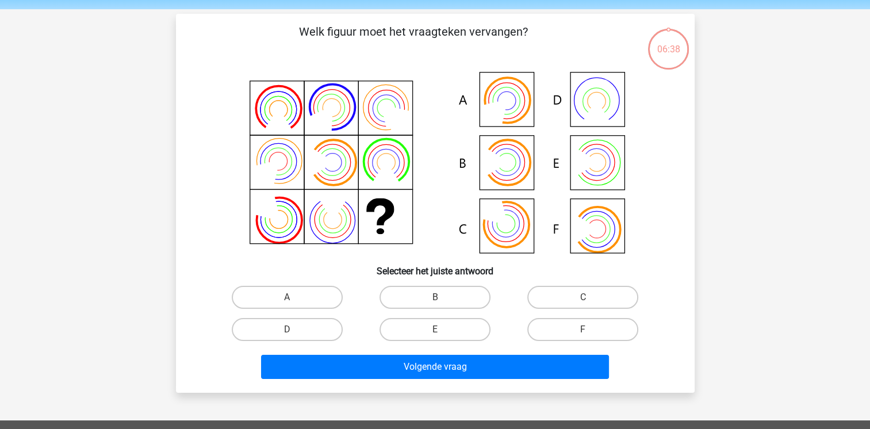
scroll to position [53, 0]
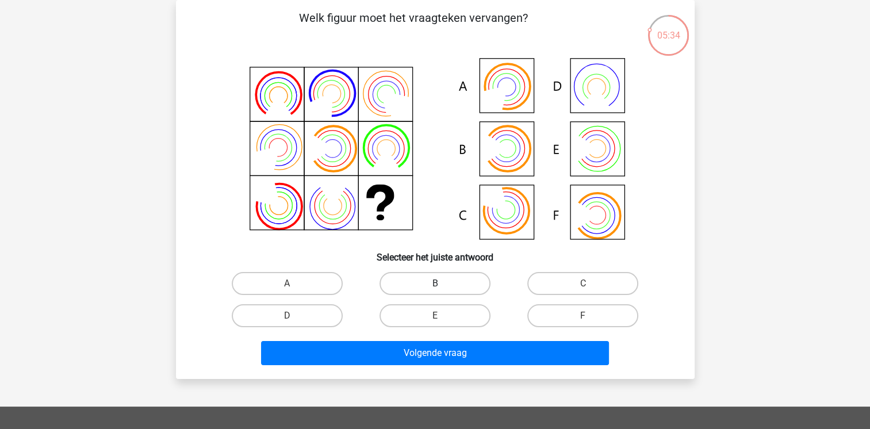
click at [381, 289] on label "B" at bounding box center [435, 283] width 111 height 23
click at [435, 289] on input "B" at bounding box center [438, 287] width 7 height 7
radio input "true"
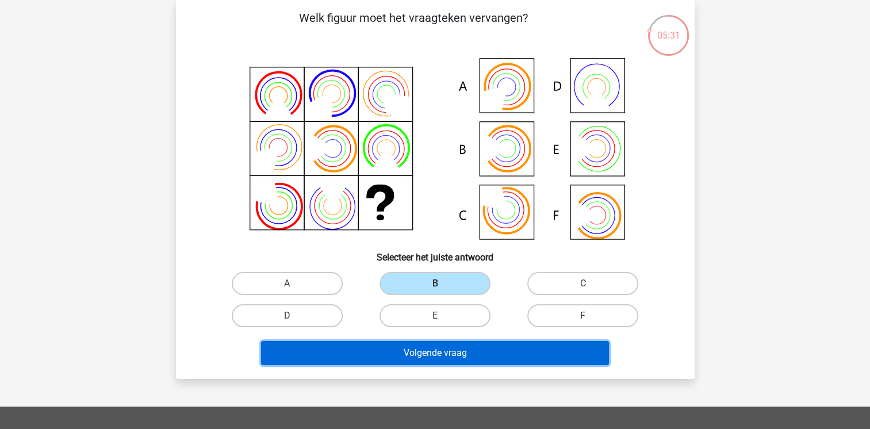
click at [359, 349] on button "Volgende vraag" at bounding box center [435, 353] width 348 height 24
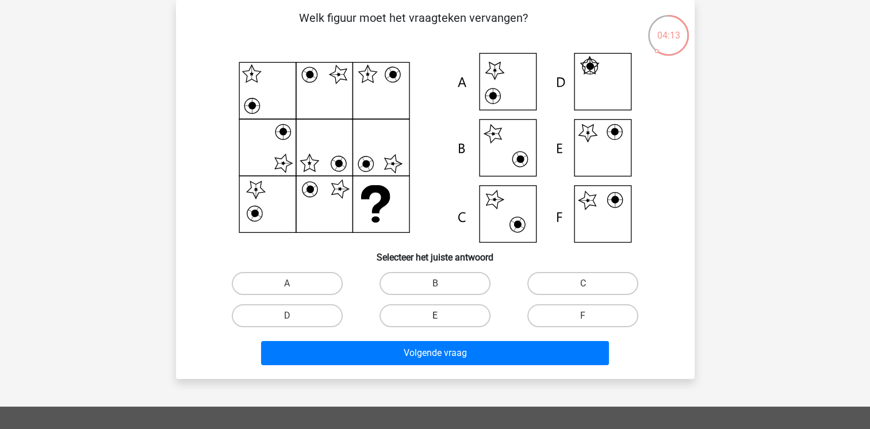
click at [426, 308] on label "E" at bounding box center [435, 315] width 111 height 23
click at [435, 316] on input "E" at bounding box center [438, 319] width 7 height 7
radio input "true"
click at [417, 367] on div "Volgende vraag" at bounding box center [435, 355] width 444 height 29
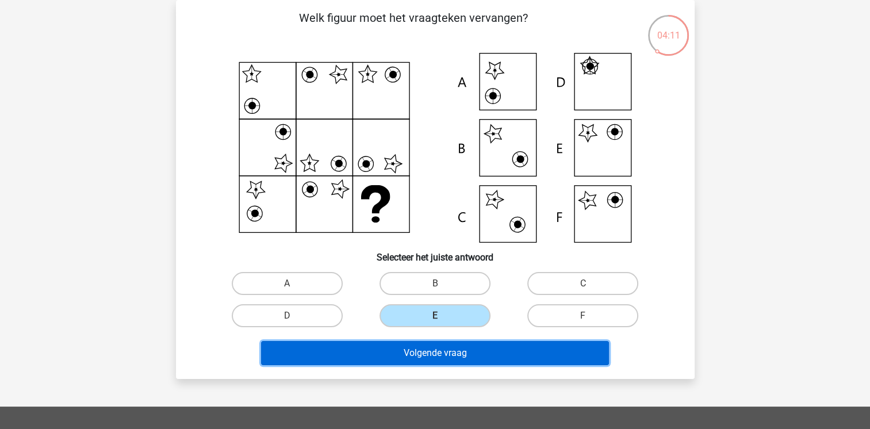
click at [416, 353] on button "Volgende vraag" at bounding box center [435, 353] width 348 height 24
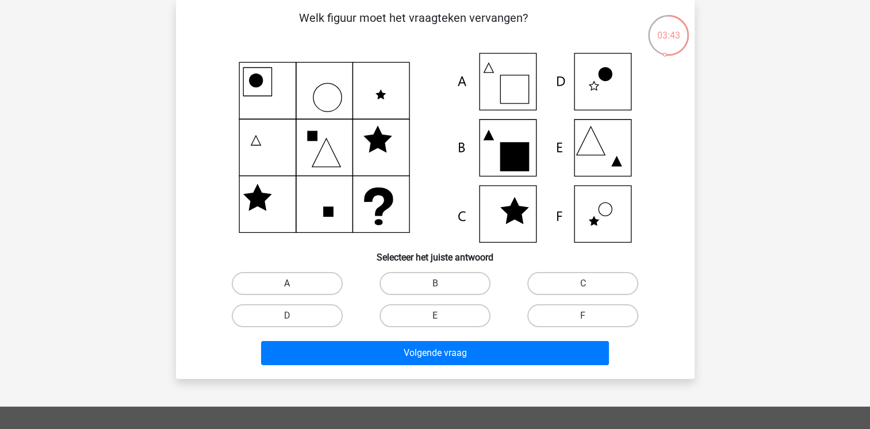
click at [302, 277] on label "A" at bounding box center [287, 283] width 111 height 23
click at [294, 284] on input "A" at bounding box center [290, 287] width 7 height 7
radio input "true"
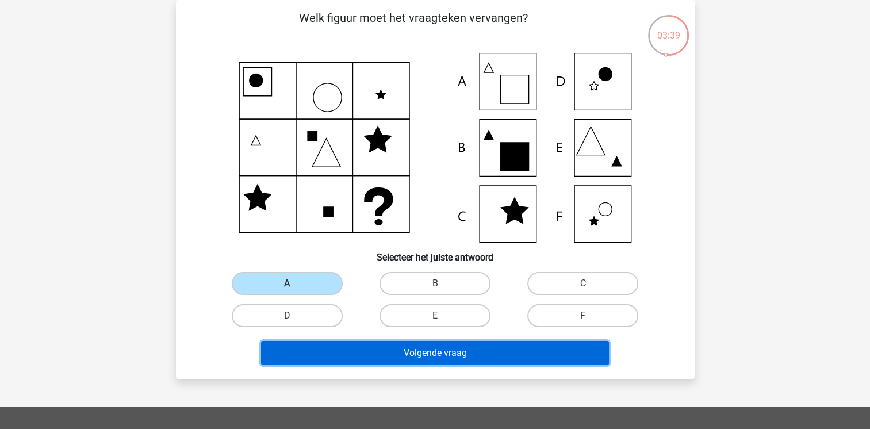
click at [400, 354] on button "Volgende vraag" at bounding box center [435, 353] width 348 height 24
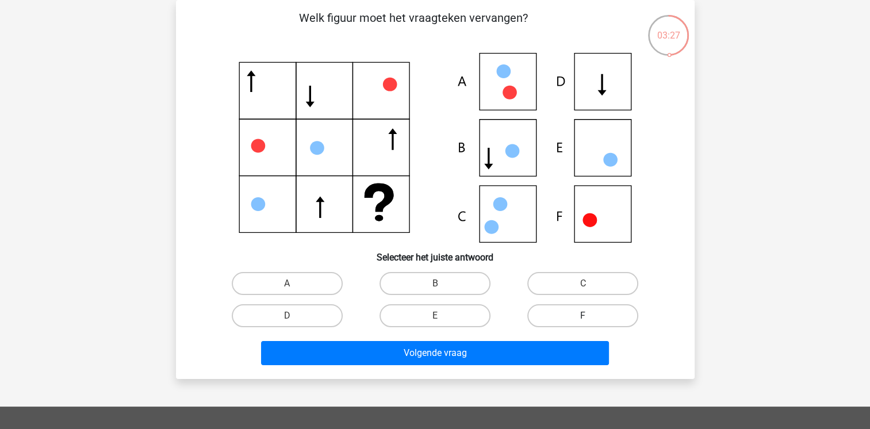
click at [546, 323] on label "F" at bounding box center [582, 315] width 111 height 23
click at [583, 323] on input "F" at bounding box center [586, 319] width 7 height 7
radio input "true"
click at [500, 366] on div "Volgende vraag" at bounding box center [435, 355] width 444 height 29
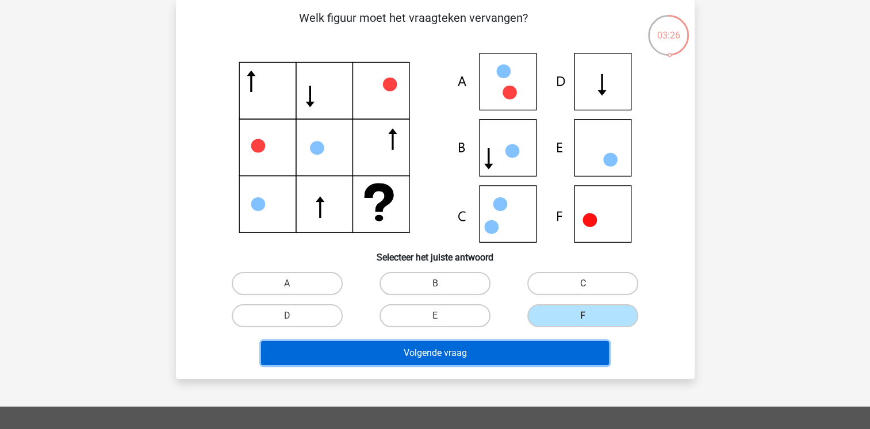
click at [505, 360] on button "Volgende vraag" at bounding box center [435, 353] width 348 height 24
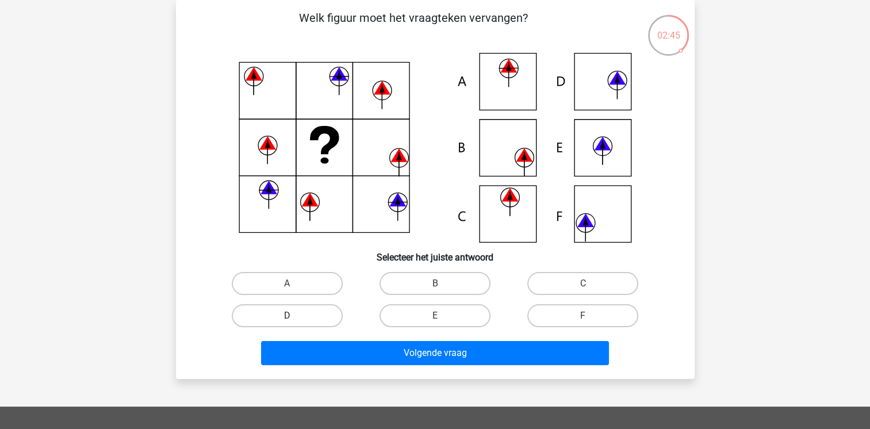
click at [316, 313] on label "D" at bounding box center [287, 315] width 111 height 23
click at [294, 316] on input "D" at bounding box center [290, 319] width 7 height 7
radio input "true"
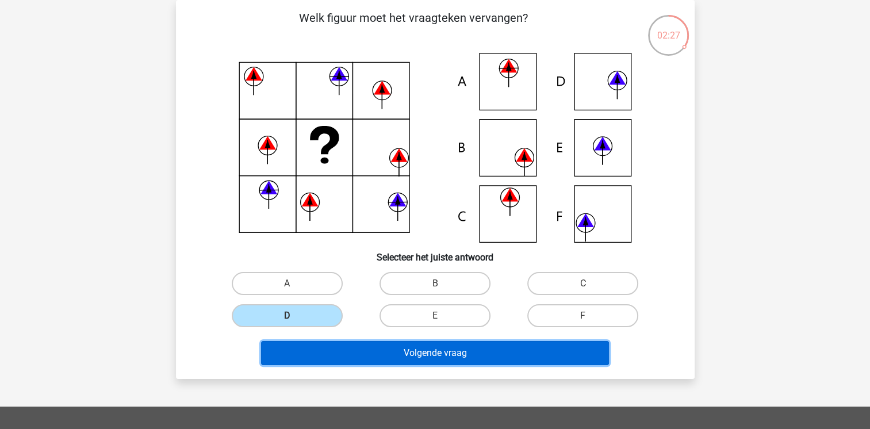
click at [393, 355] on button "Volgende vraag" at bounding box center [435, 353] width 348 height 24
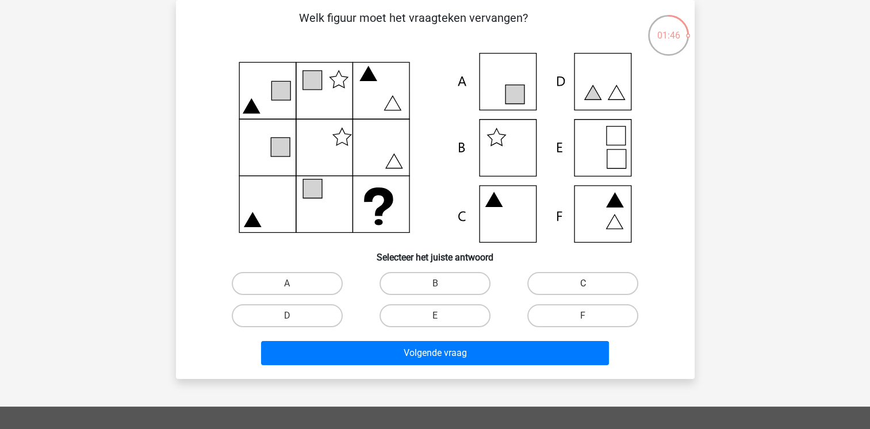
click at [614, 281] on label "C" at bounding box center [582, 283] width 111 height 23
click at [591, 284] on input "C" at bounding box center [586, 287] width 7 height 7
radio input "true"
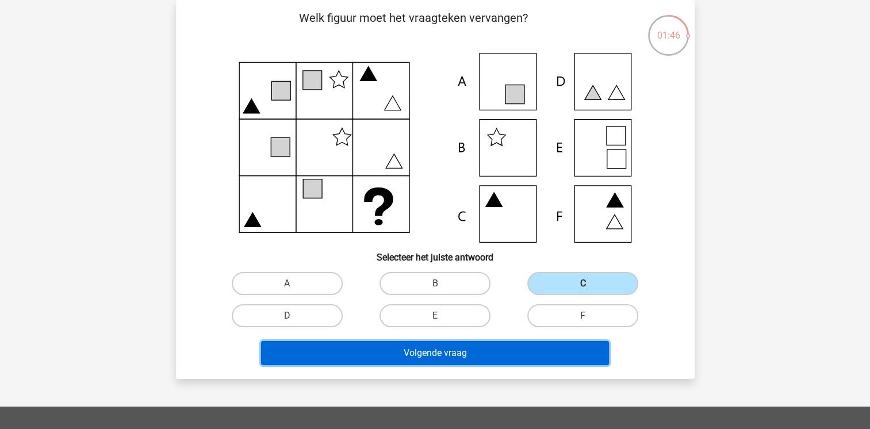
click at [517, 354] on button "Volgende vraag" at bounding box center [435, 353] width 348 height 24
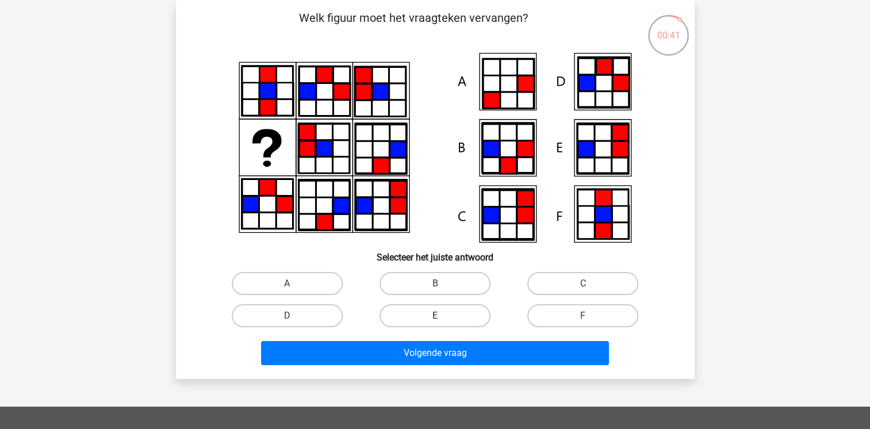
click at [441, 324] on label "E" at bounding box center [435, 315] width 111 height 23
click at [441, 323] on input "E" at bounding box center [438, 319] width 7 height 7
radio input "true"
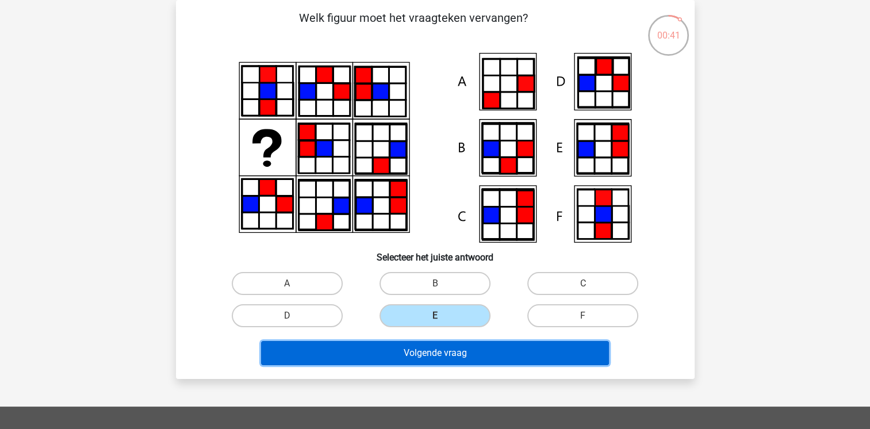
click at [433, 346] on button "Volgende vraag" at bounding box center [435, 353] width 348 height 24
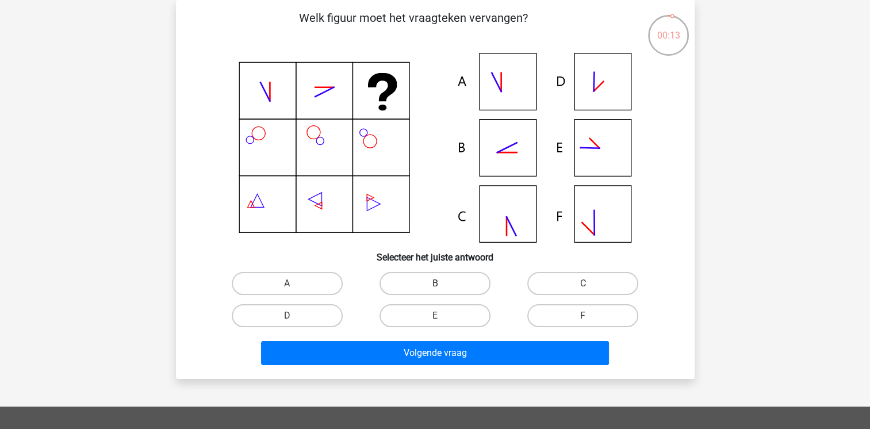
click at [412, 283] on label "B" at bounding box center [435, 283] width 111 height 23
click at [435, 284] on input "B" at bounding box center [438, 287] width 7 height 7
radio input "true"
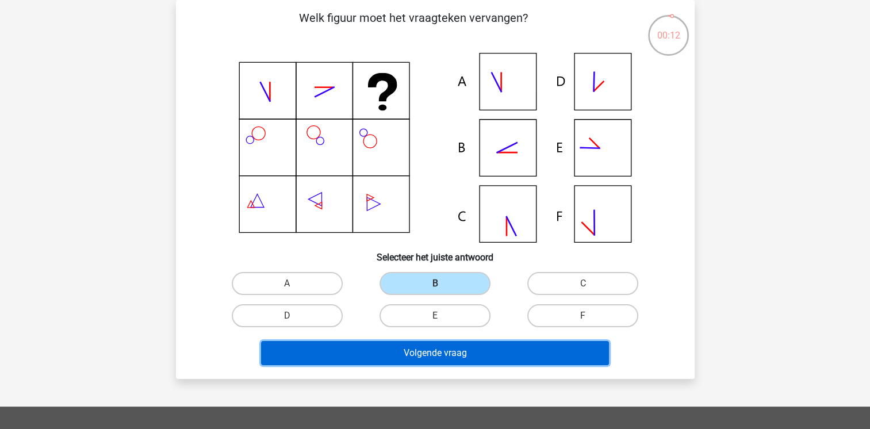
click at [371, 345] on button "Volgende vraag" at bounding box center [435, 353] width 348 height 24
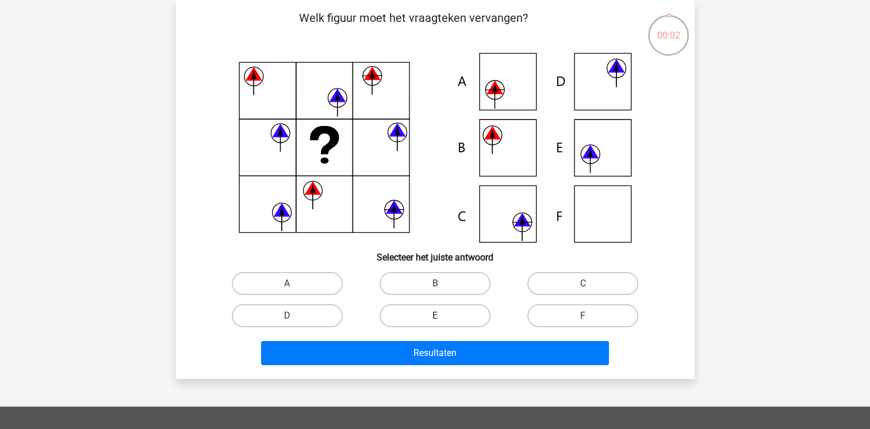
click at [411, 313] on label "E" at bounding box center [435, 315] width 111 height 23
click at [435, 316] on input "E" at bounding box center [438, 319] width 7 height 7
radio input "true"
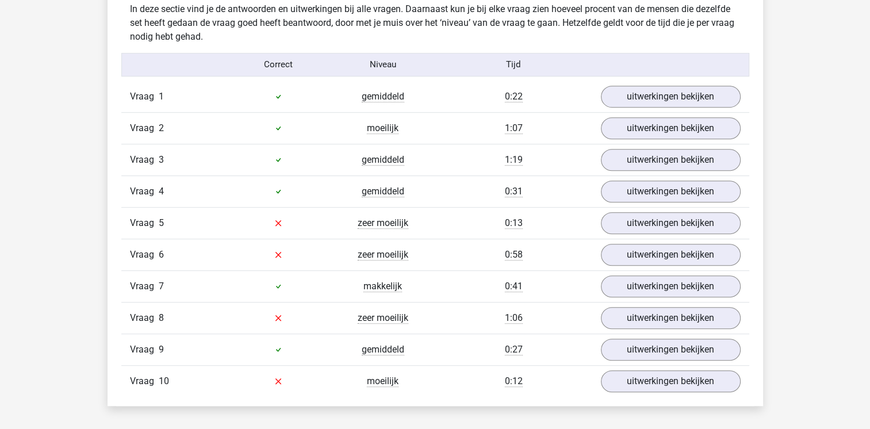
scroll to position [713, 0]
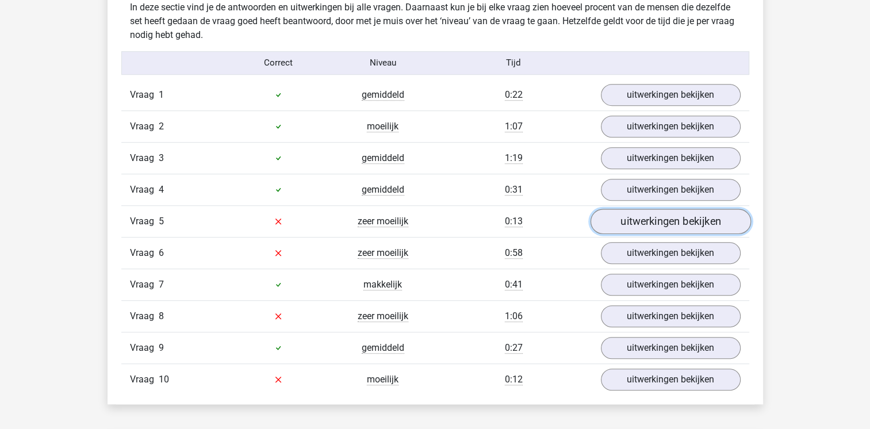
click at [628, 215] on link "uitwerkingen bekijken" at bounding box center [670, 221] width 160 height 25
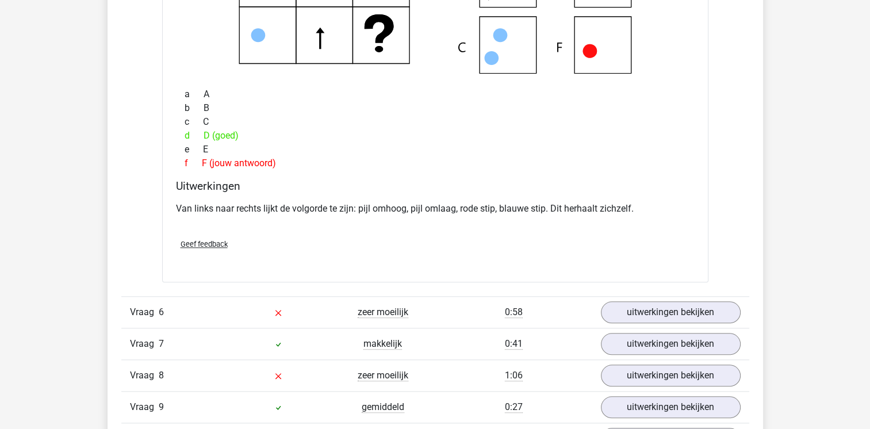
scroll to position [1150, 0]
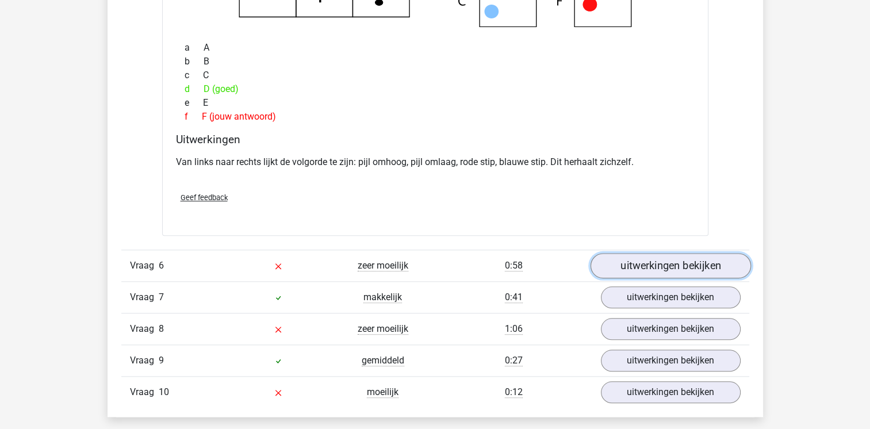
click at [638, 258] on link "uitwerkingen bekijken" at bounding box center [670, 265] width 160 height 25
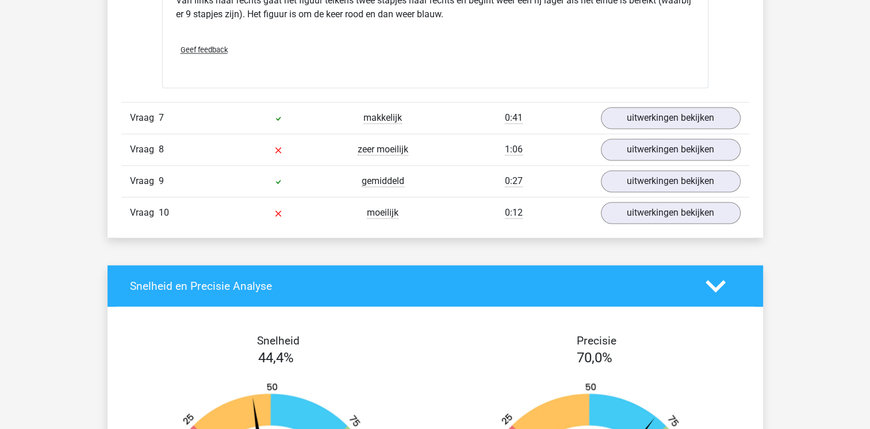
scroll to position [1795, 0]
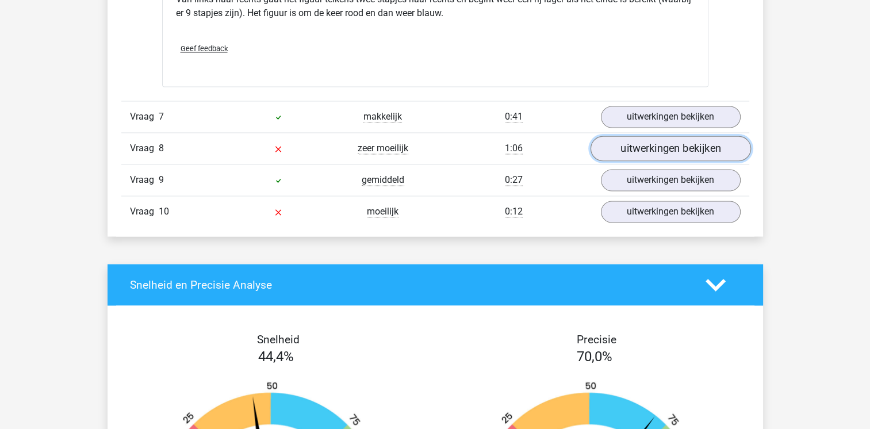
click at [630, 146] on link "uitwerkingen bekijken" at bounding box center [670, 148] width 160 height 25
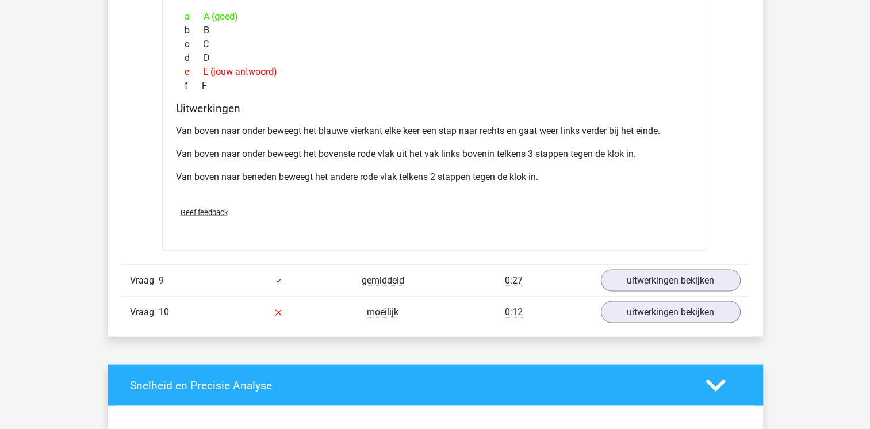
scroll to position [2278, 0]
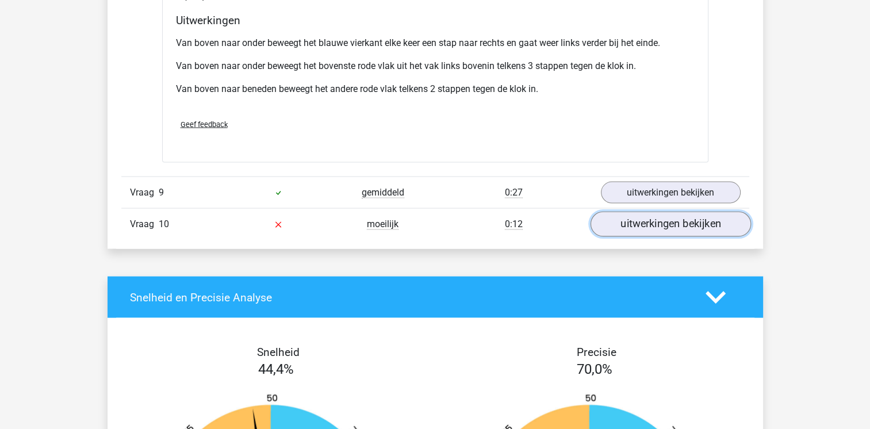
click at [663, 224] on link "uitwerkingen bekijken" at bounding box center [670, 224] width 160 height 25
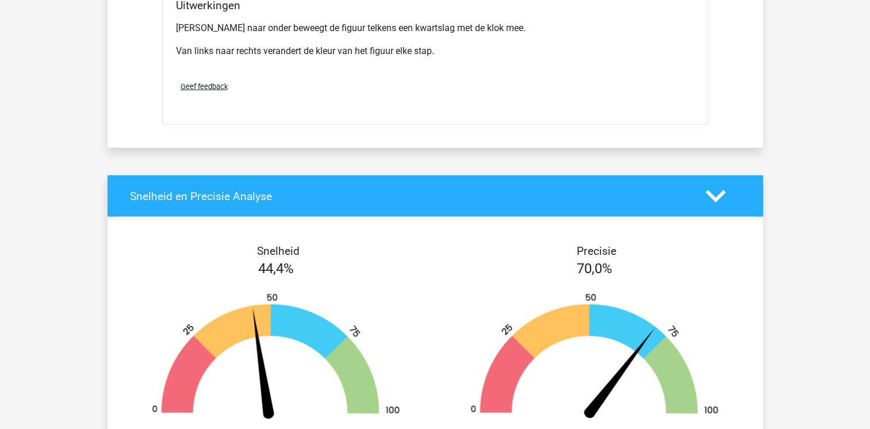
scroll to position [2853, 0]
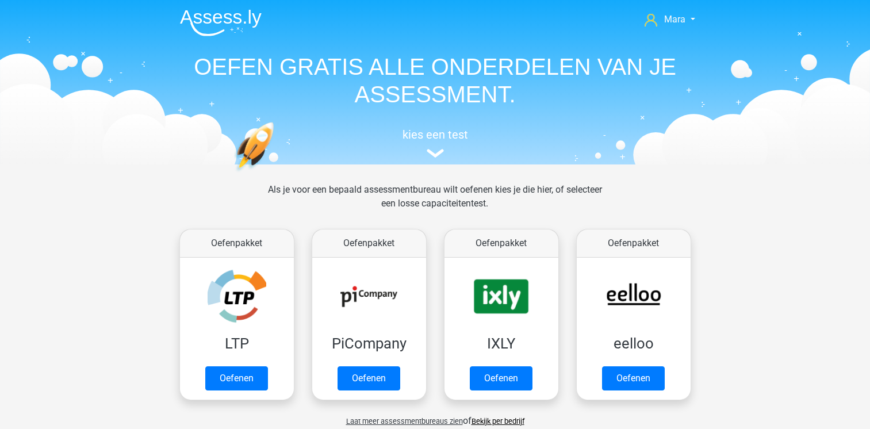
scroll to position [488, 0]
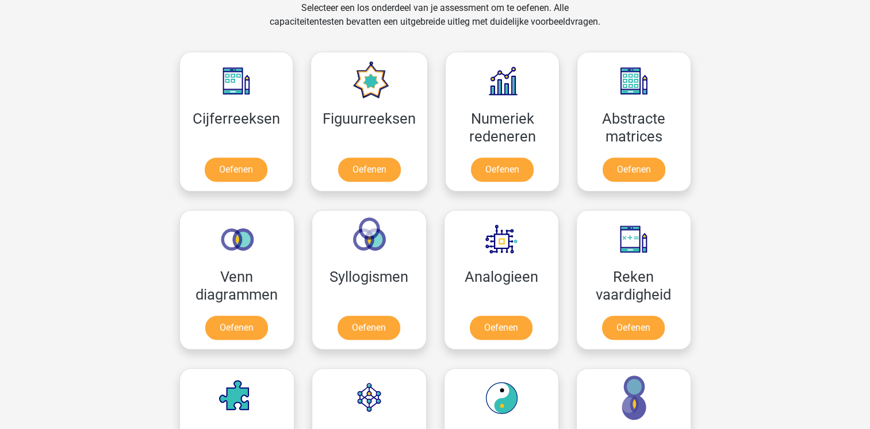
click at [732, 165] on div "Mara maravansoelen@hotmail.com Nederlands English" at bounding box center [435, 424] width 870 height 1824
click at [493, 320] on link "Oefenen" at bounding box center [501, 329] width 66 height 25
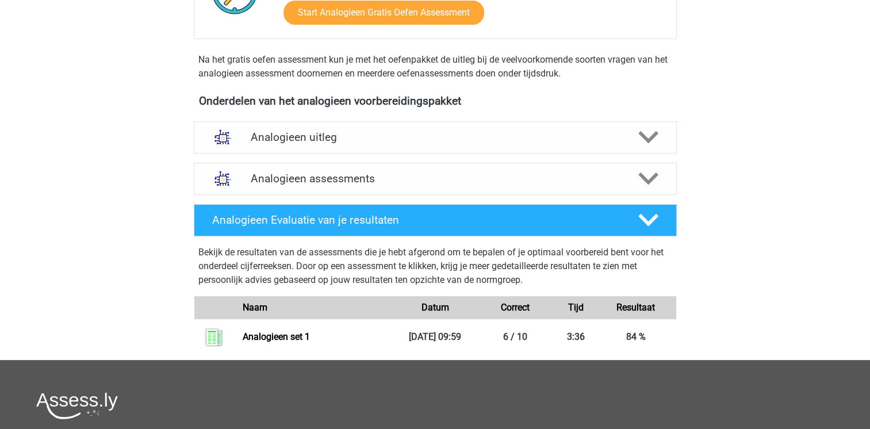
scroll to position [345, 0]
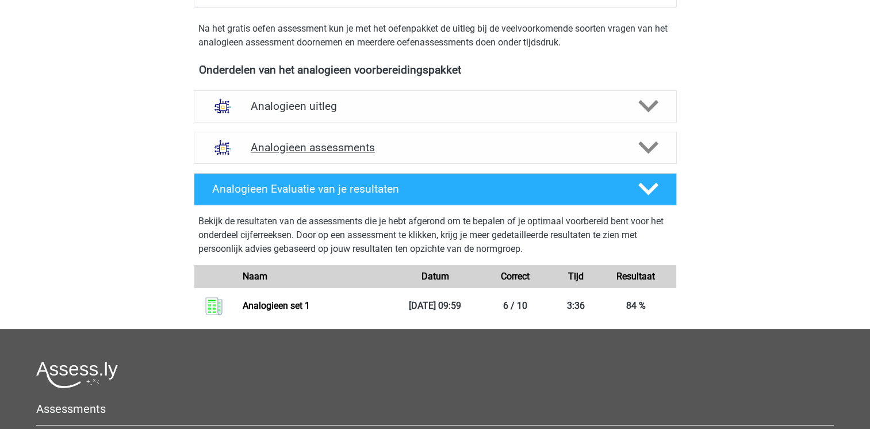
click at [655, 137] on icon at bounding box center [648, 147] width 20 height 20
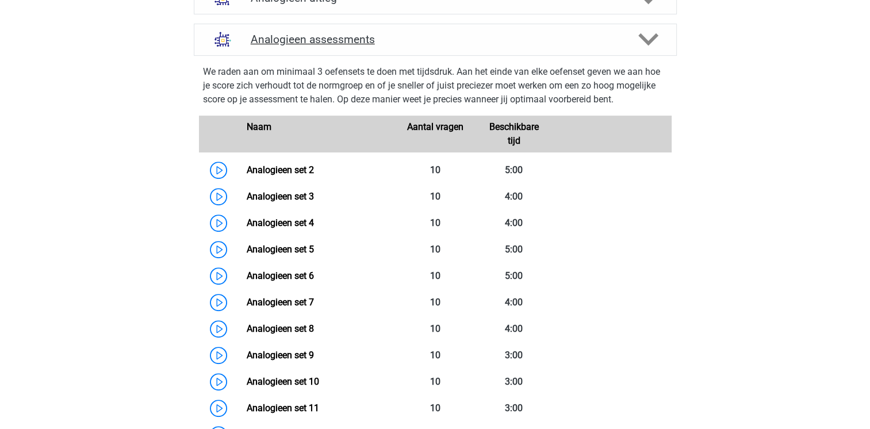
scroll to position [483, 0]
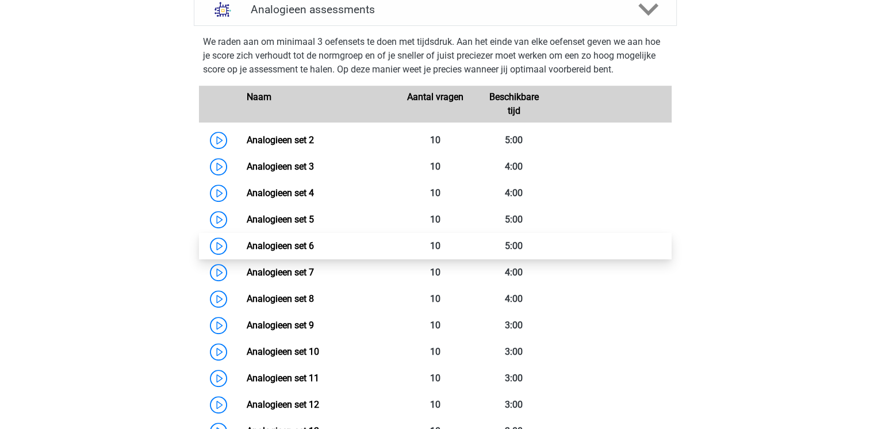
click at [247, 248] on link "Analogieen set 6" at bounding box center [280, 245] width 67 height 11
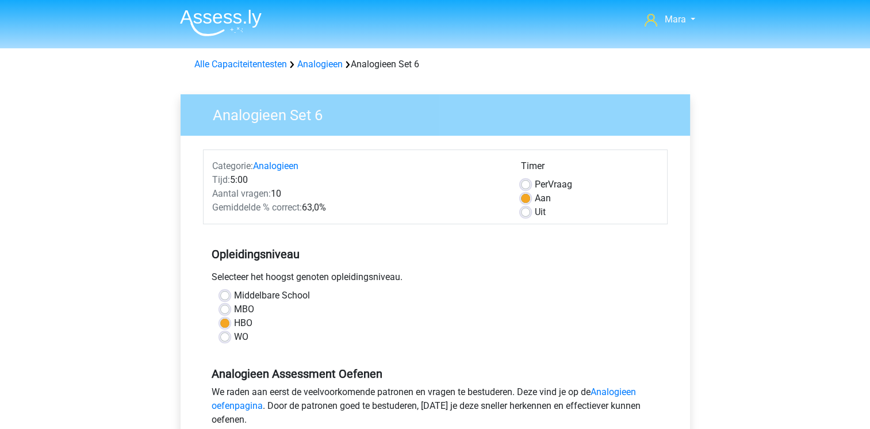
click at [534, 293] on div "Middelbare School" at bounding box center [435, 296] width 430 height 14
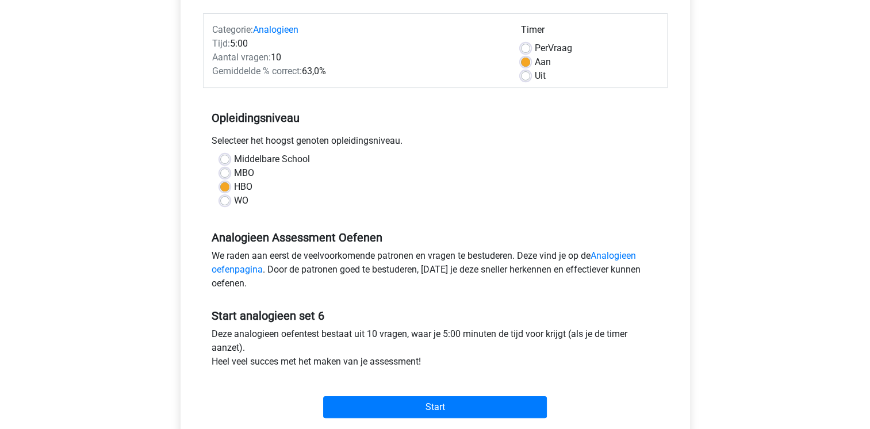
scroll to position [230, 0]
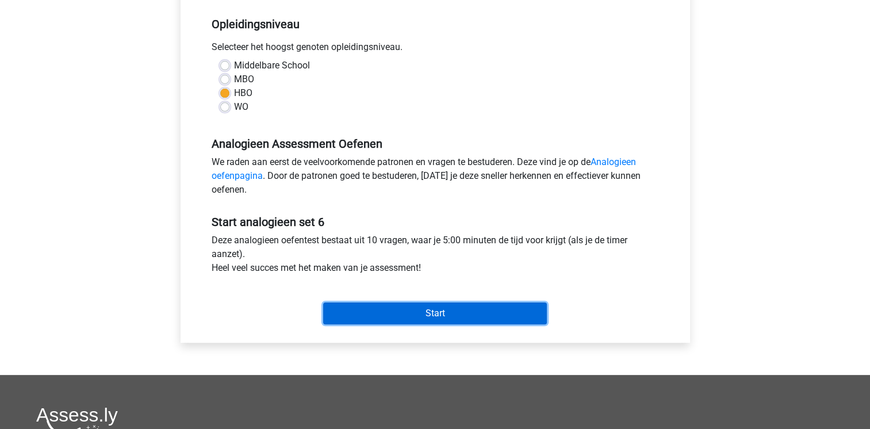
click at [507, 316] on input "Start" at bounding box center [435, 314] width 224 height 22
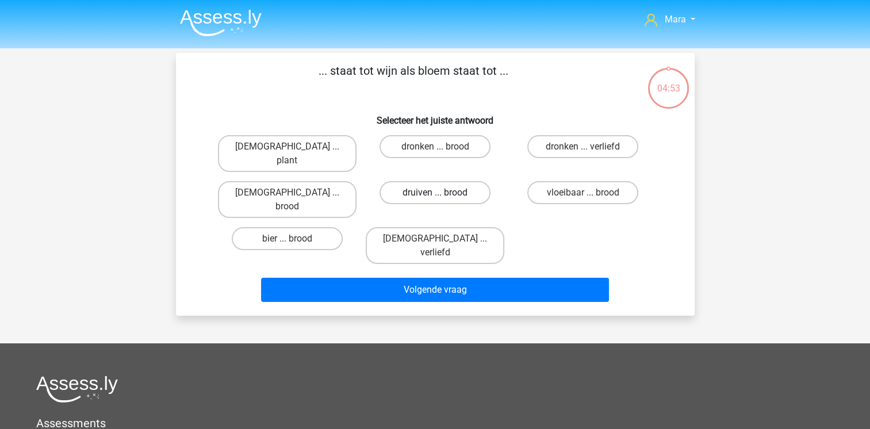
click at [459, 183] on label "druiven ... brood" at bounding box center [435, 192] width 111 height 23
click at [442, 193] on input "druiven ... brood" at bounding box center [438, 196] width 7 height 7
radio input "true"
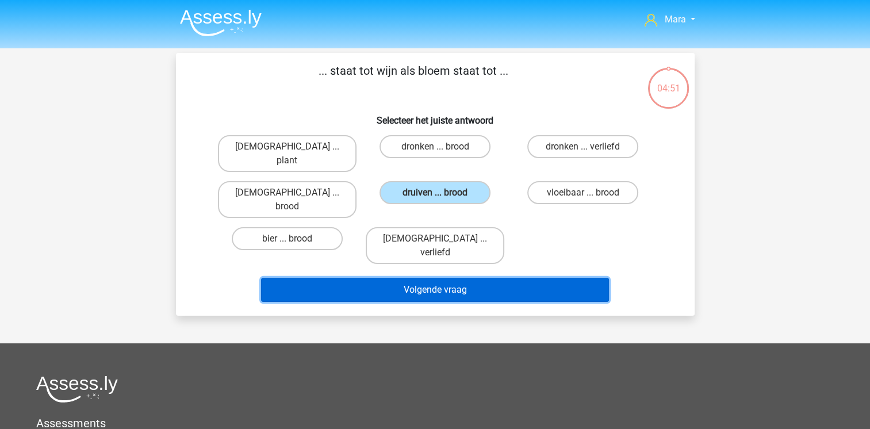
click at [441, 278] on button "Volgende vraag" at bounding box center [435, 290] width 348 height 24
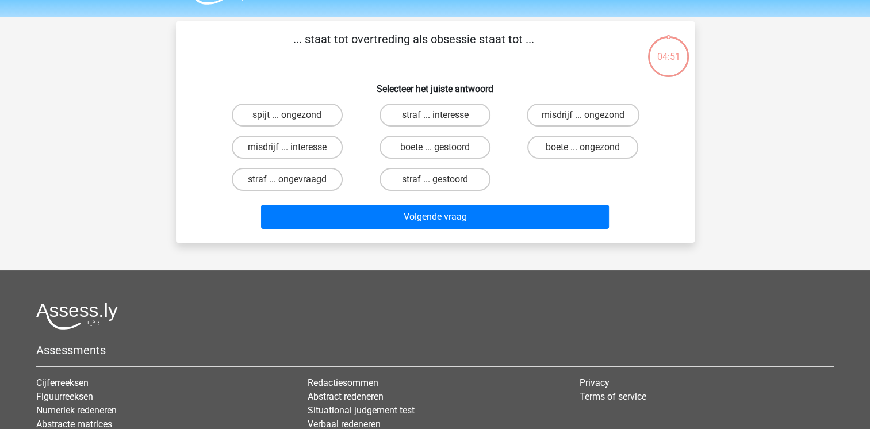
scroll to position [53, 0]
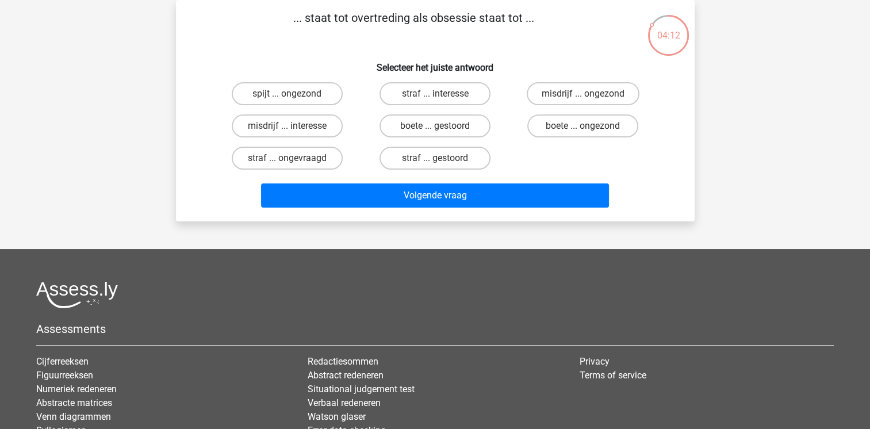
click at [291, 126] on input "misdrijf ... interesse" at bounding box center [290, 129] width 7 height 7
radio input "true"
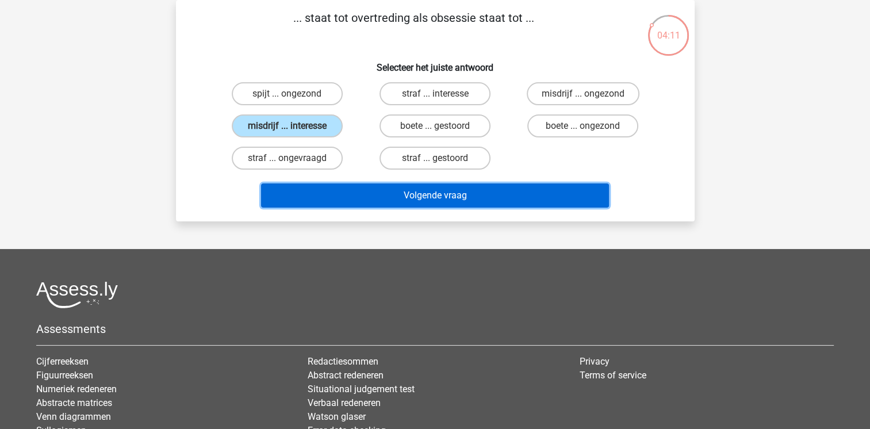
click at [372, 191] on button "Volgende vraag" at bounding box center [435, 195] width 348 height 24
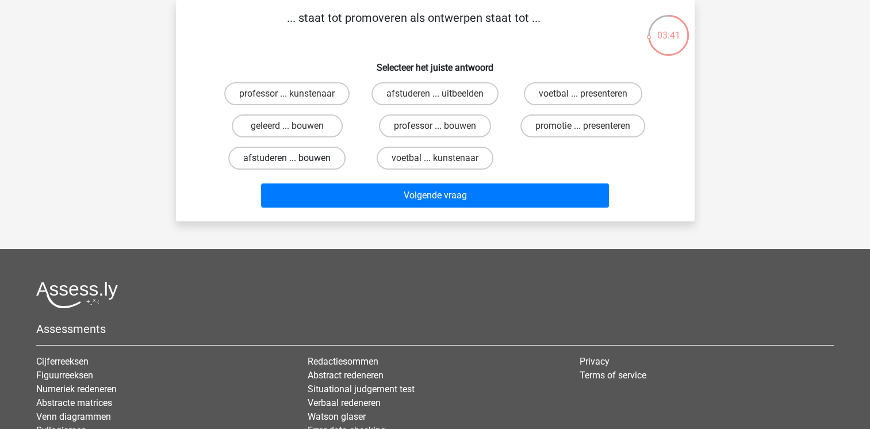
click at [283, 155] on label "afstuderen ... bouwen" at bounding box center [286, 158] width 117 height 23
click at [287, 158] on input "afstuderen ... bouwen" at bounding box center [290, 161] width 7 height 7
radio input "true"
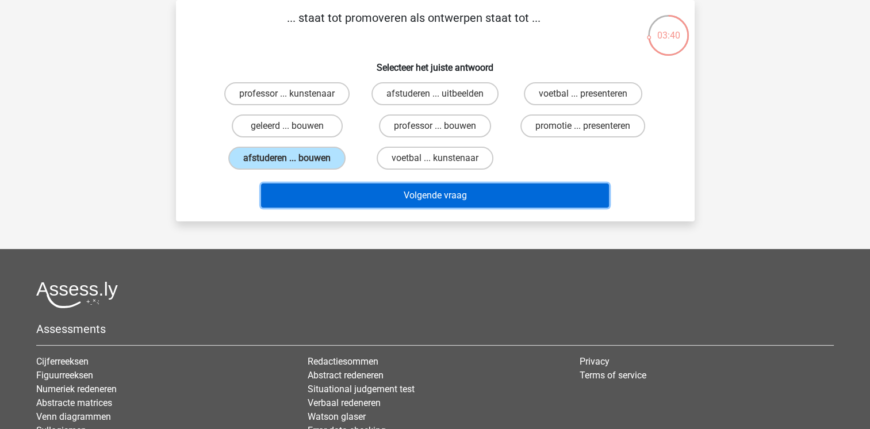
click at [338, 203] on button "Volgende vraag" at bounding box center [435, 195] width 348 height 24
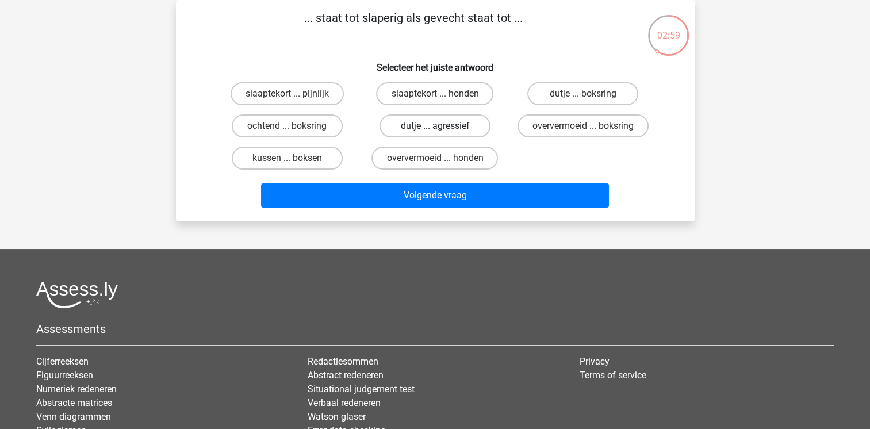
click at [451, 132] on label "dutje ... agressief" at bounding box center [435, 125] width 111 height 23
click at [442, 132] on input "dutje ... agressief" at bounding box center [438, 129] width 7 height 7
radio input "true"
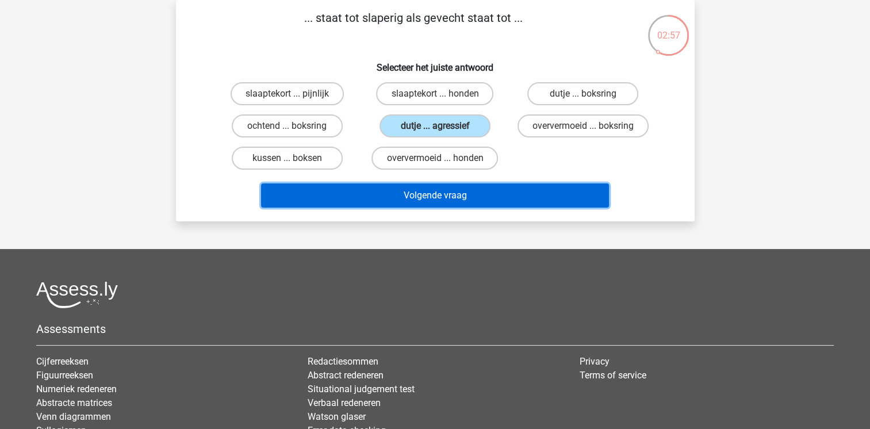
click at [402, 192] on button "Volgende vraag" at bounding box center [435, 195] width 348 height 24
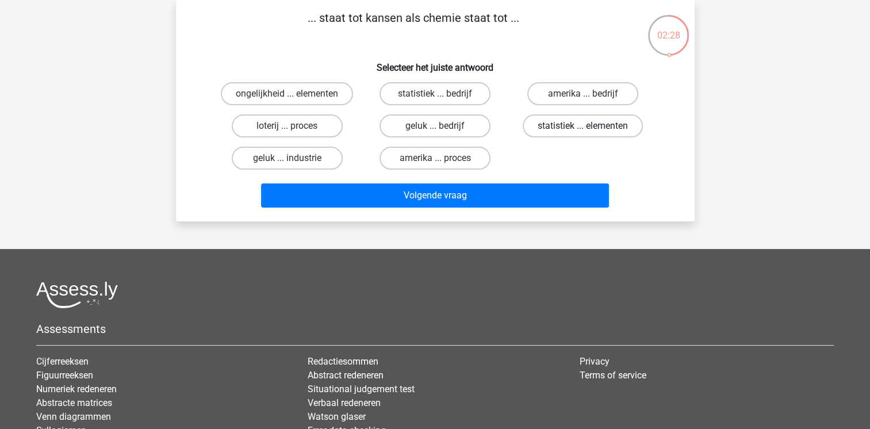
click at [547, 122] on label "statistiek ... elementen" at bounding box center [583, 125] width 120 height 23
click at [583, 126] on input "statistiek ... elementen" at bounding box center [586, 129] width 7 height 7
radio input "true"
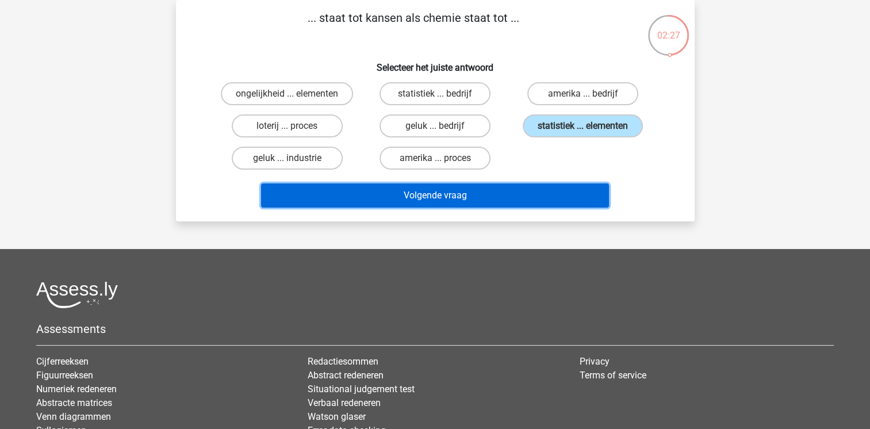
click at [522, 190] on button "Volgende vraag" at bounding box center [435, 195] width 348 height 24
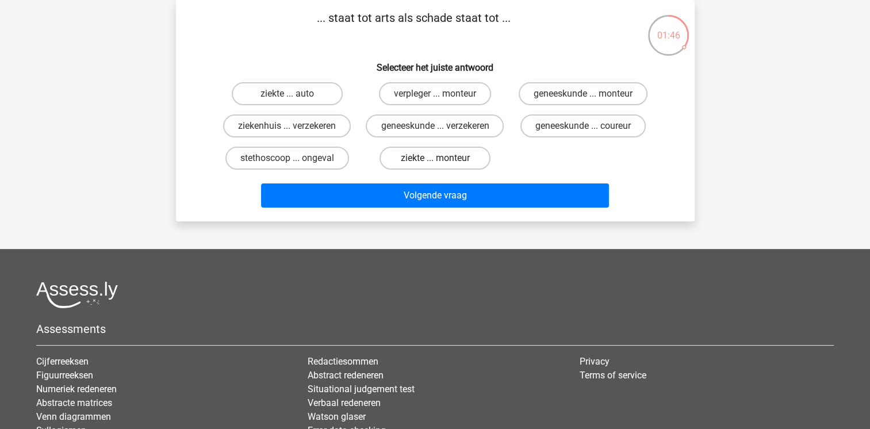
click at [407, 164] on label "ziekte ... monteur" at bounding box center [435, 158] width 111 height 23
click at [435, 164] on input "ziekte ... monteur" at bounding box center [438, 161] width 7 height 7
radio input "true"
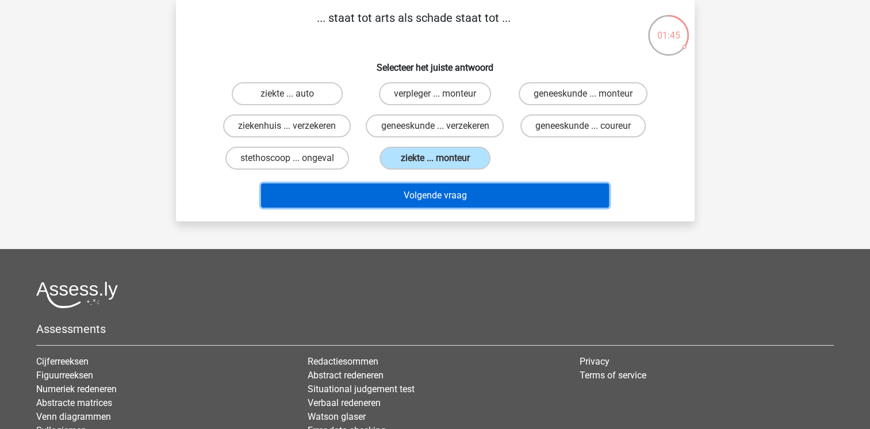
click at [397, 207] on button "Volgende vraag" at bounding box center [435, 195] width 348 height 24
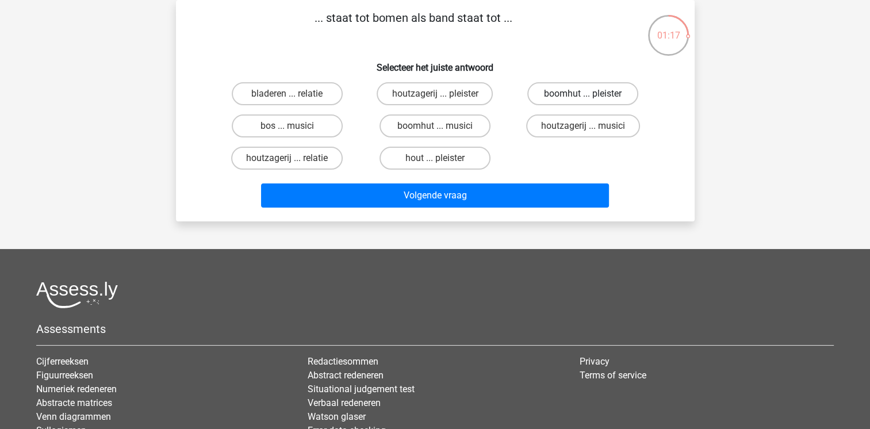
click at [553, 100] on label "boomhut ... pleister" at bounding box center [582, 93] width 111 height 23
click at [583, 100] on input "boomhut ... pleister" at bounding box center [586, 97] width 7 height 7
radio input "true"
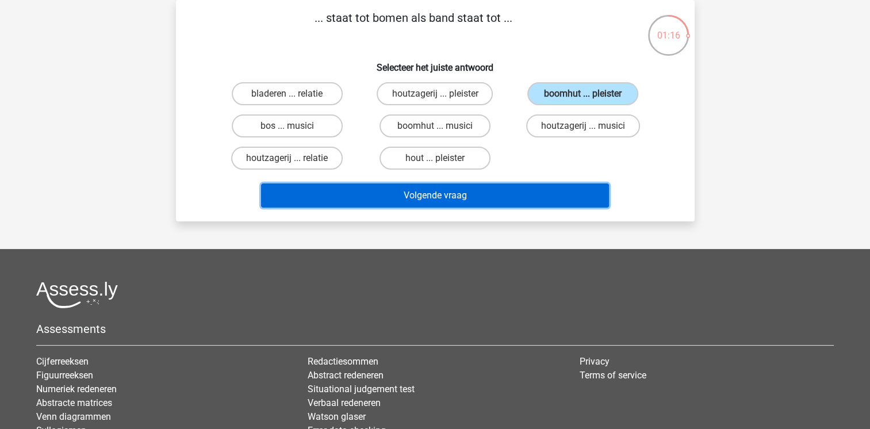
click at [529, 190] on button "Volgende vraag" at bounding box center [435, 195] width 348 height 24
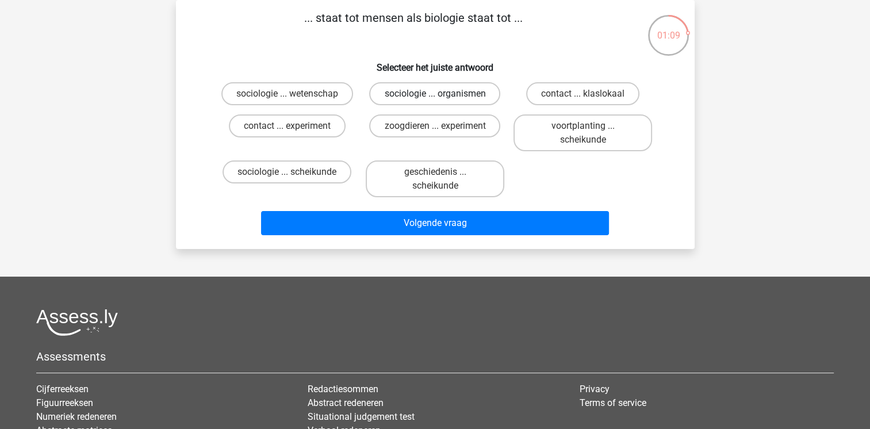
click at [471, 90] on label "sociologie ... organismen" at bounding box center [434, 93] width 131 height 23
click at [442, 94] on input "sociologie ... organismen" at bounding box center [438, 97] width 7 height 7
radio input "true"
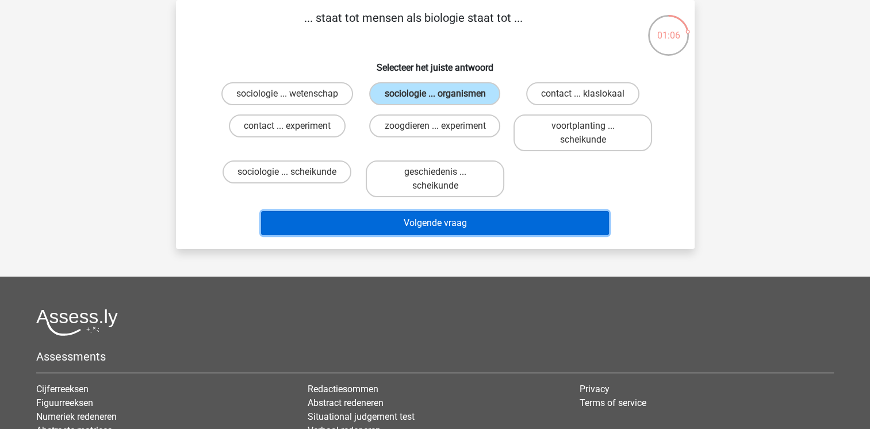
click at [472, 216] on button "Volgende vraag" at bounding box center [435, 223] width 348 height 24
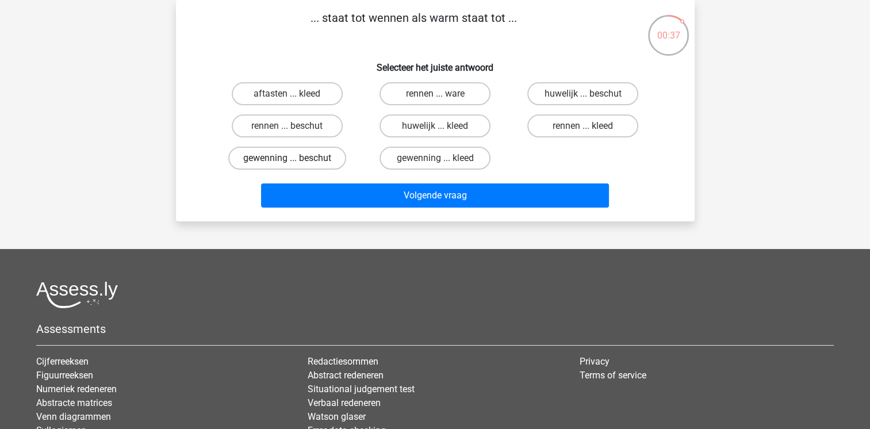
click at [316, 149] on label "gewenning ... beschut" at bounding box center [287, 158] width 118 height 23
click at [294, 158] on input "gewenning ... beschut" at bounding box center [290, 161] width 7 height 7
radio input "true"
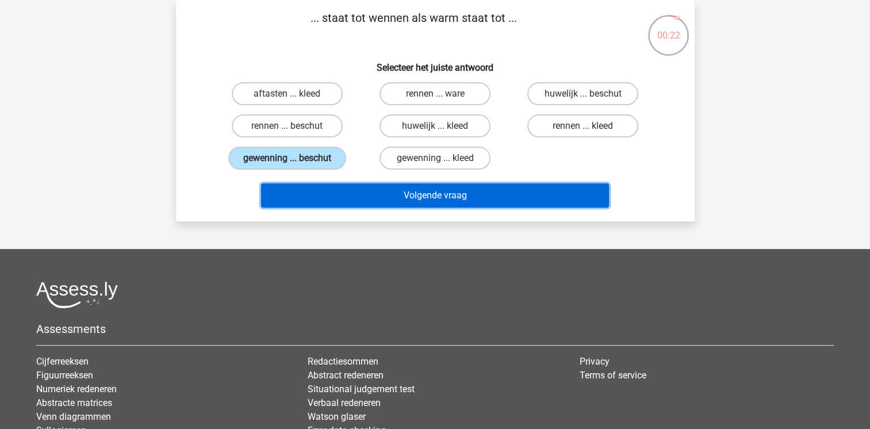
click at [458, 194] on button "Volgende vraag" at bounding box center [435, 195] width 348 height 24
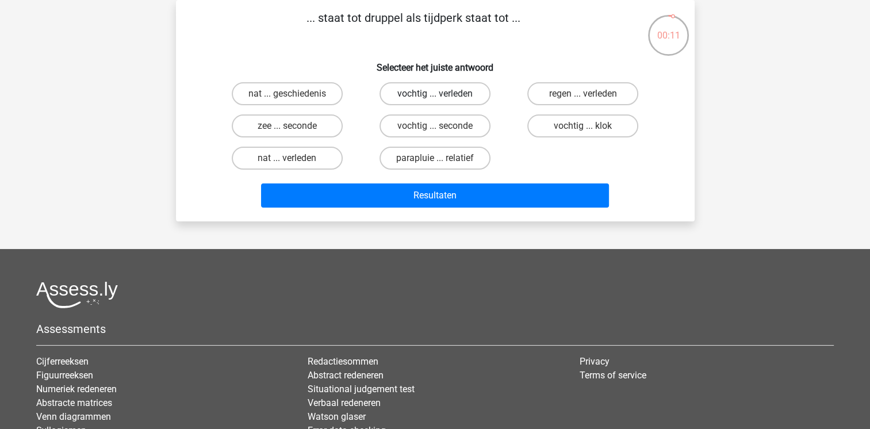
click at [416, 90] on label "vochtig ... verleden" at bounding box center [435, 93] width 111 height 23
click at [435, 94] on input "vochtig ... verleden" at bounding box center [438, 97] width 7 height 7
radio input "true"
click at [418, 118] on label "vochtig ... seconde" at bounding box center [435, 125] width 111 height 23
click at [435, 126] on input "vochtig ... seconde" at bounding box center [438, 129] width 7 height 7
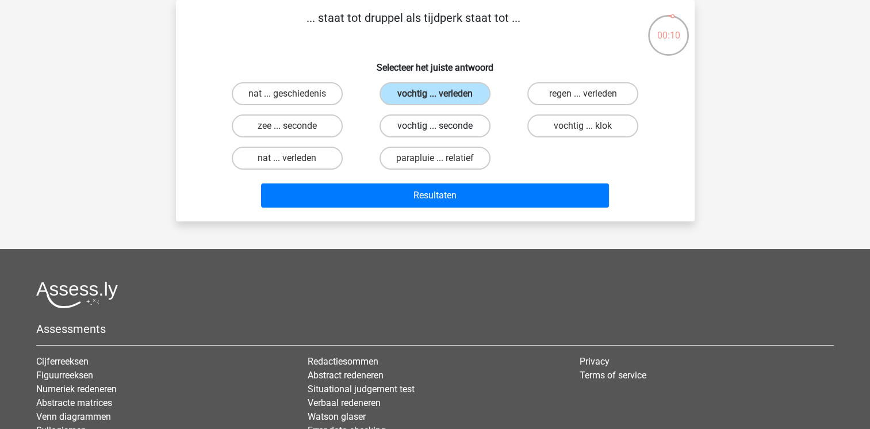
radio input "true"
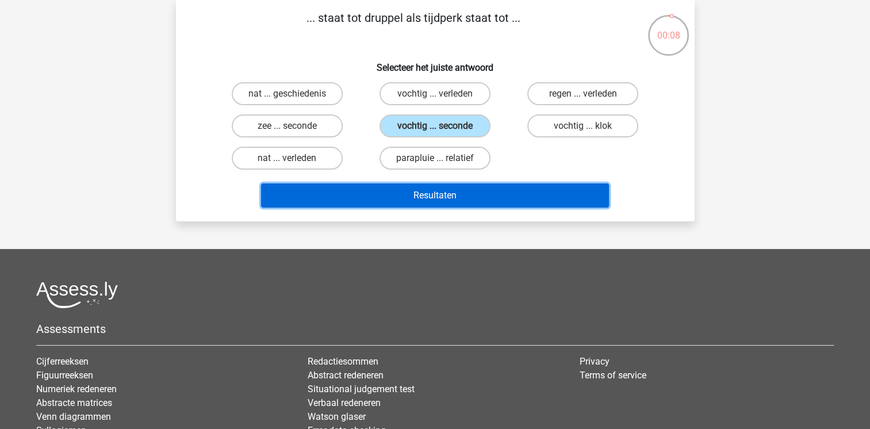
click at [395, 186] on button "Resultaten" at bounding box center [435, 195] width 348 height 24
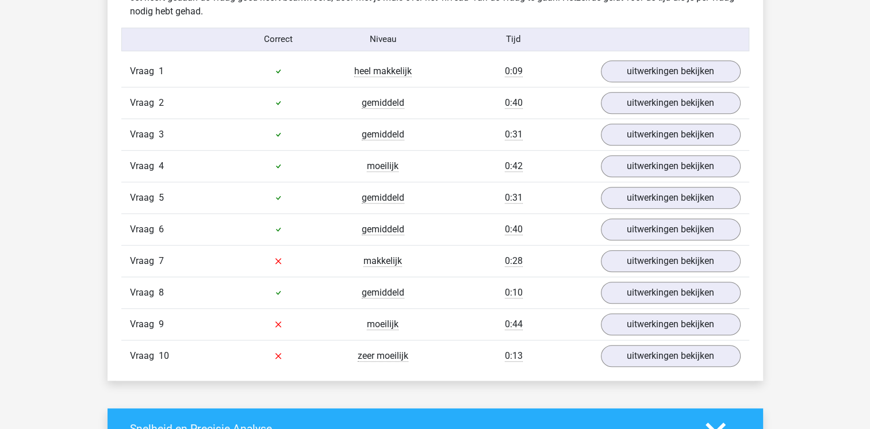
scroll to position [736, 0]
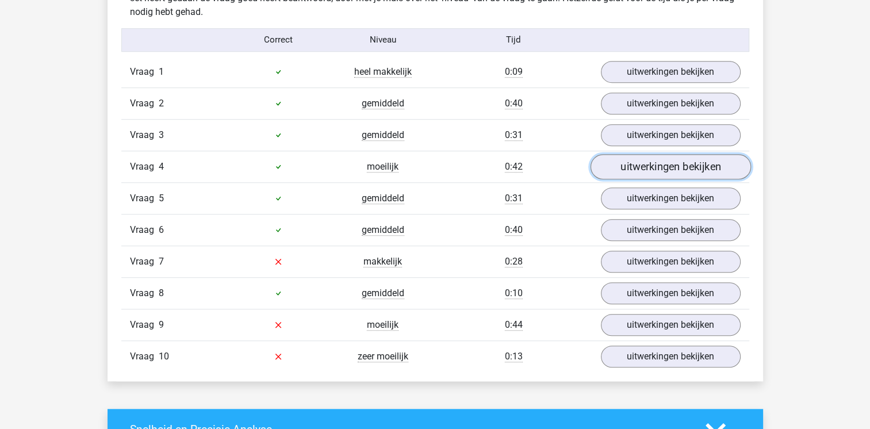
click at [659, 166] on link "uitwerkingen bekijken" at bounding box center [670, 166] width 160 height 25
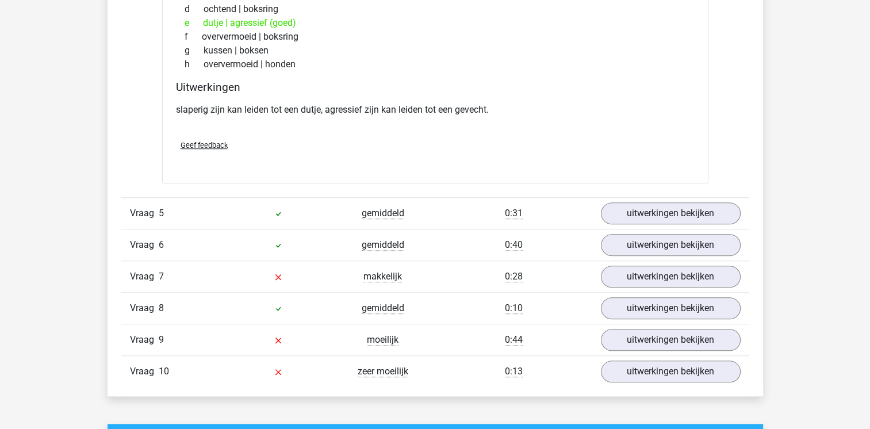
scroll to position [1012, 0]
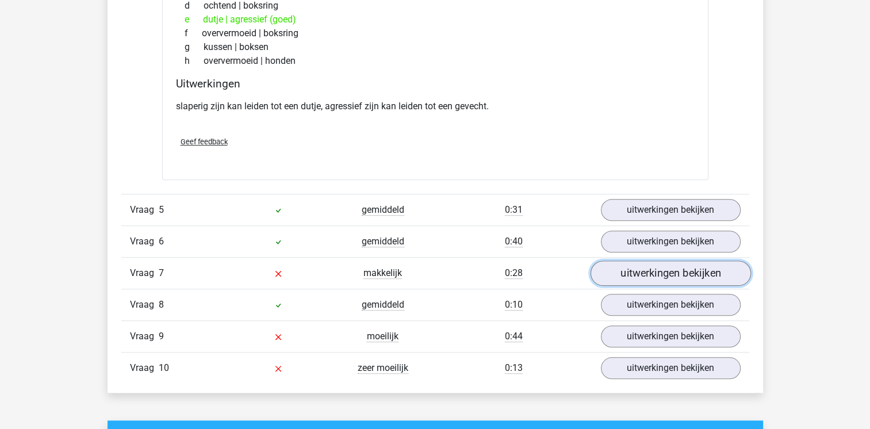
click at [675, 267] on link "uitwerkingen bekijken" at bounding box center [670, 273] width 160 height 25
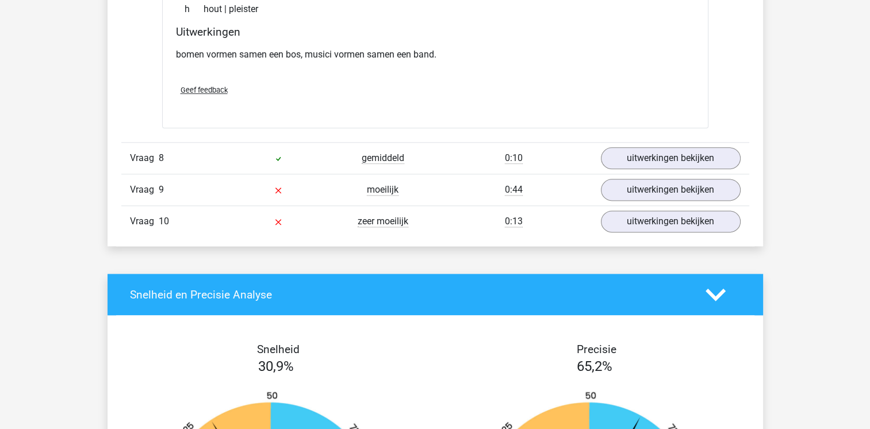
scroll to position [1449, 0]
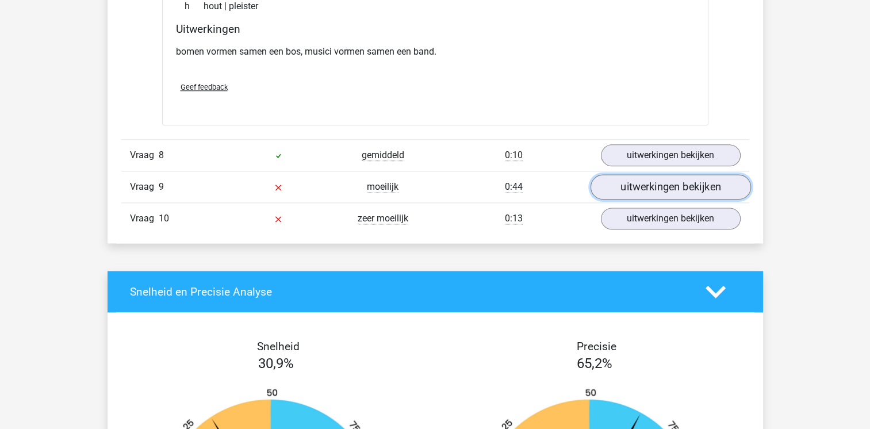
click at [651, 178] on link "uitwerkingen bekijken" at bounding box center [670, 186] width 160 height 25
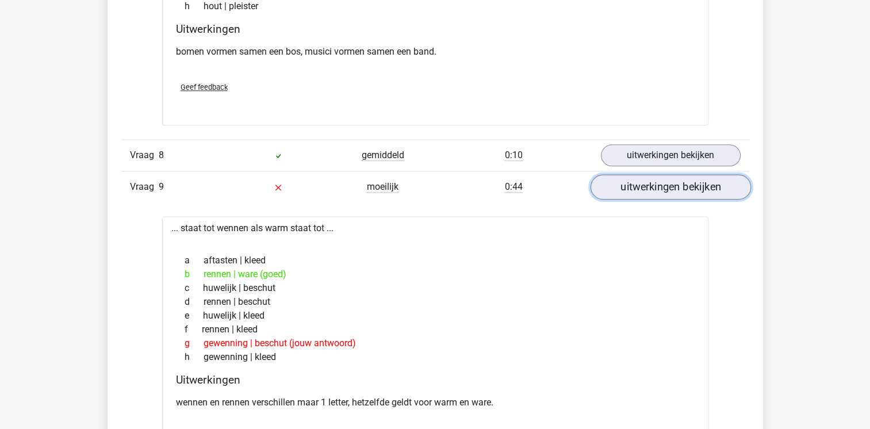
click at [651, 178] on link "uitwerkingen bekijken" at bounding box center [670, 186] width 160 height 25
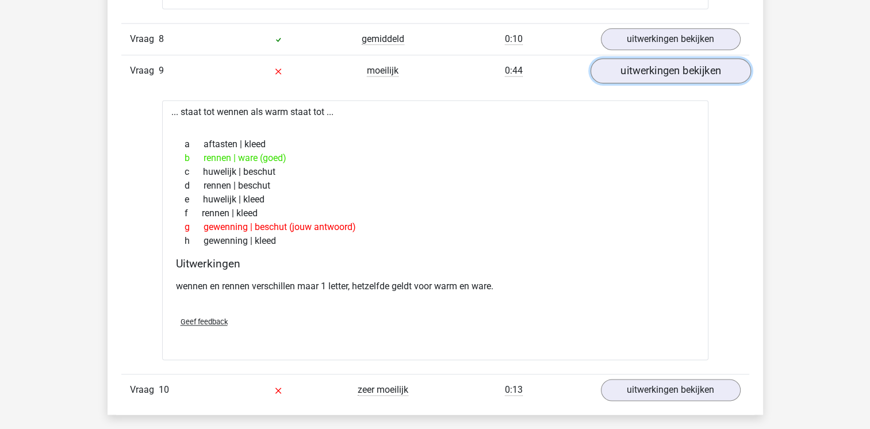
scroll to position [1610, 0]
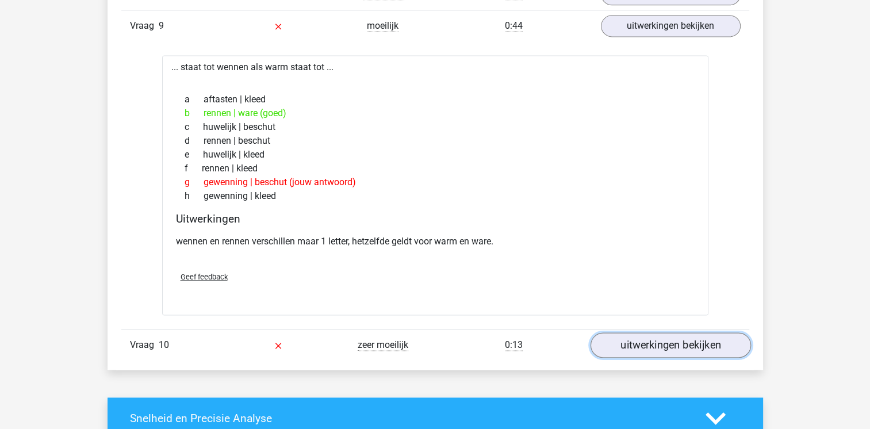
click at [619, 342] on link "uitwerkingen bekijken" at bounding box center [670, 344] width 160 height 25
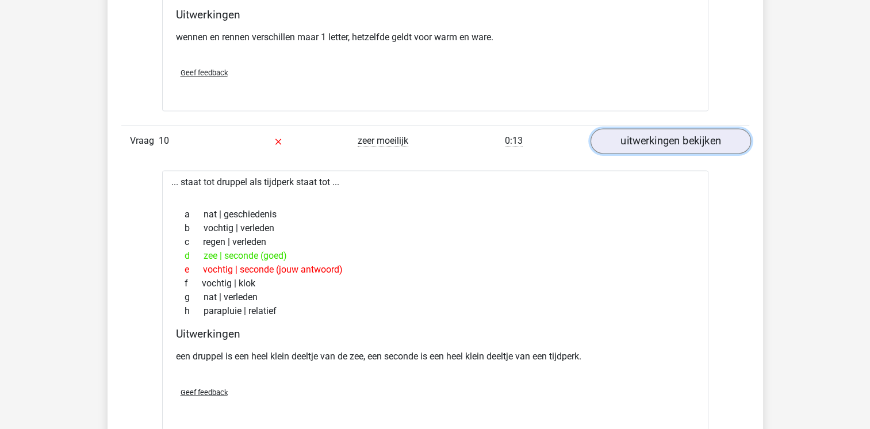
scroll to position [1818, 0]
